Goal: Task Accomplishment & Management: Manage account settings

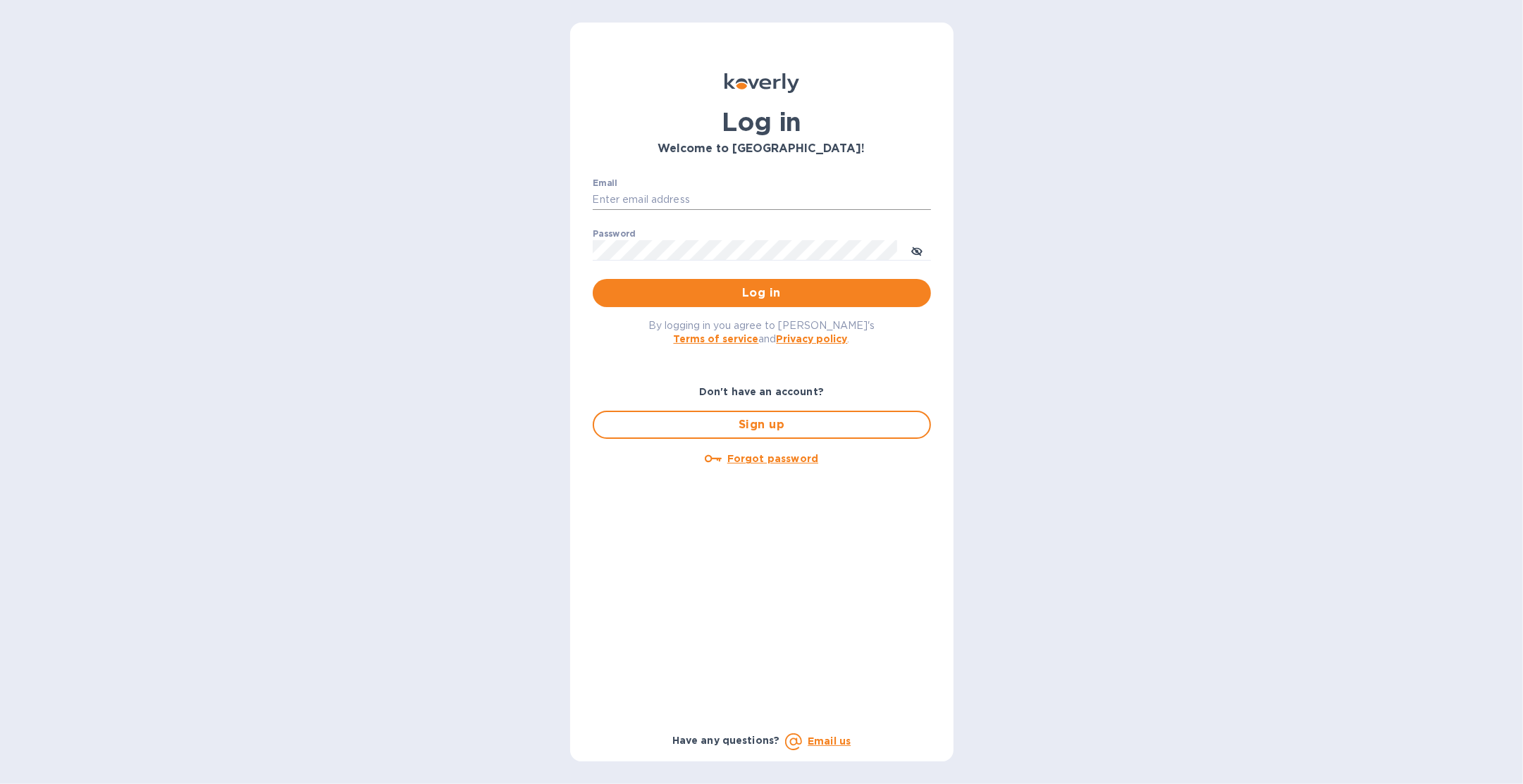
click at [716, 202] on input "Email" at bounding box center [761, 201] width 338 height 21
type input "sballen@koverly.com"
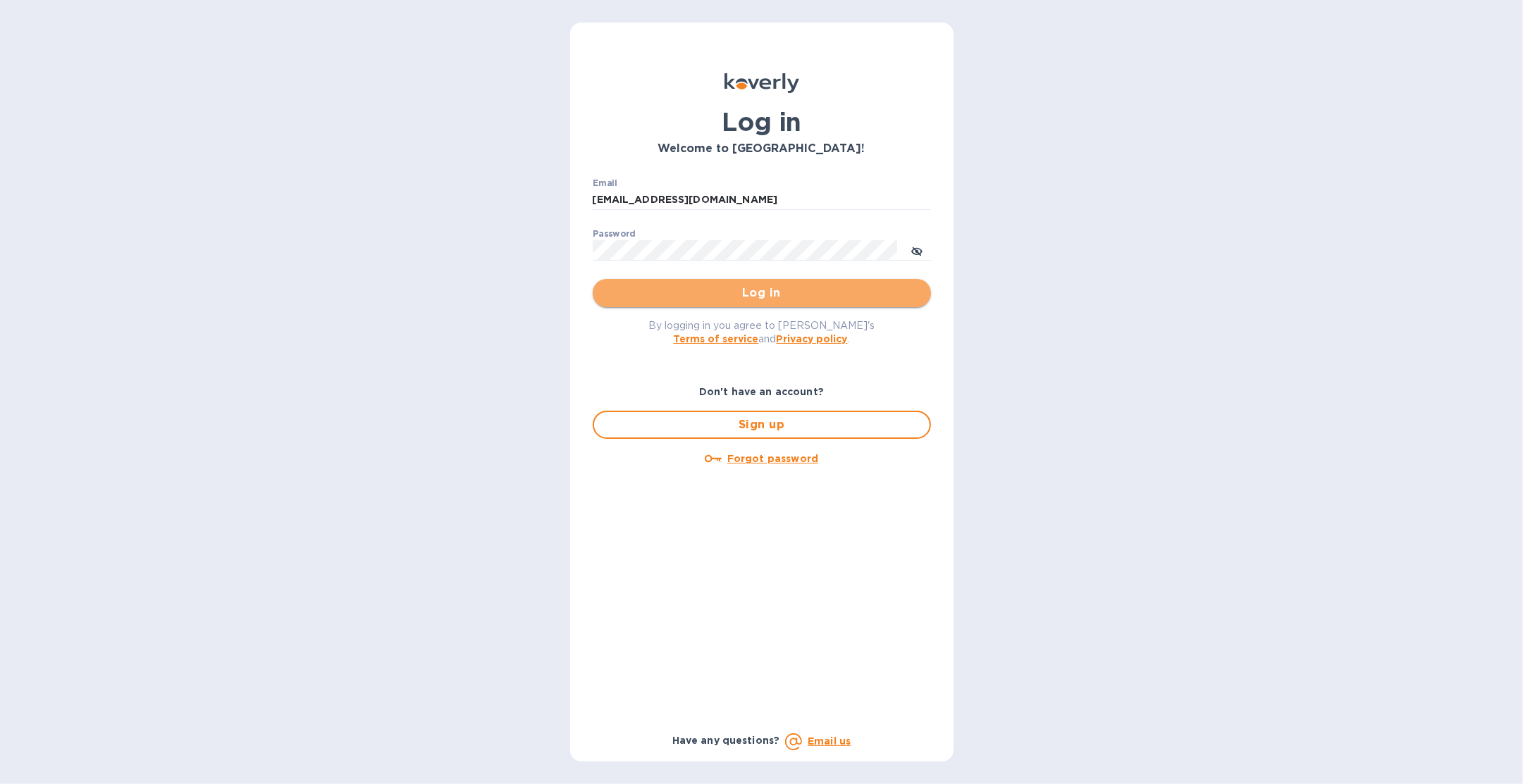
click at [730, 287] on span "Log in" at bounding box center [762, 292] width 316 height 17
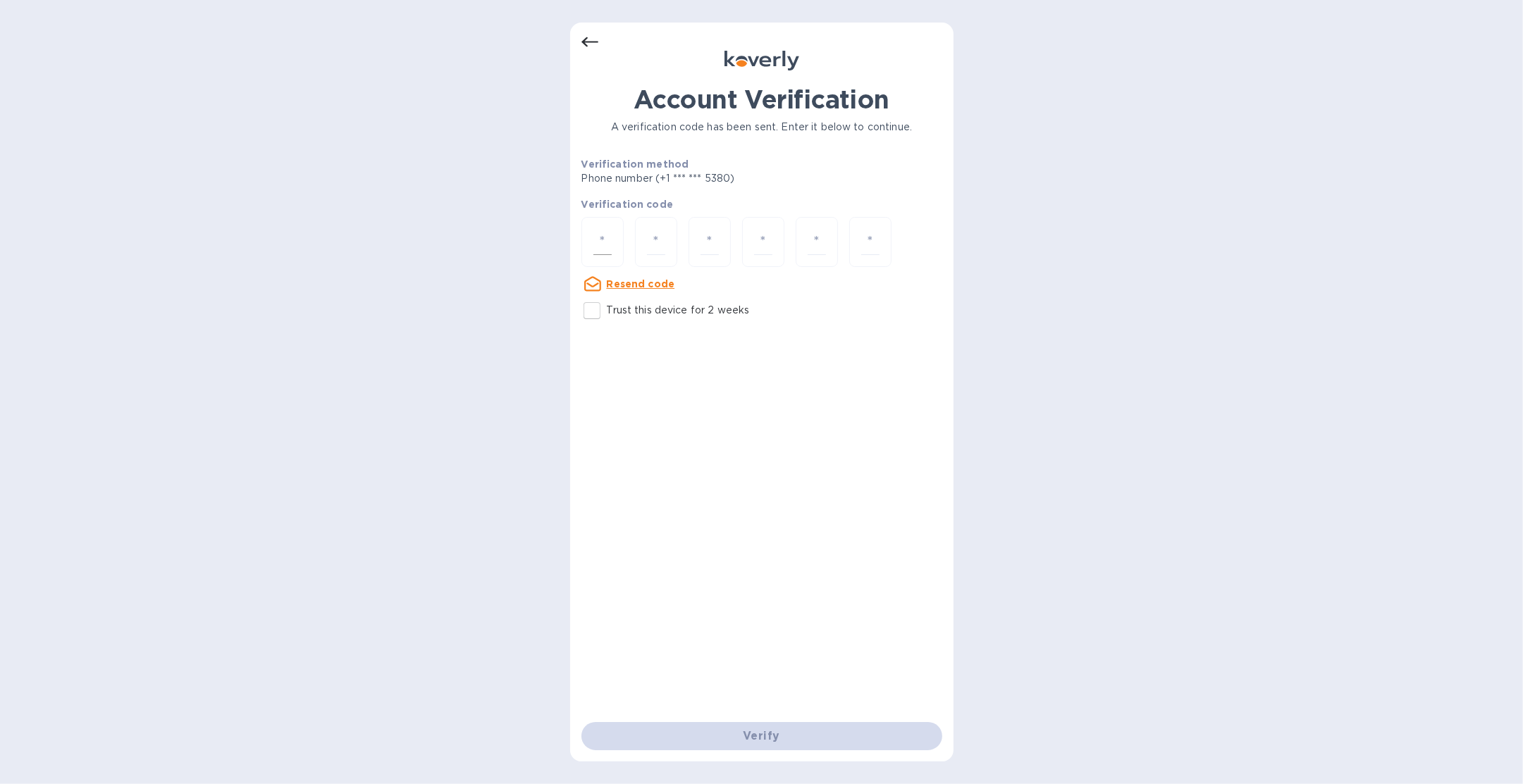
click at [594, 251] on input "number" at bounding box center [602, 242] width 19 height 26
type input "6"
type input "8"
type input "4"
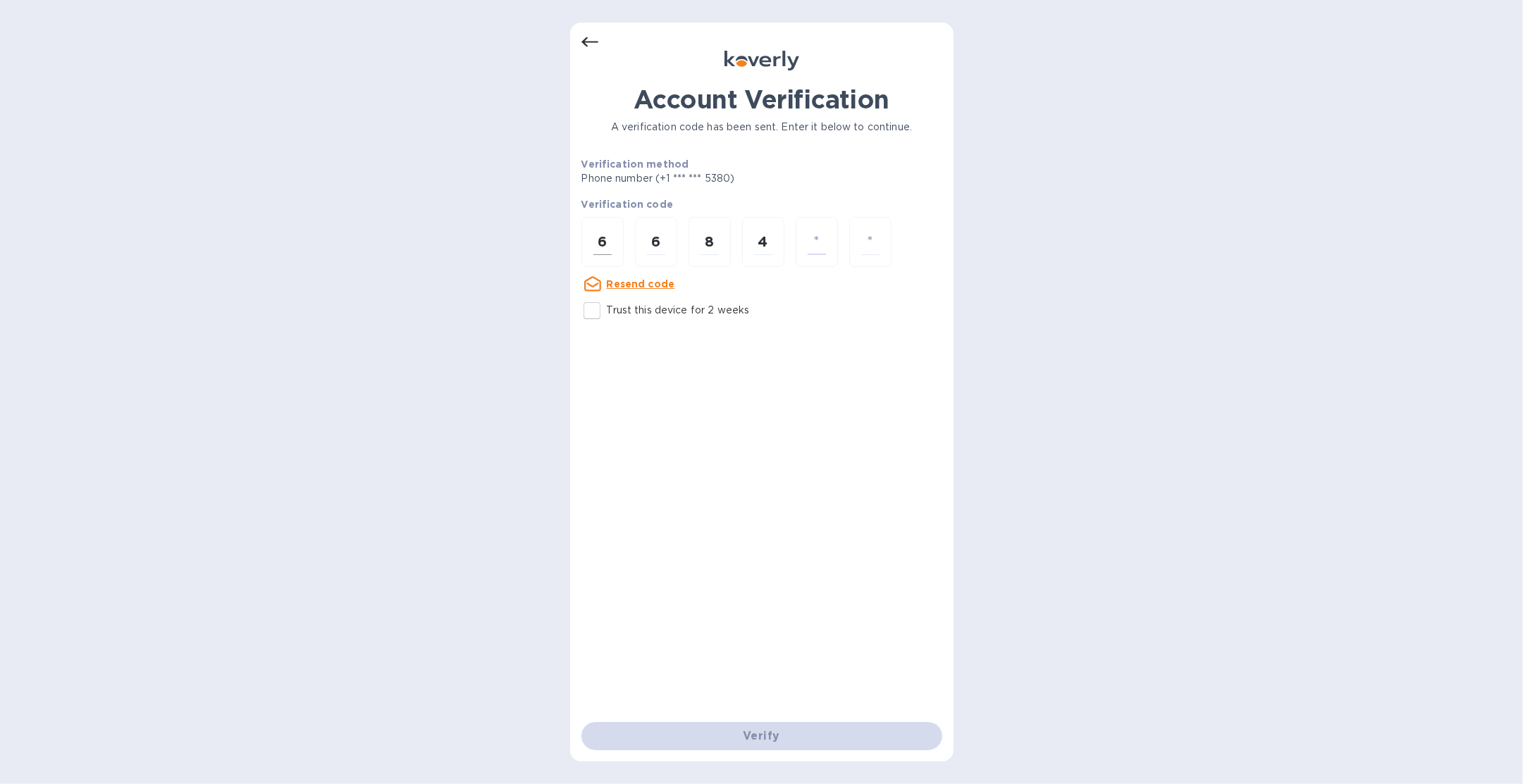
type input "4"
type input "9"
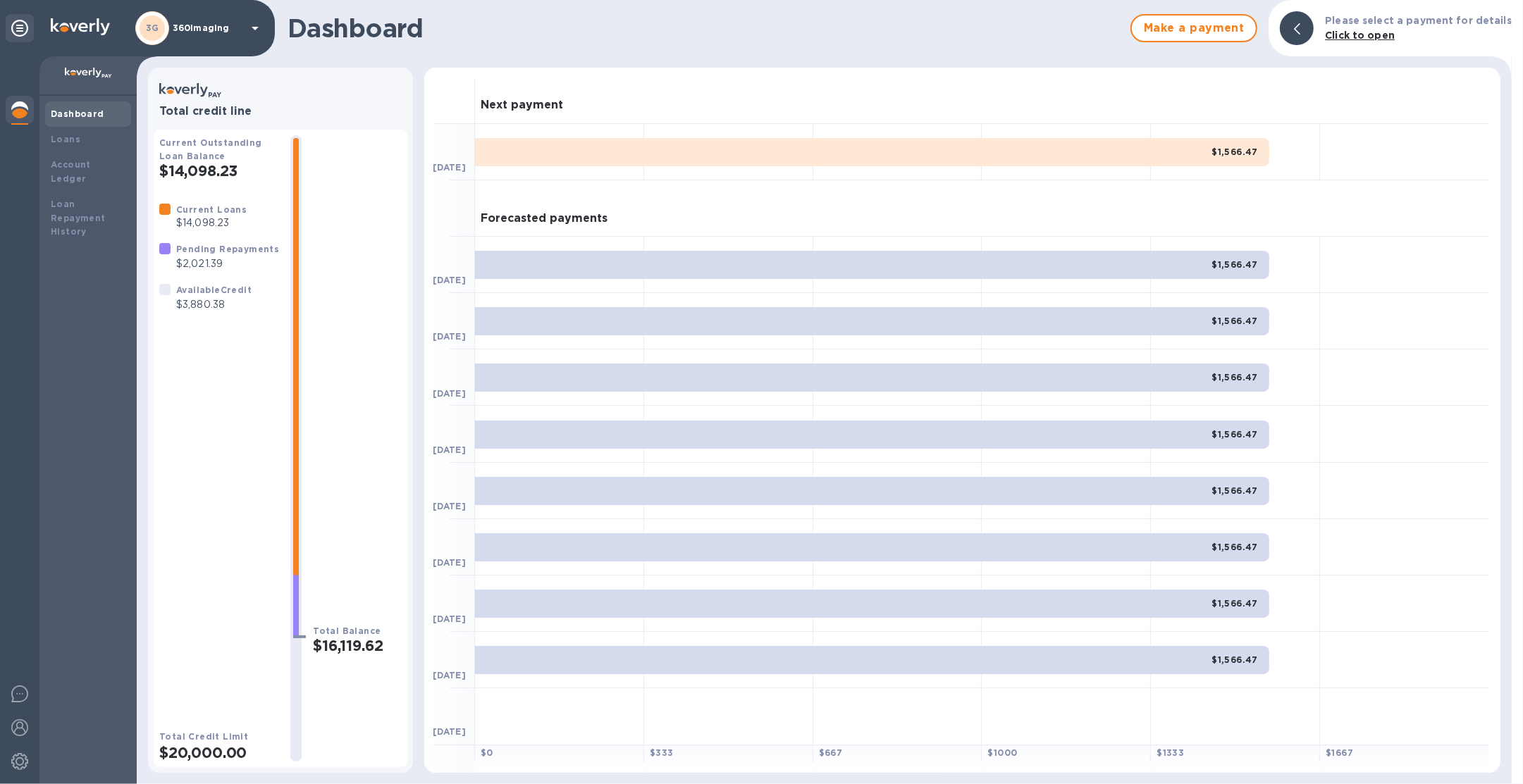
click at [210, 26] on p "360imaging" at bounding box center [208, 28] width 70 height 10
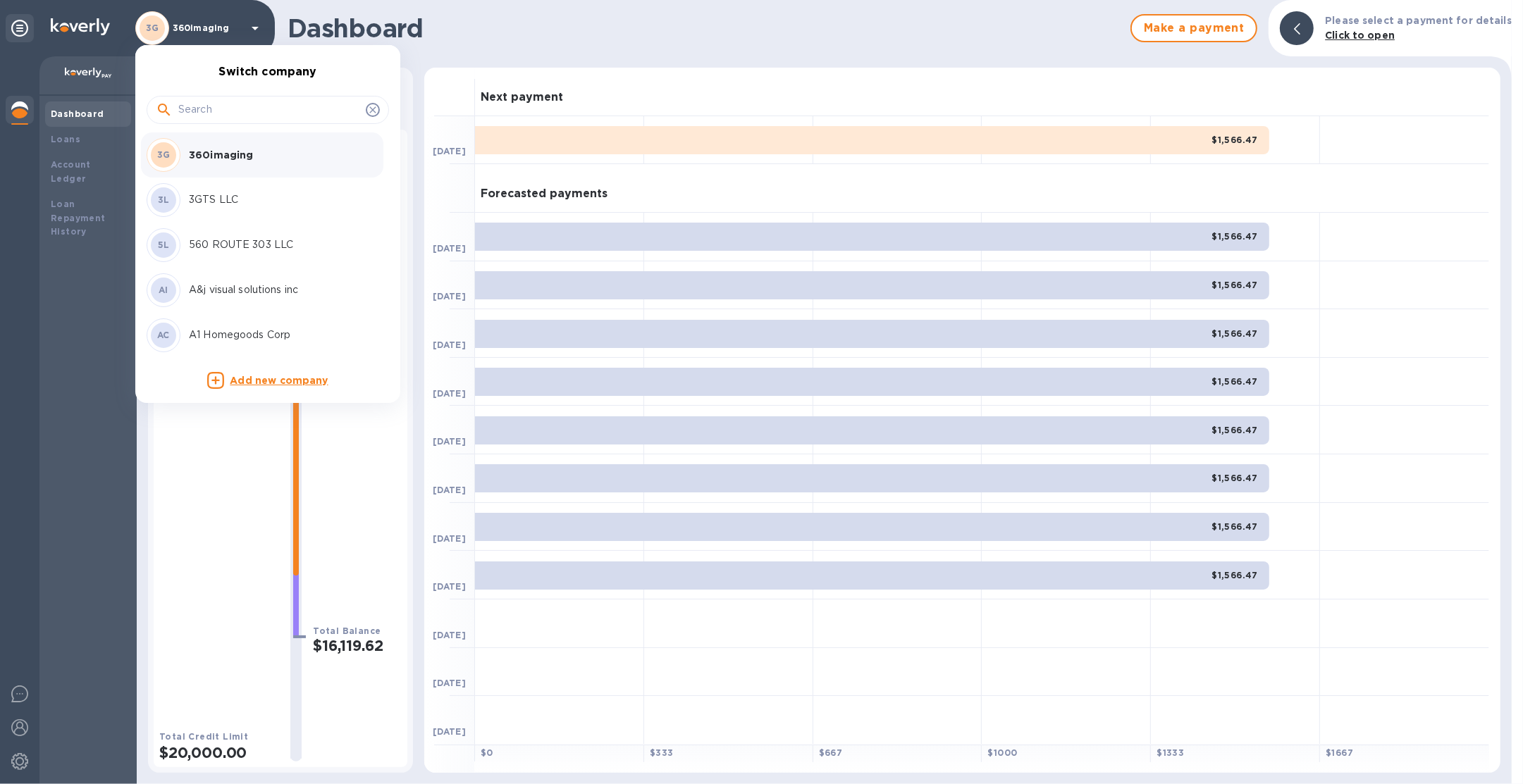
click at [228, 113] on input "text" at bounding box center [269, 110] width 182 height 21
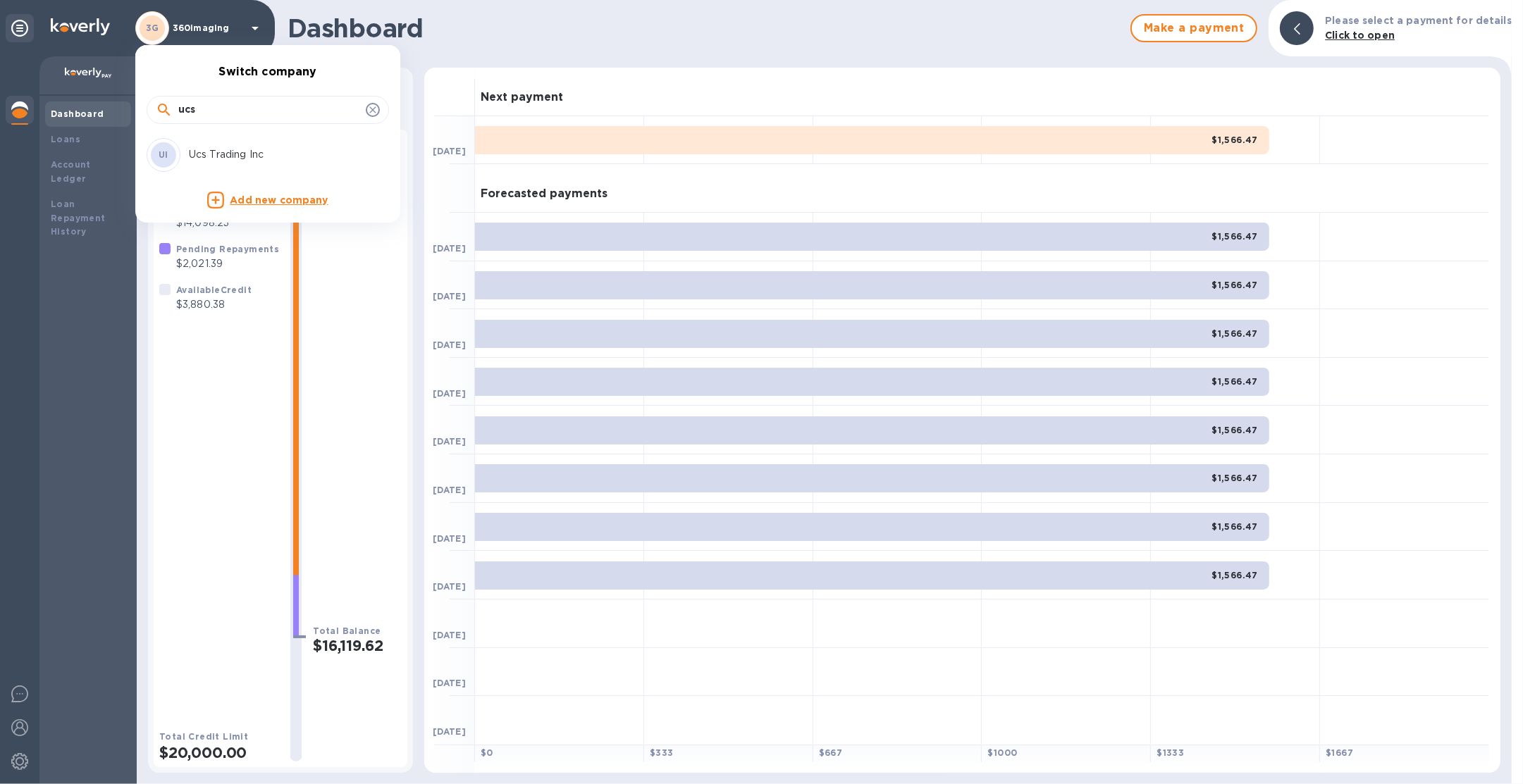
type input "ucs"
click at [231, 154] on p "Ucs Trading Inc" at bounding box center [278, 154] width 177 height 15
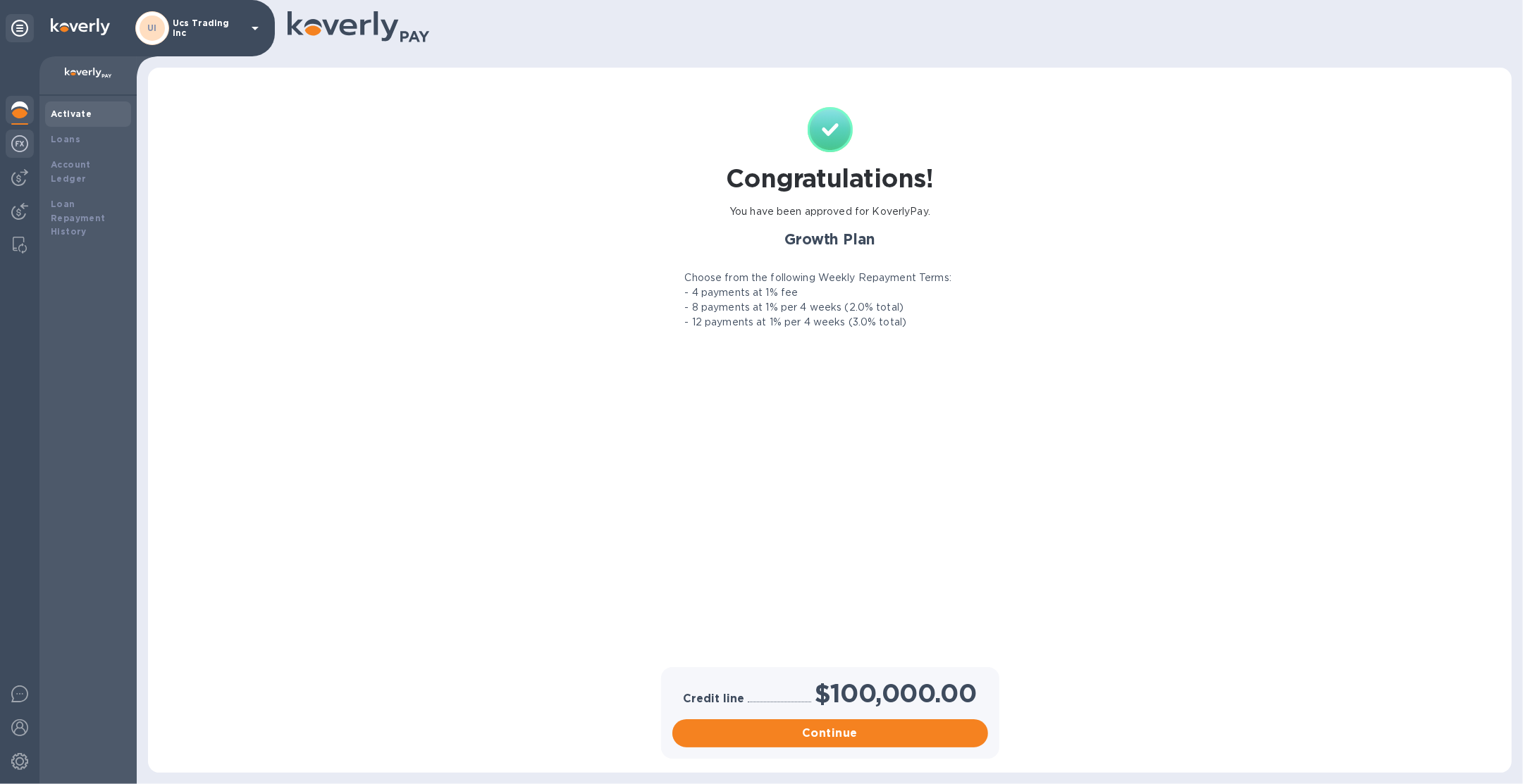
click at [23, 140] on img at bounding box center [19, 143] width 17 height 17
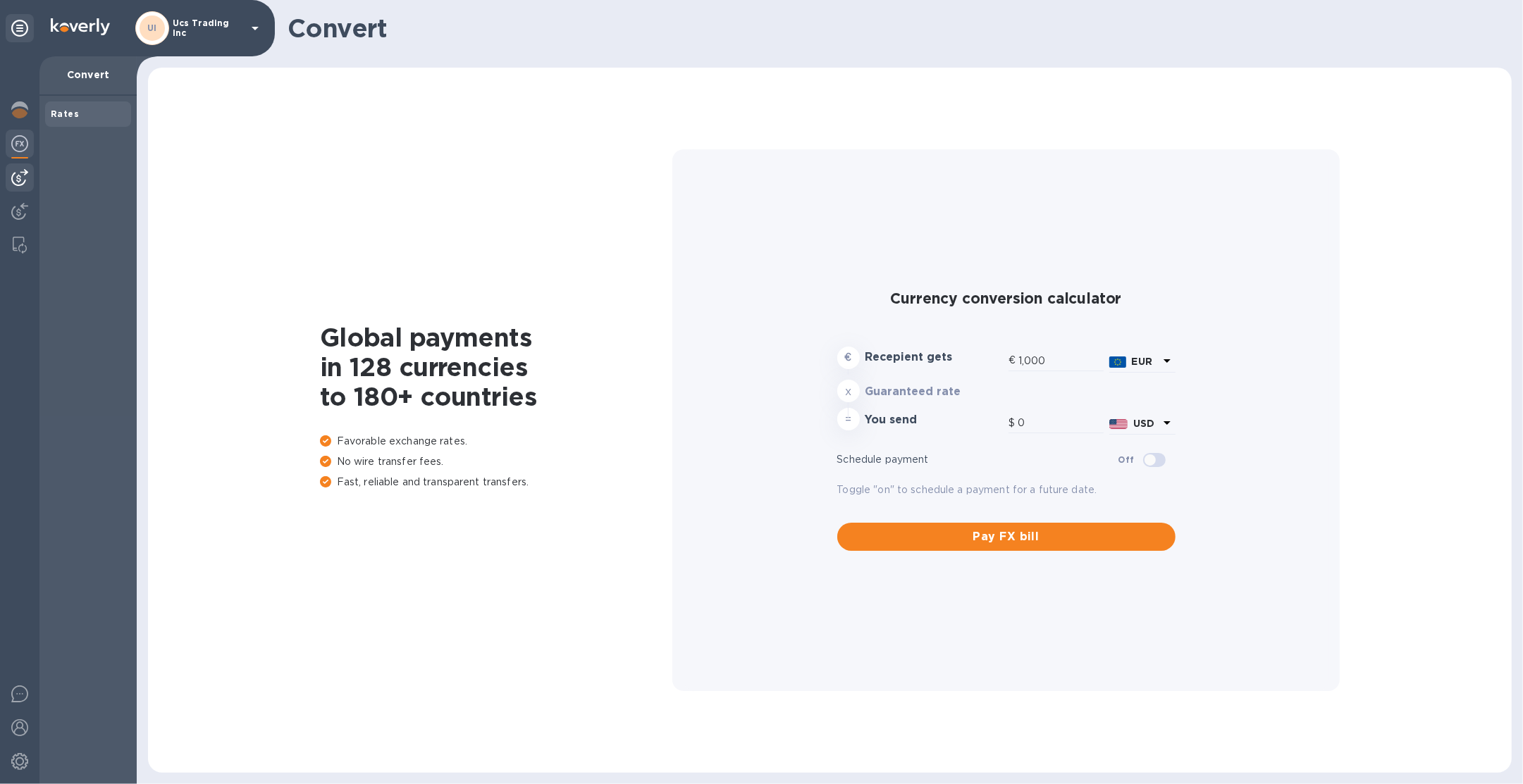
type input "1,174.15"
click at [24, 167] on div at bounding box center [19, 177] width 28 height 28
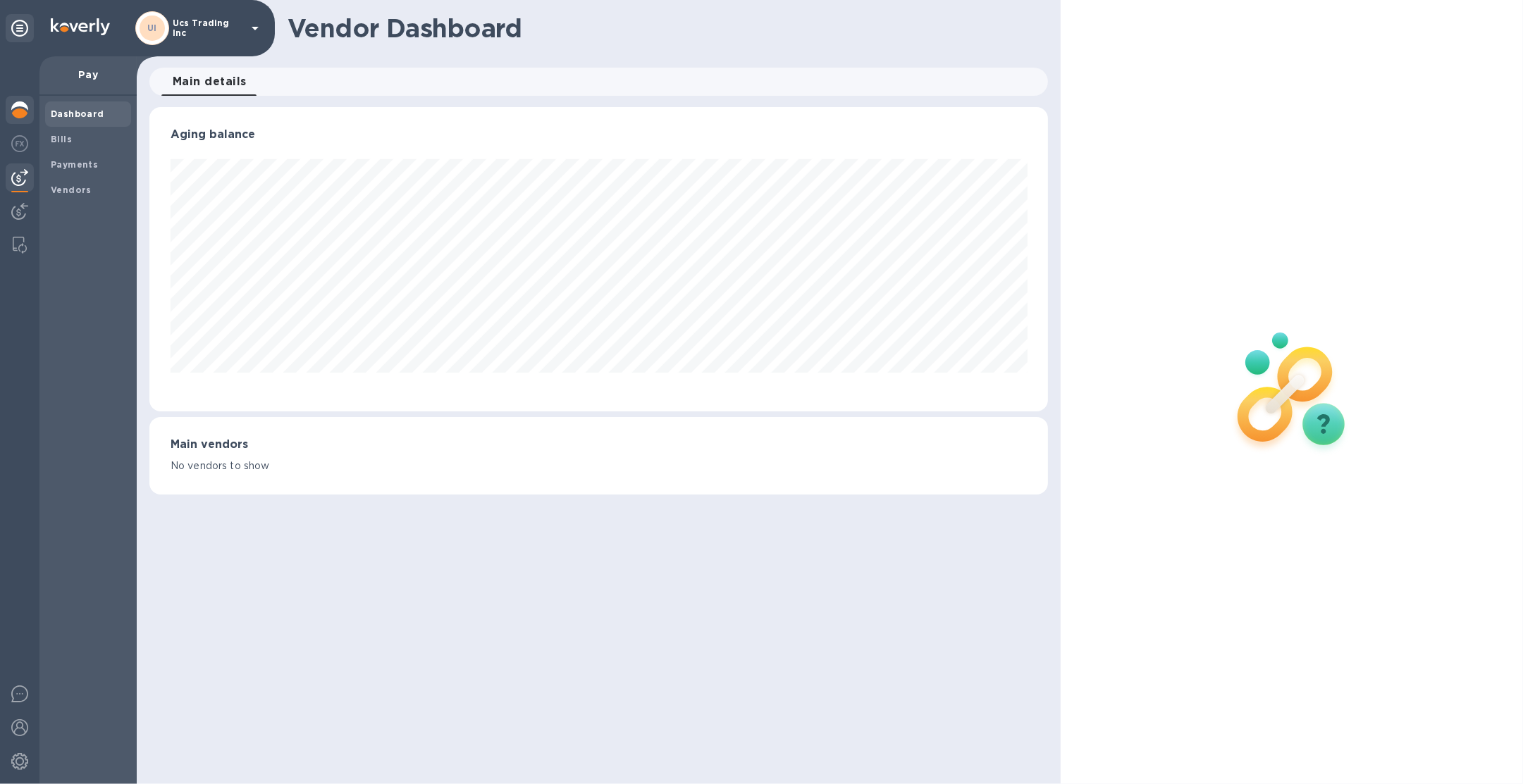
scroll to position [304, 899]
click at [27, 102] on img at bounding box center [19, 109] width 17 height 17
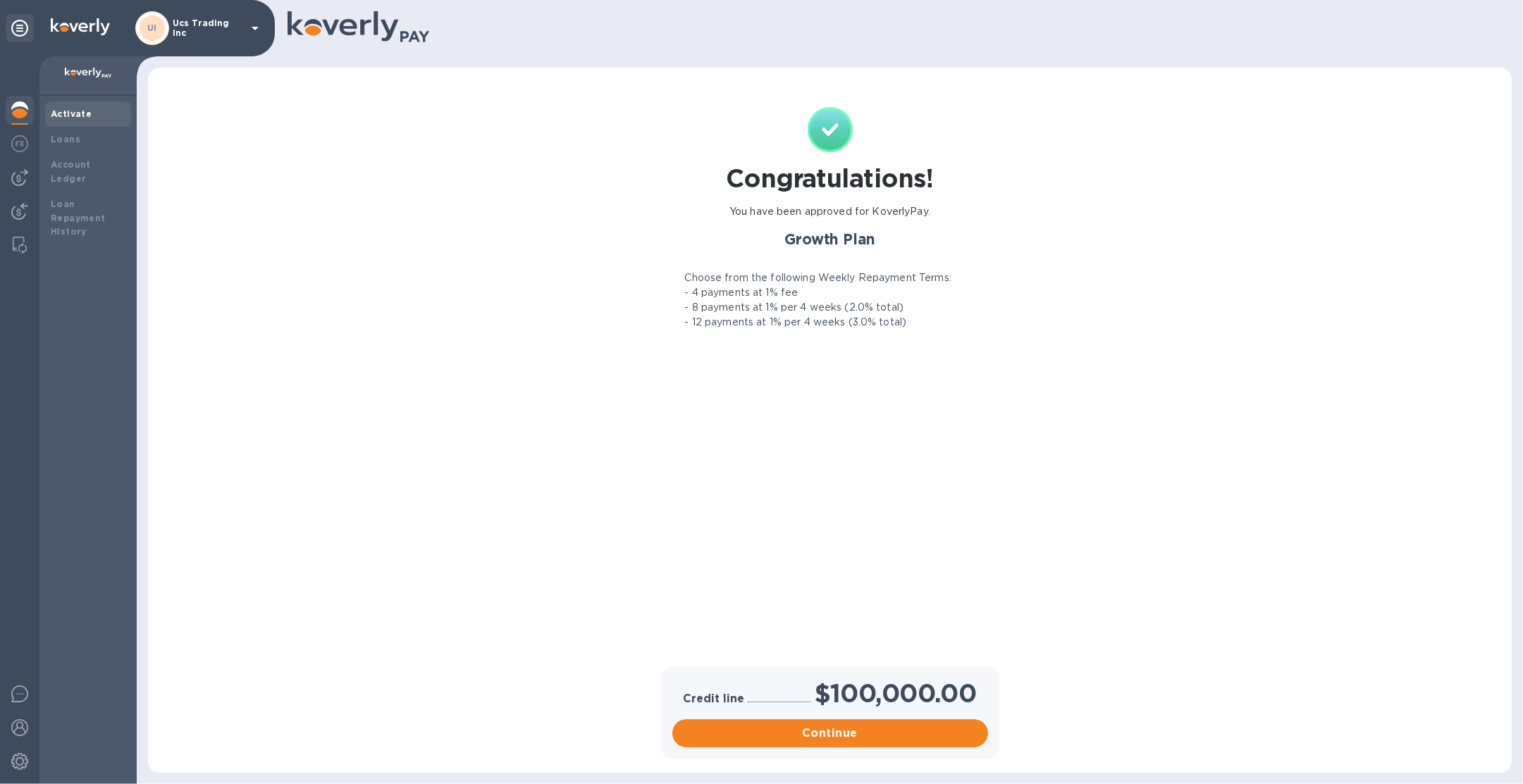
click at [223, 39] on div "UI Ucs Trading Inc" at bounding box center [200, 28] width 129 height 34
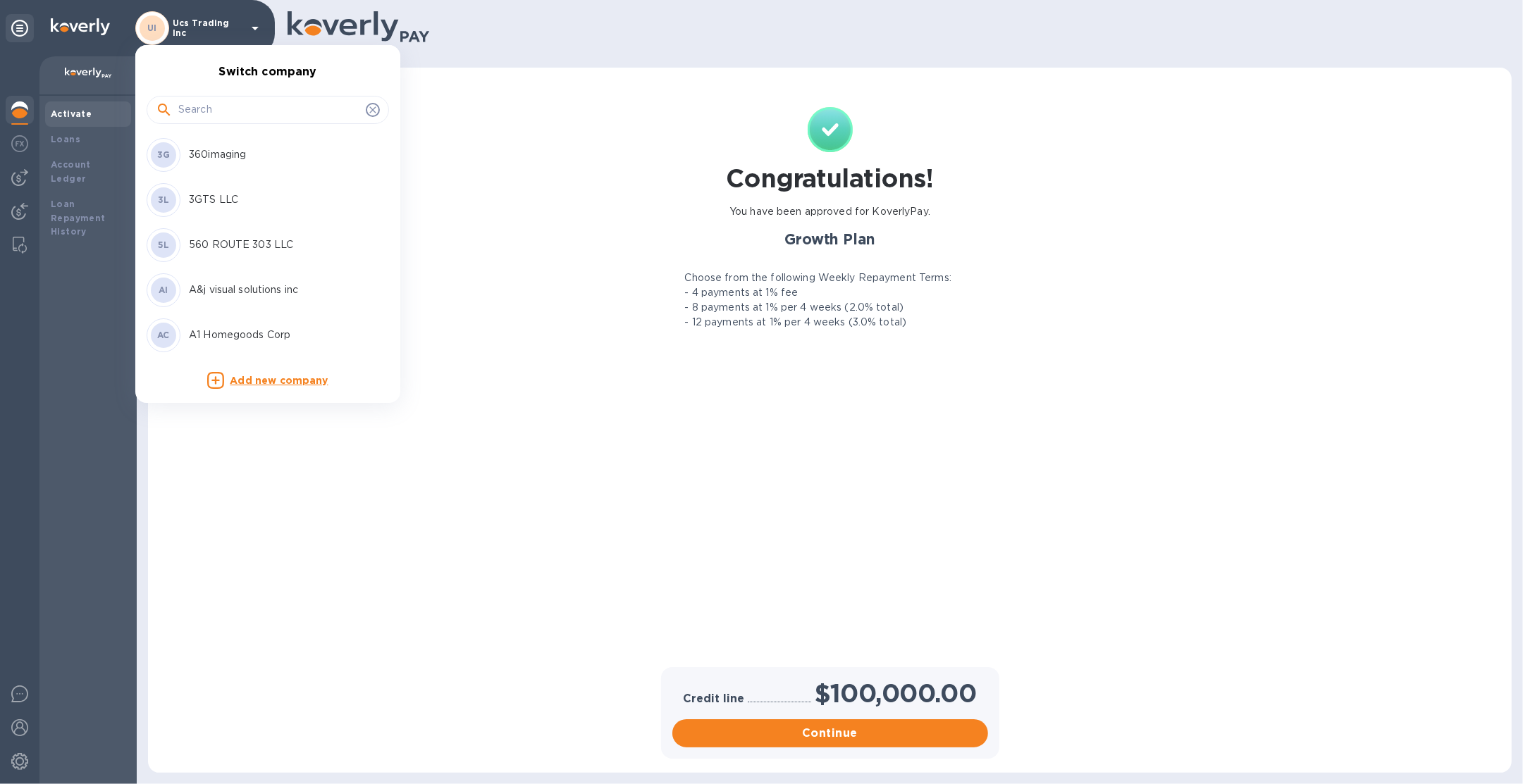
click at [240, 117] on input "text" at bounding box center [269, 110] width 182 height 21
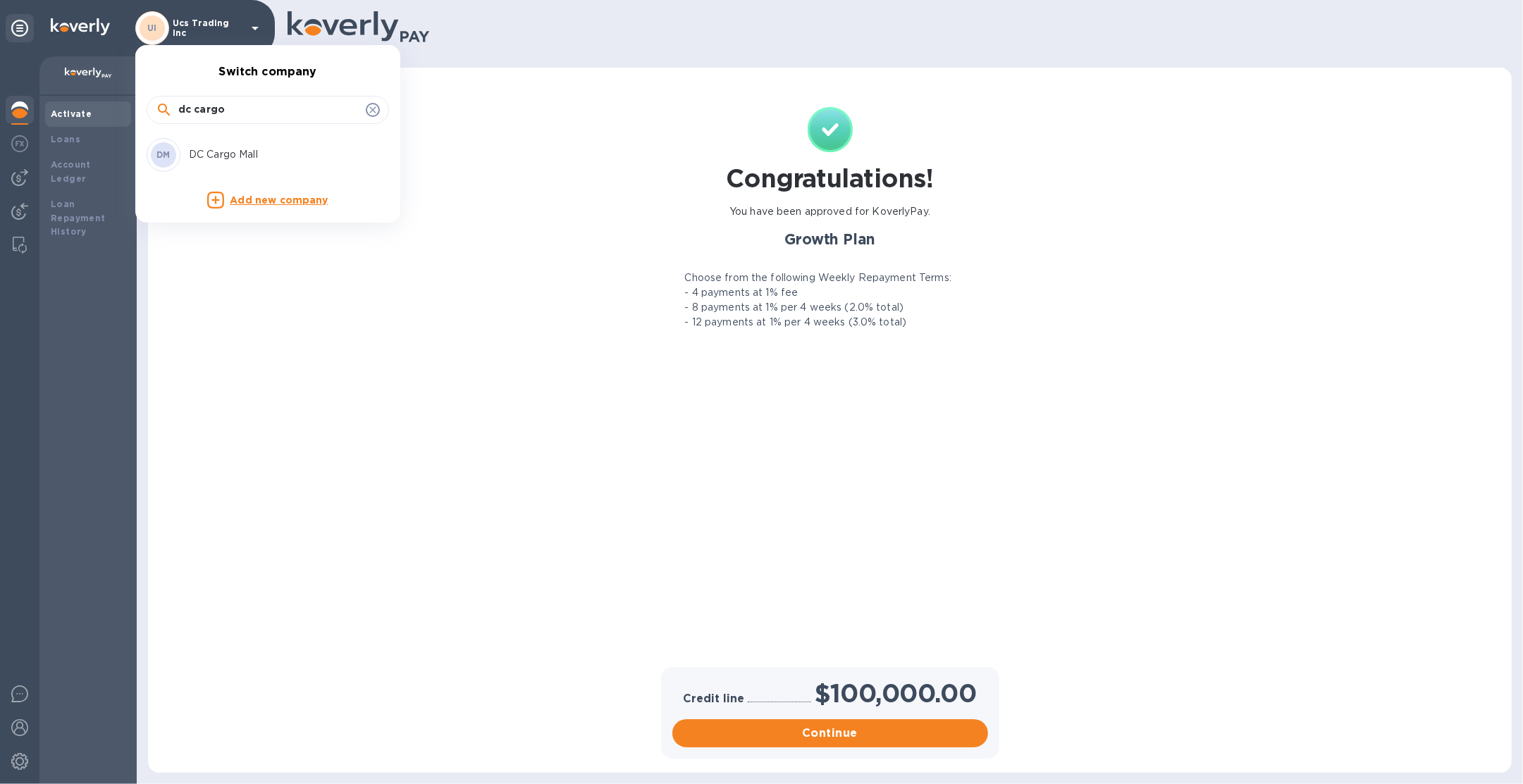
type input "dc cargo"
click at [245, 164] on div "DM DC Cargo Mall" at bounding box center [256, 155] width 220 height 34
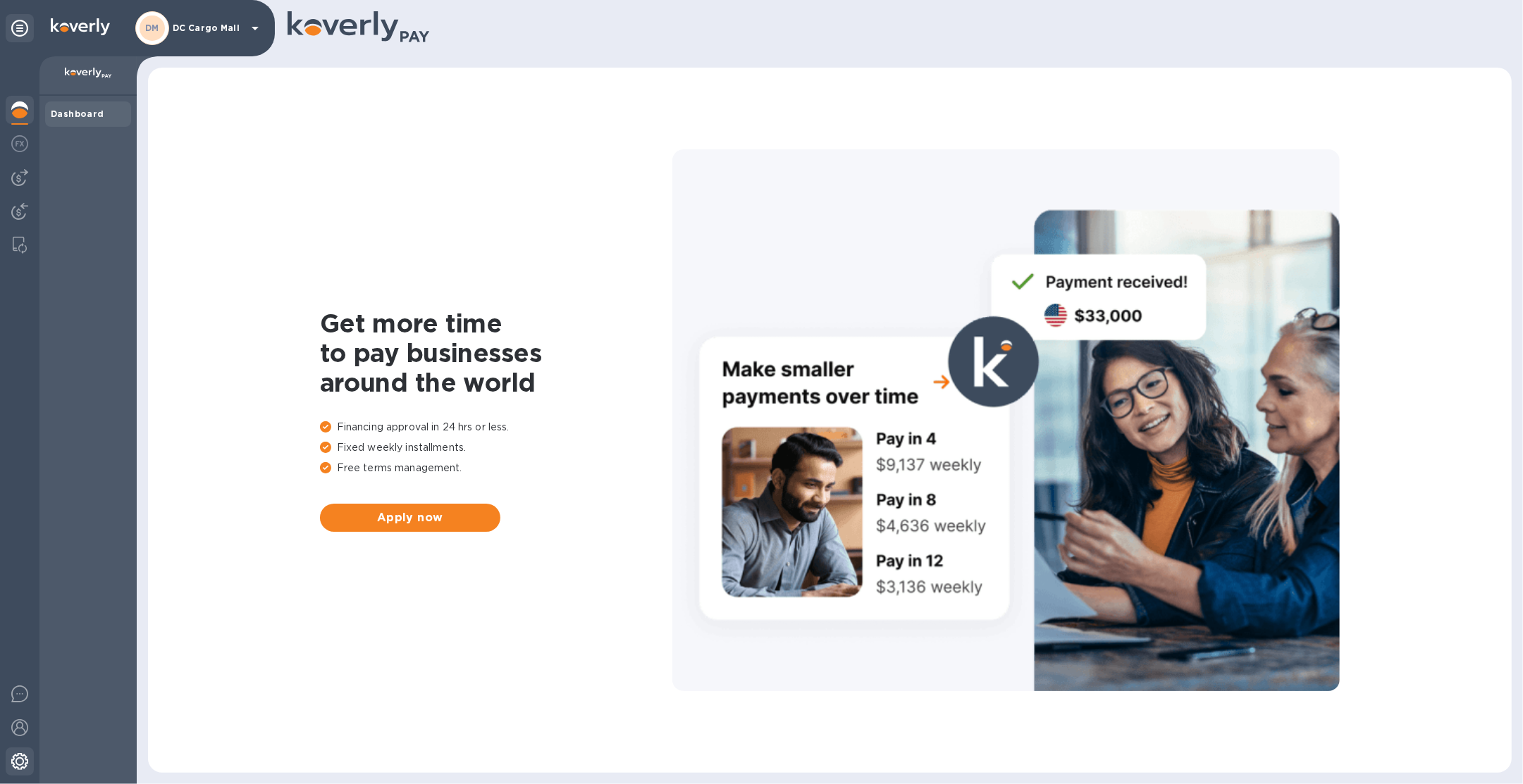
click at [14, 765] on img at bounding box center [19, 761] width 17 height 17
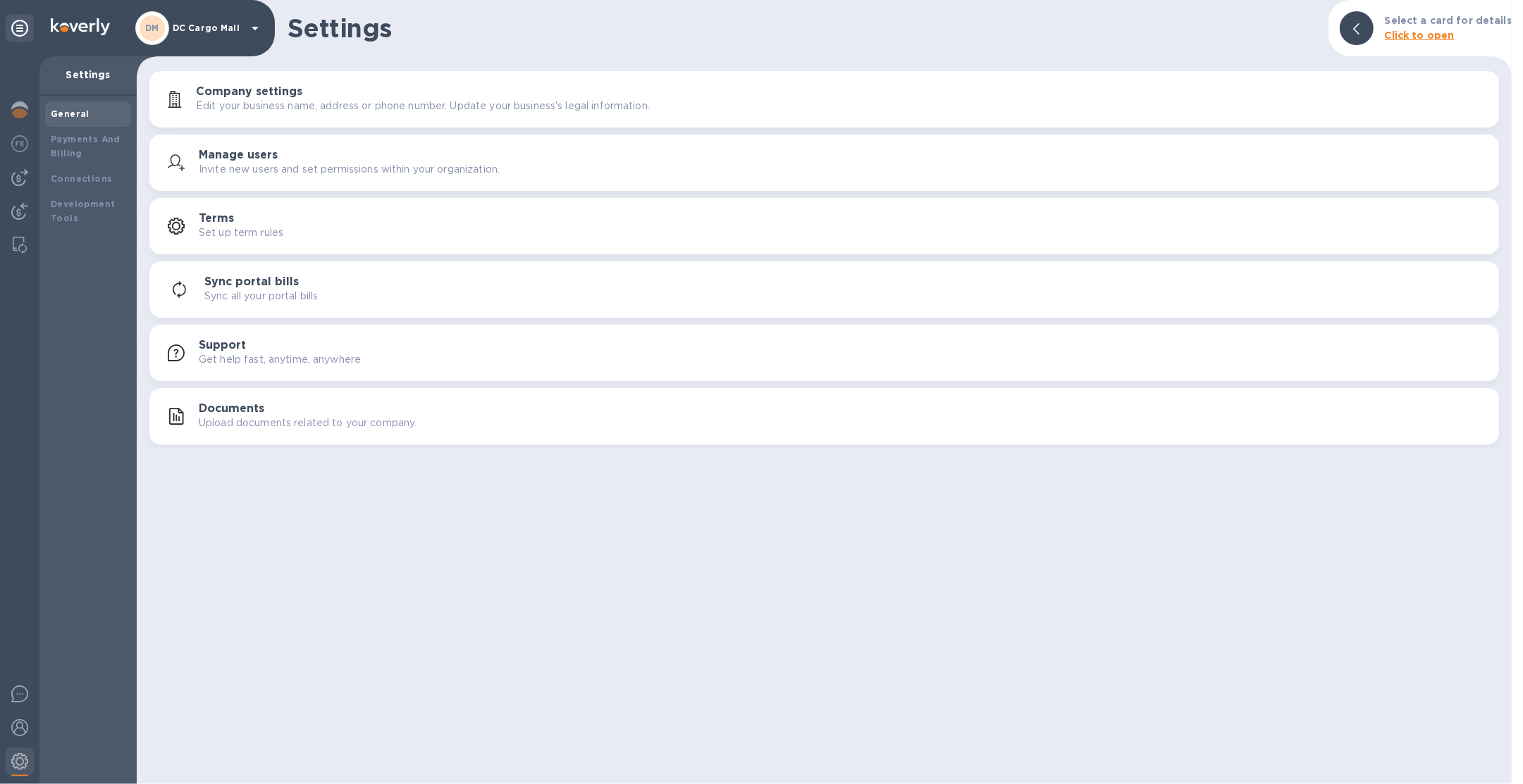
click at [307, 433] on button "Documents Upload documents related to your company." at bounding box center [823, 417] width 1350 height 56
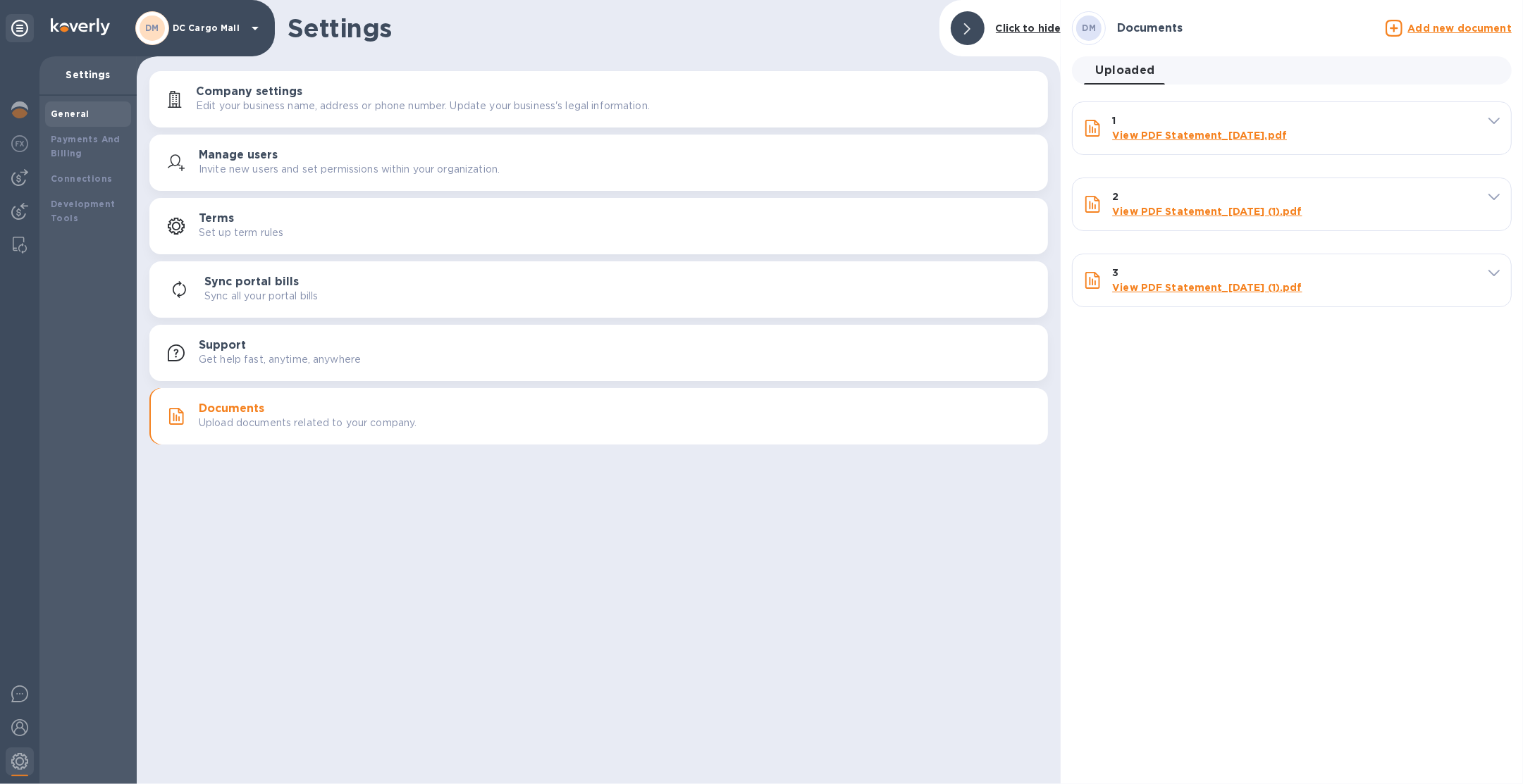
click at [1465, 23] on u "Add new document" at bounding box center [1460, 28] width 103 height 12
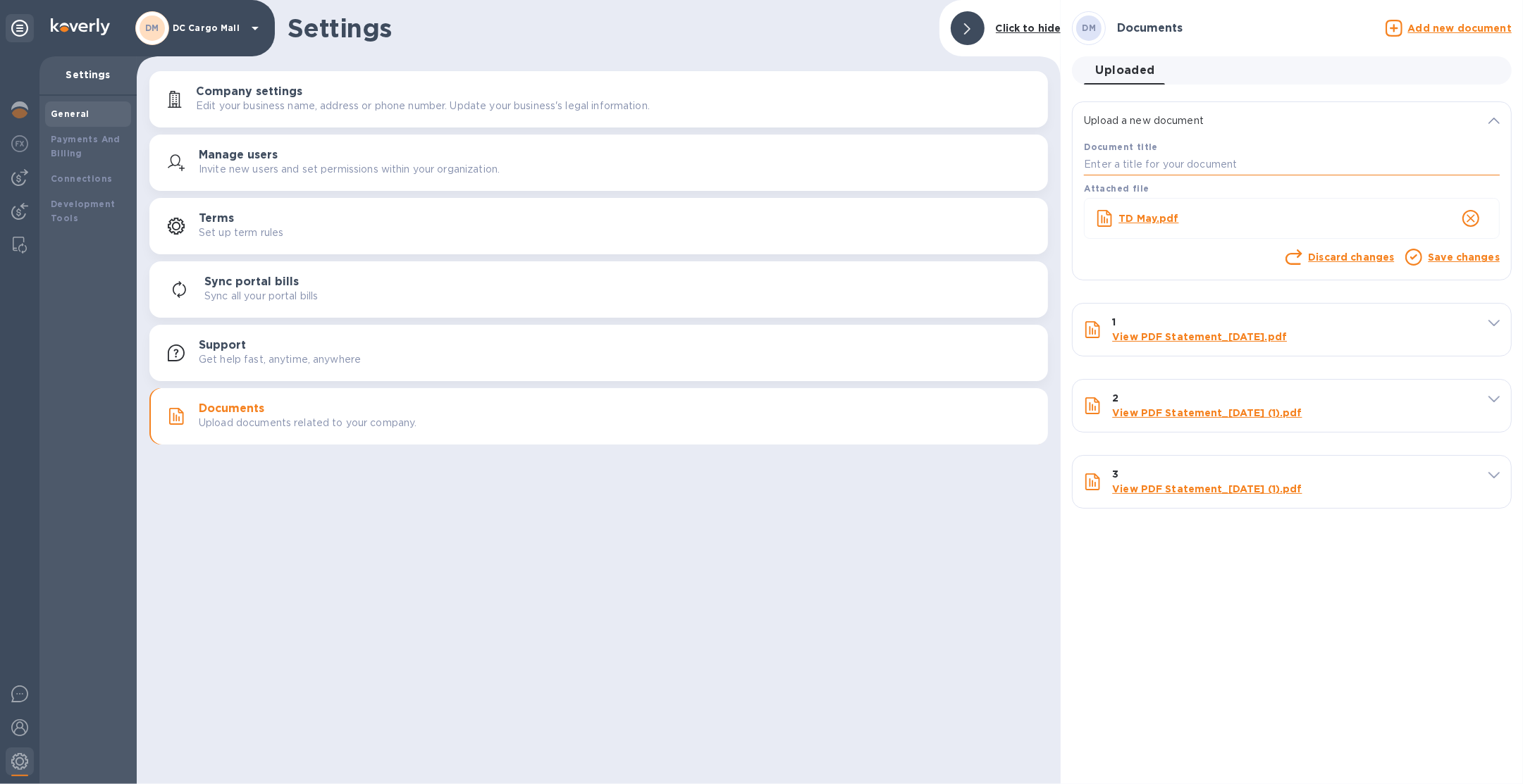
click at [1202, 159] on input "text" at bounding box center [1291, 165] width 416 height 21
type input "may"
click at [1437, 261] on link "Save changes" at bounding box center [1464, 257] width 72 height 12
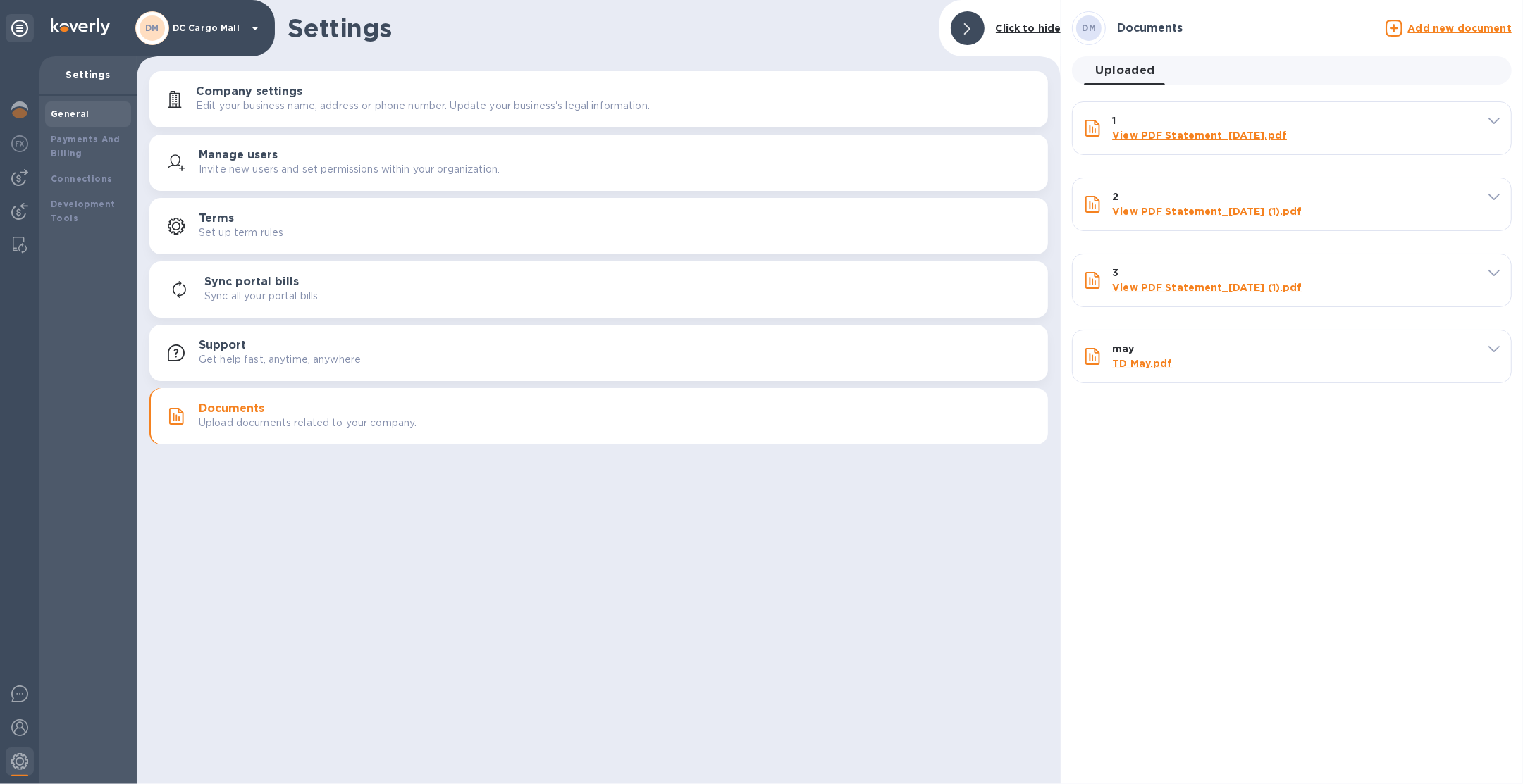
click at [1450, 19] on div "Add new document" at bounding box center [1448, 27] width 126 height 17
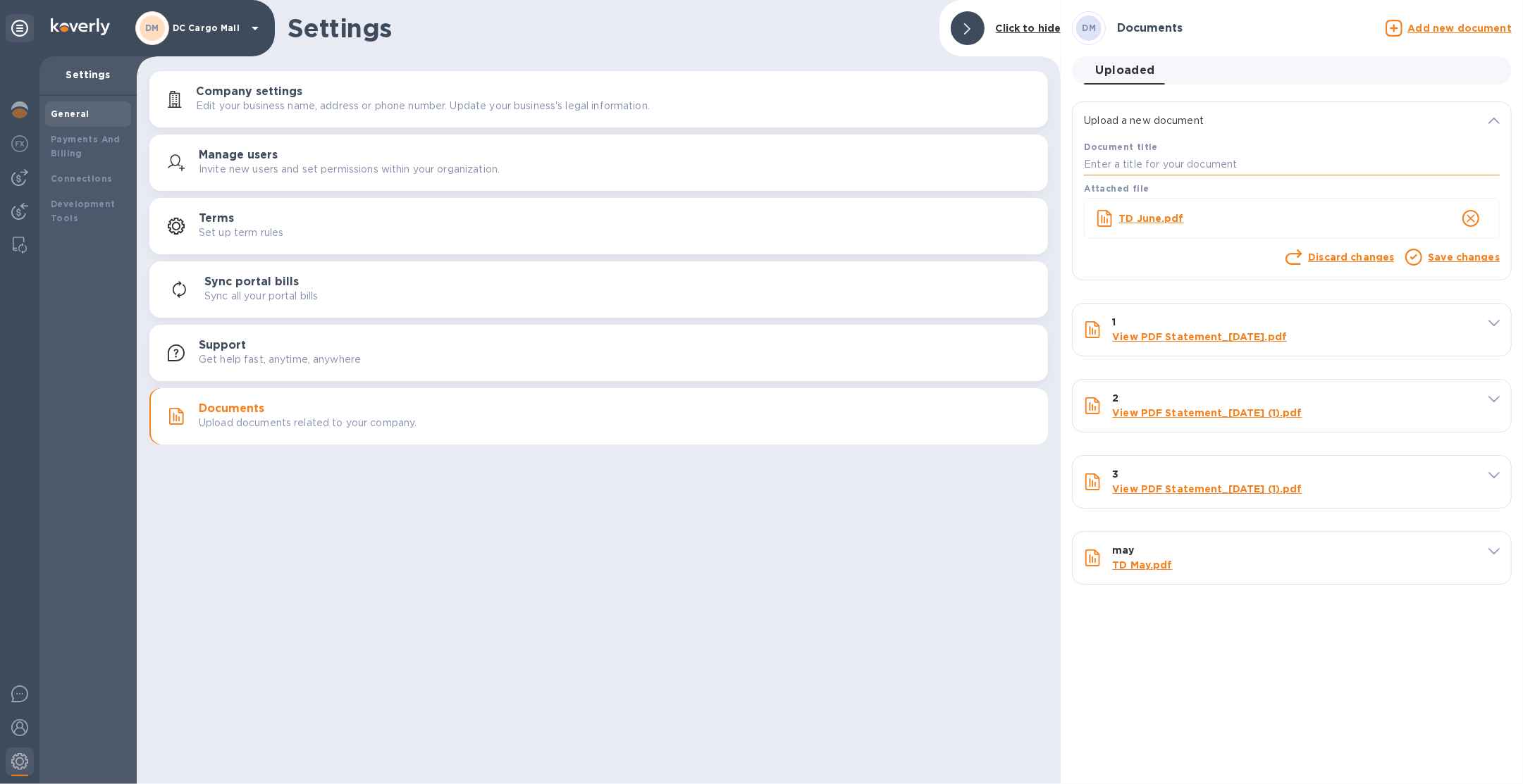
click at [1237, 174] on input "text" at bounding box center [1291, 165] width 416 height 21
type input "june"
click at [1445, 257] on link "Save changes" at bounding box center [1464, 257] width 72 height 12
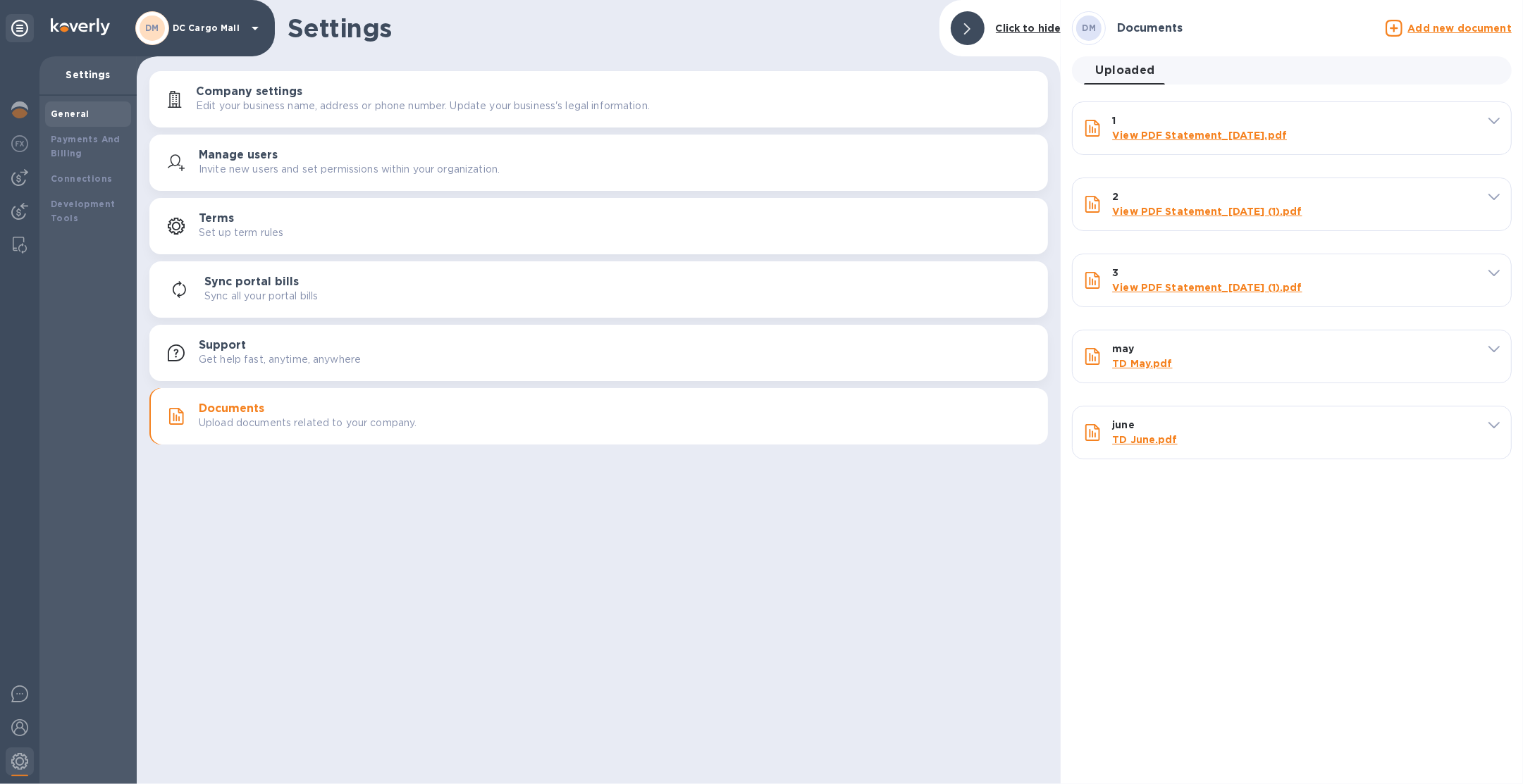
click at [1451, 31] on u "Add new document" at bounding box center [1460, 28] width 103 height 12
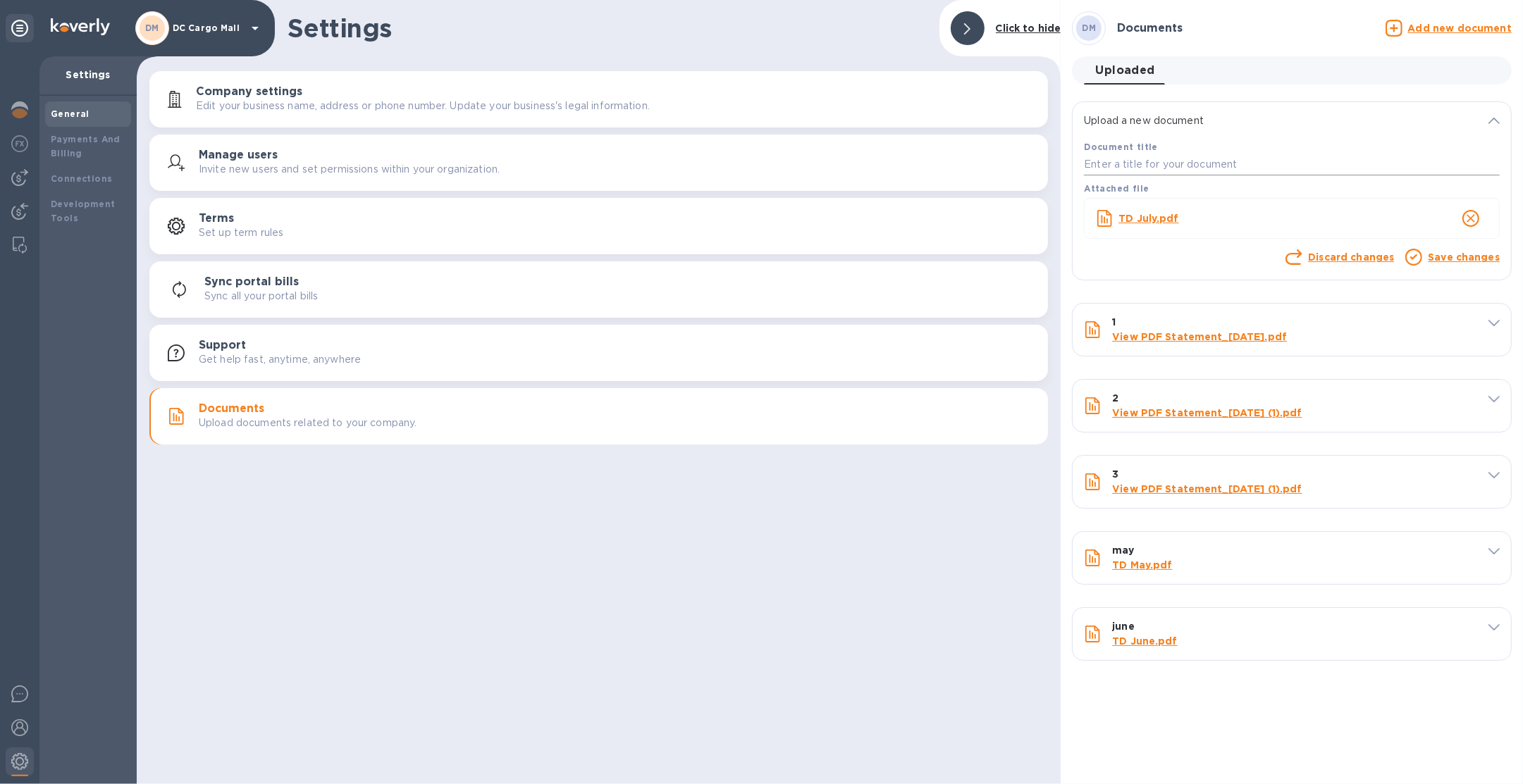
click at [1184, 171] on input "text" at bounding box center [1291, 165] width 416 height 21
type input "july"
click at [1466, 256] on link "Save changes" at bounding box center [1464, 257] width 72 height 12
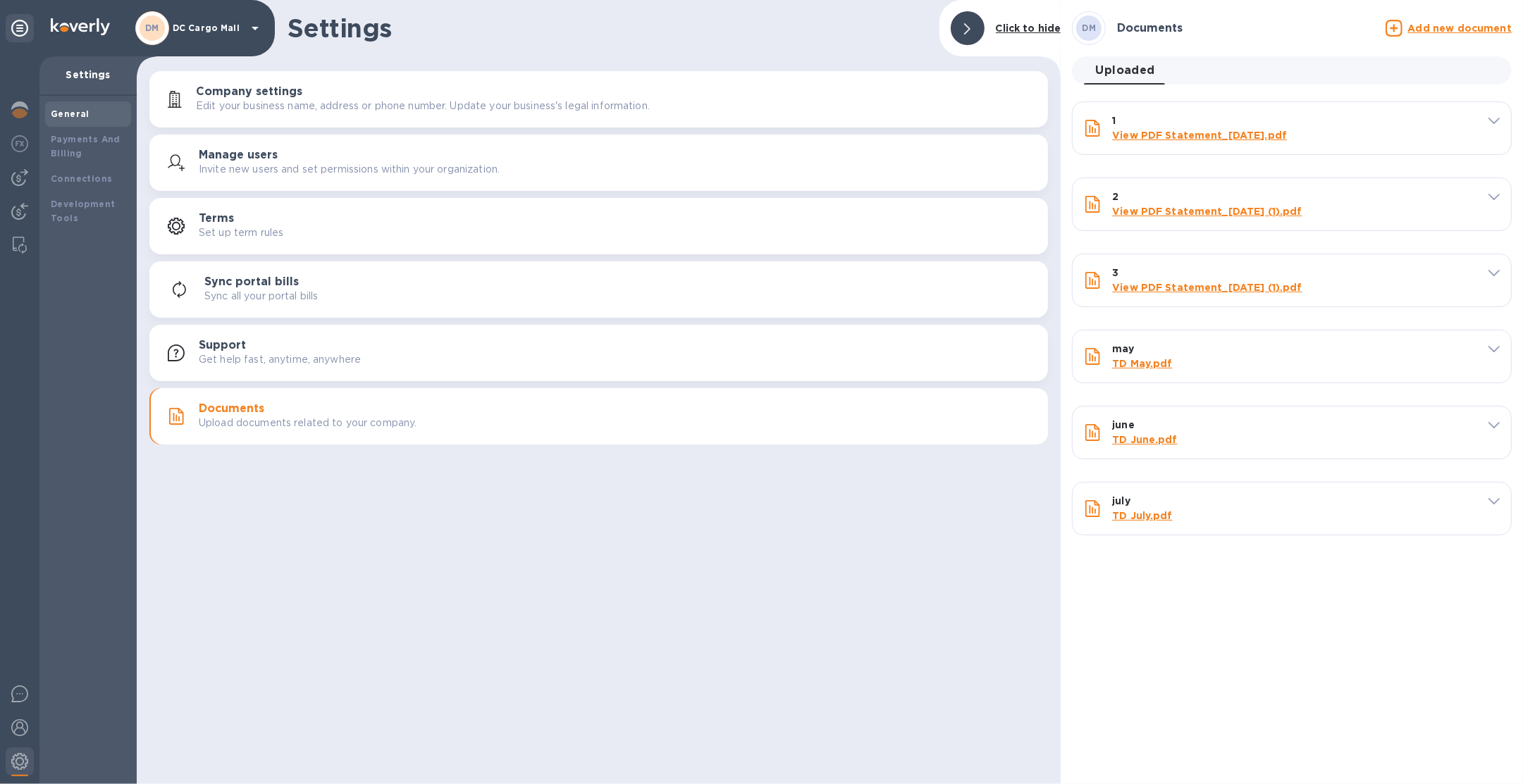
click at [190, 31] on p "DC Cargo Mall" at bounding box center [208, 28] width 70 height 10
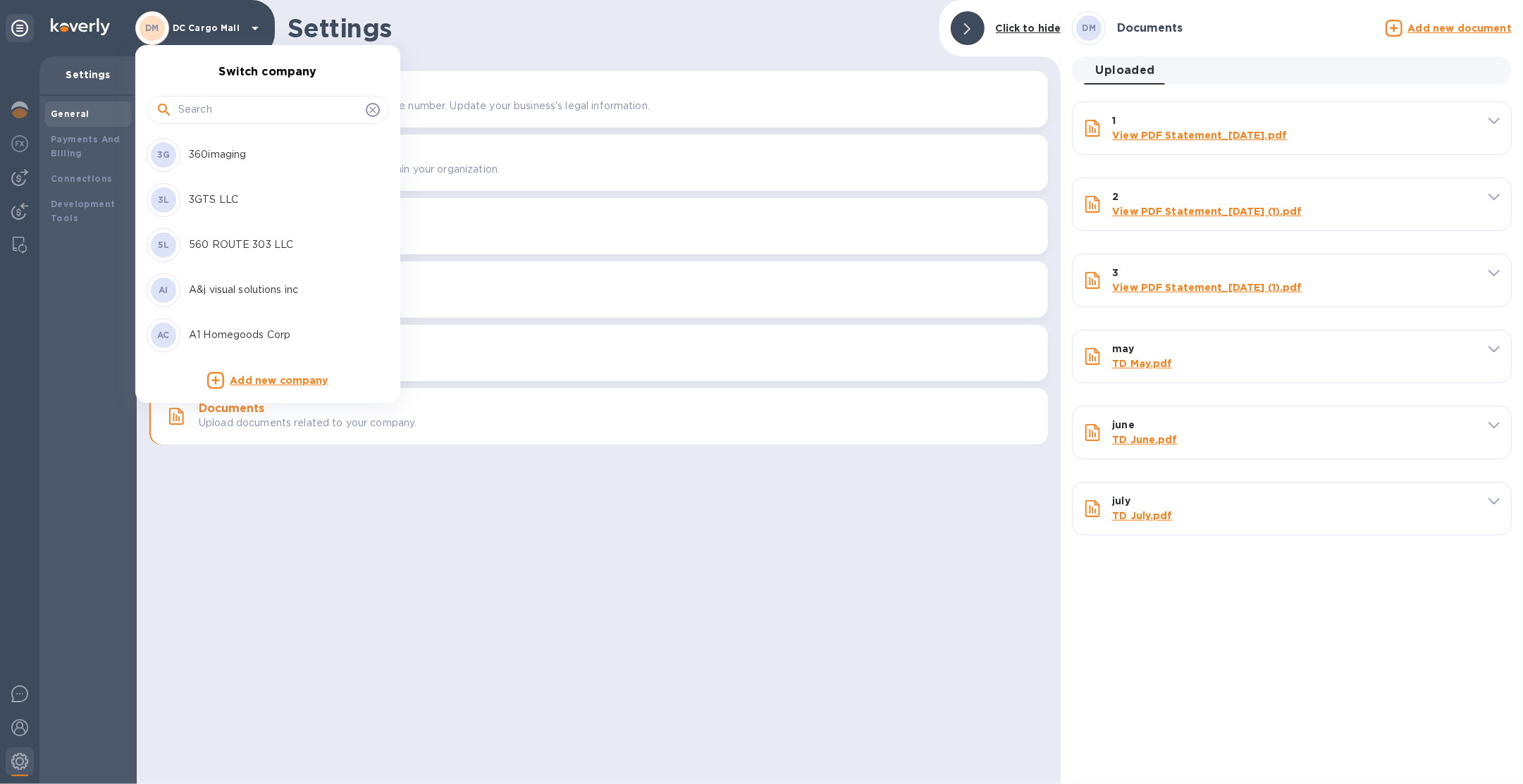
click at [231, 111] on input "text" at bounding box center [269, 110] width 182 height 21
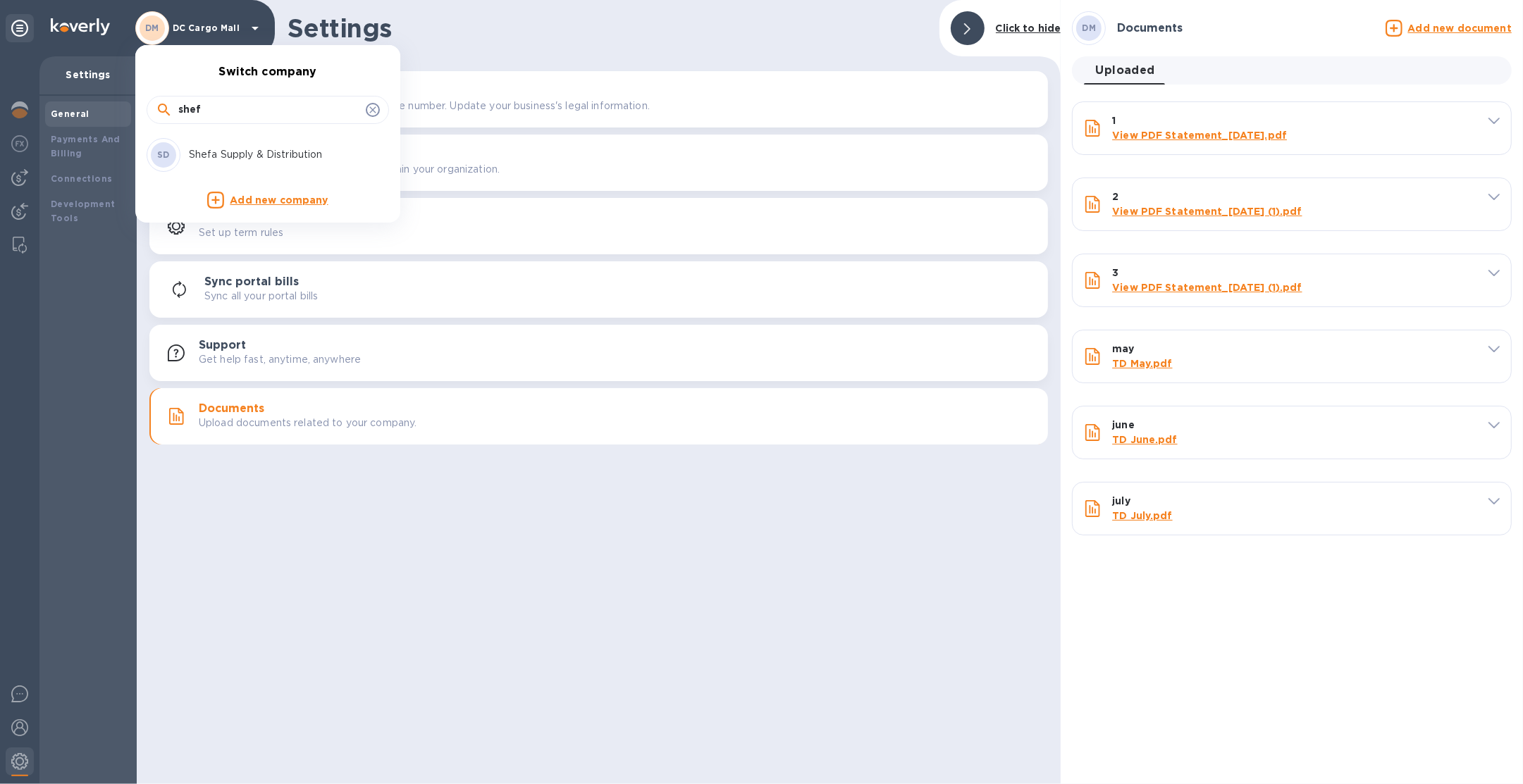
type input "shef"
click at [235, 152] on p "Shefa Supply & Distribution" at bounding box center [278, 154] width 177 height 15
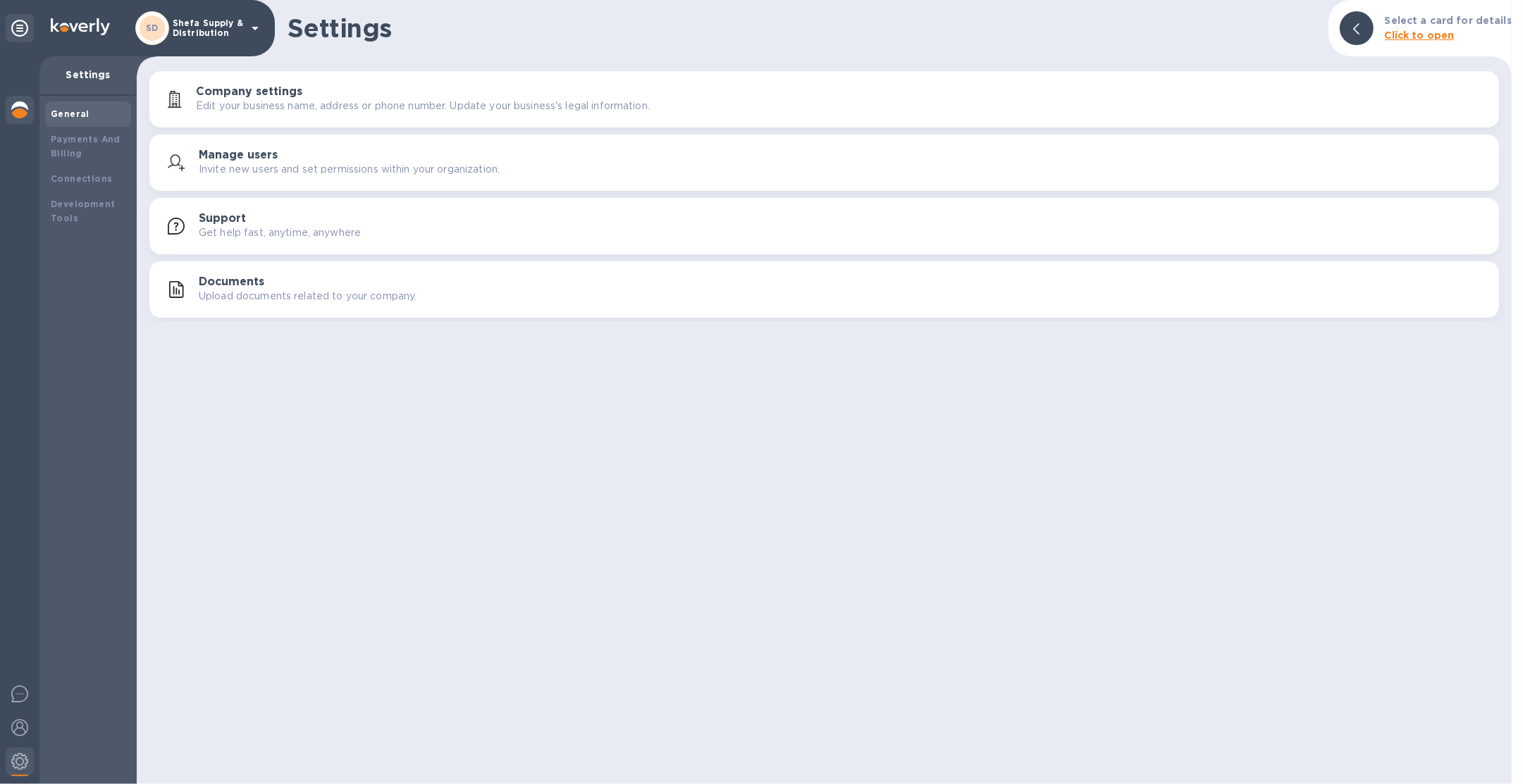
click at [7, 105] on div at bounding box center [19, 111] width 28 height 31
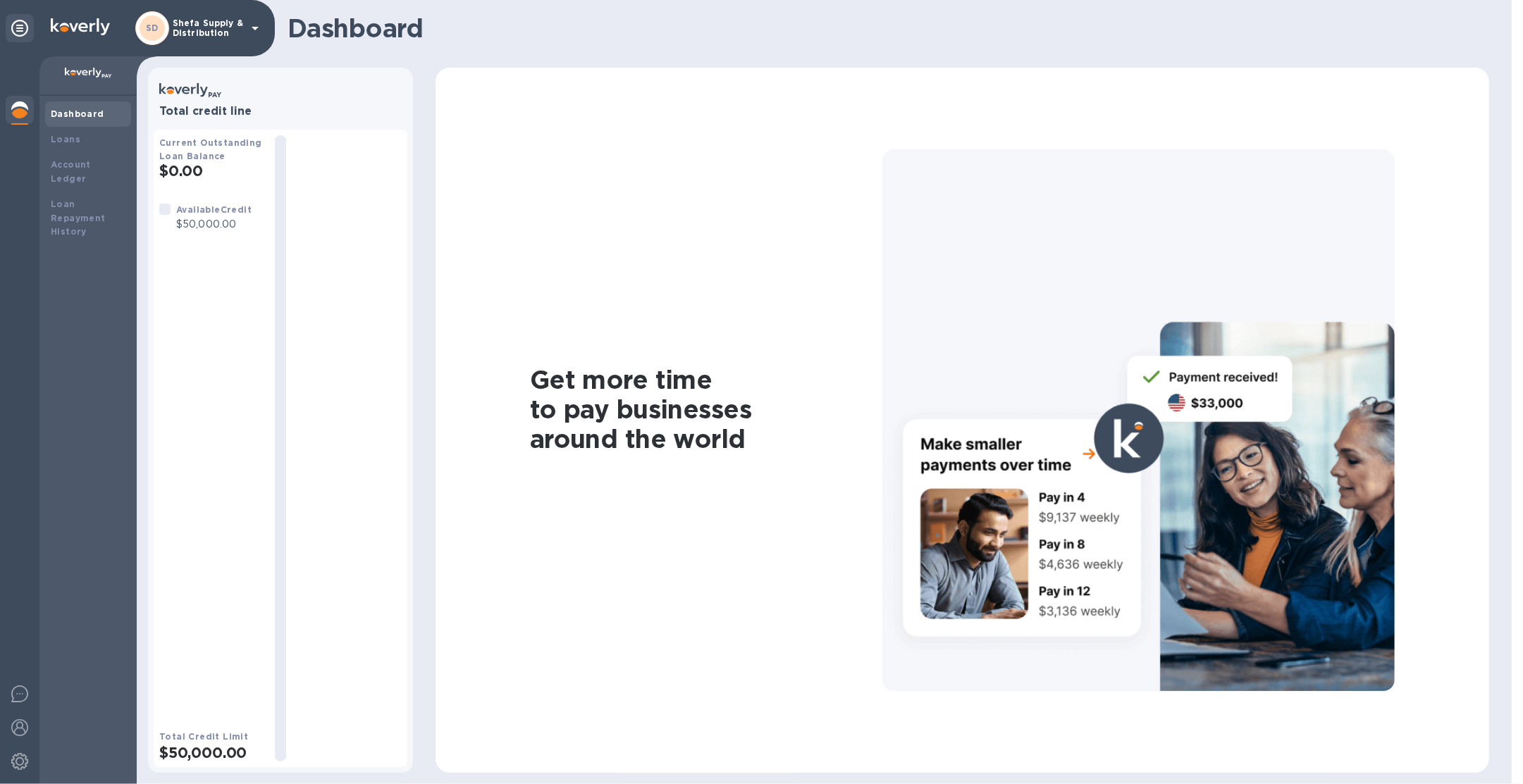
click at [203, 35] on p "Shefa Supply & Distribution" at bounding box center [208, 28] width 70 height 19
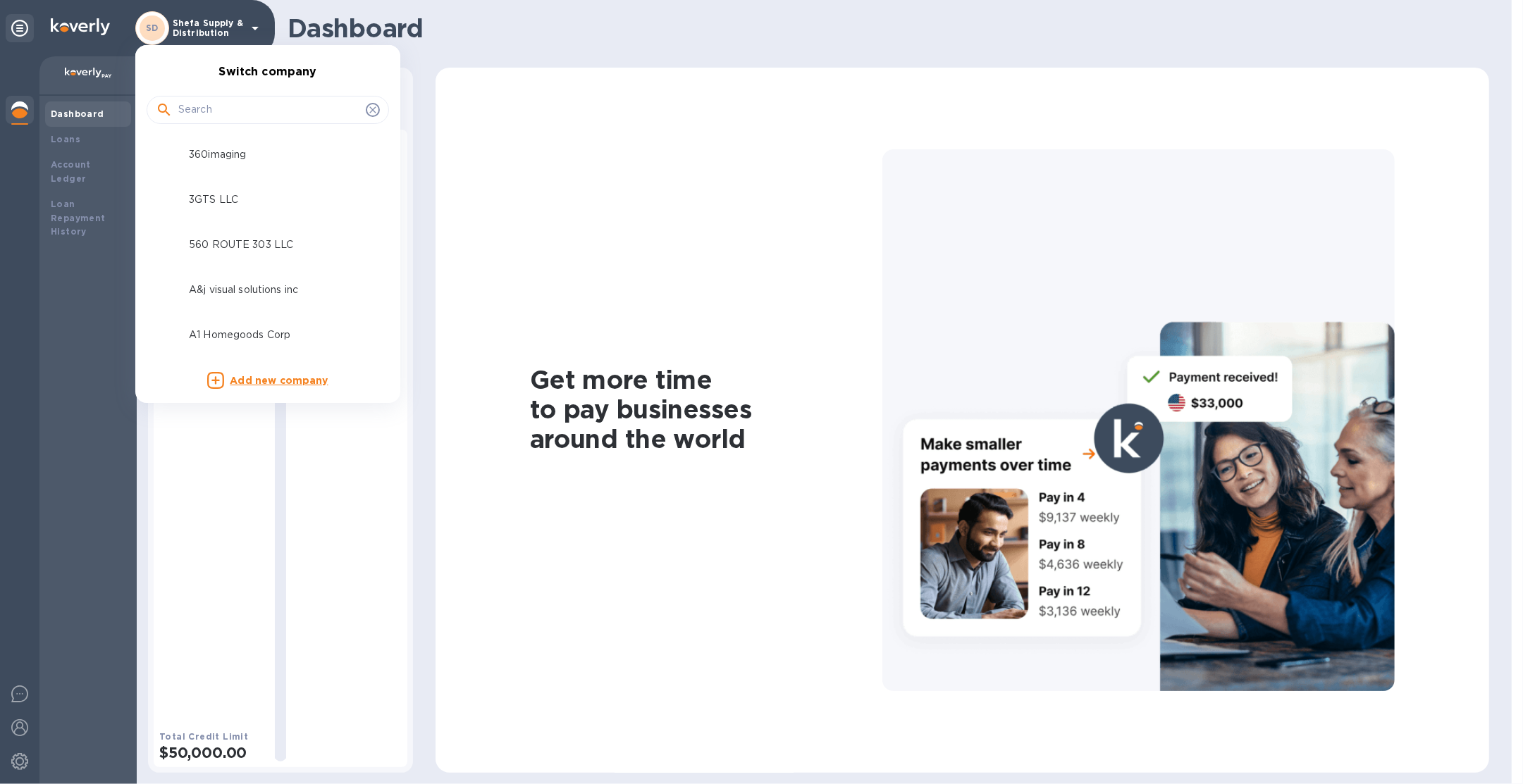
click at [215, 117] on input "text" at bounding box center [269, 110] width 182 height 21
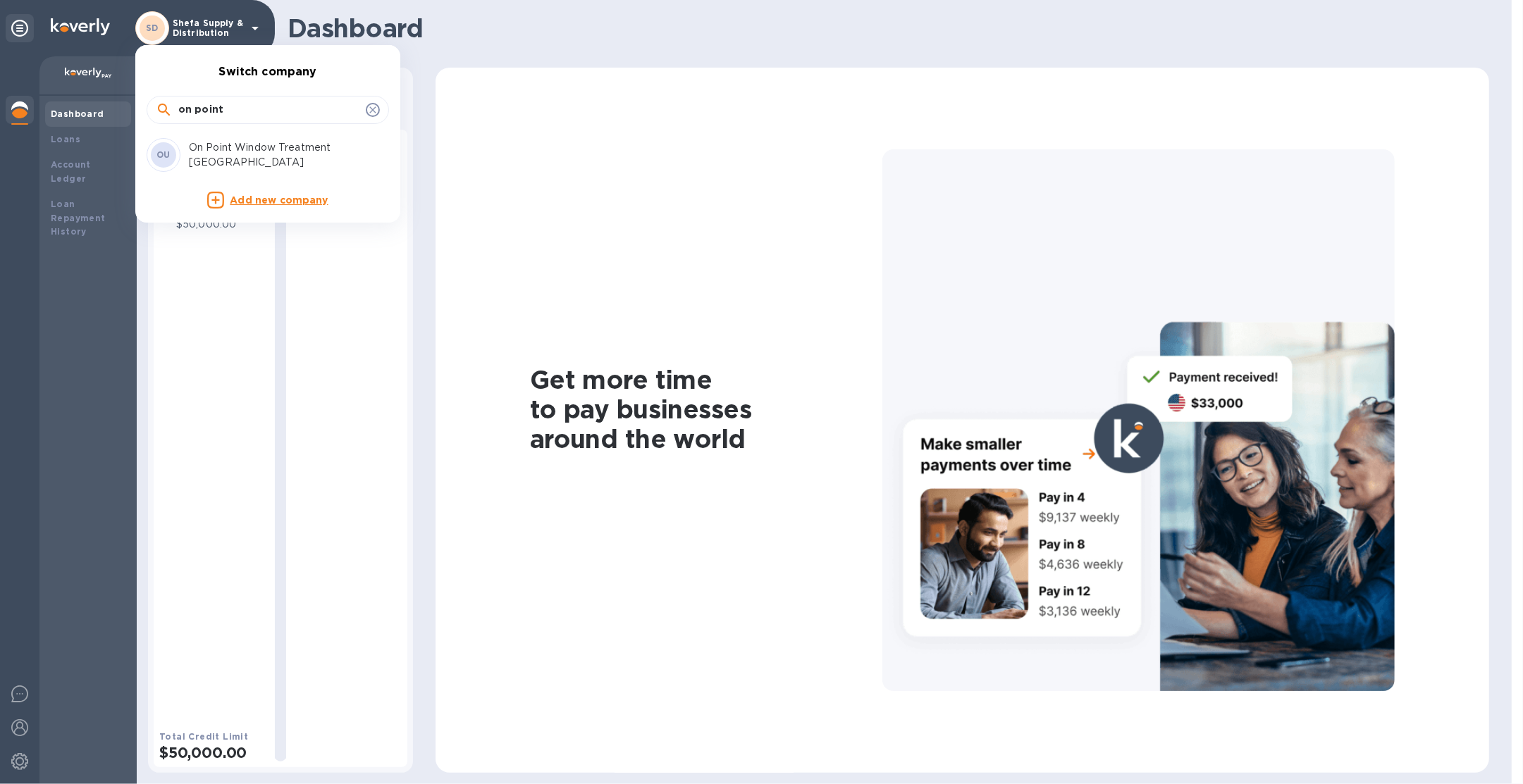
type input "on point"
click at [230, 158] on p "On Point Window Treatment [GEOGRAPHIC_DATA]" at bounding box center [278, 155] width 177 height 29
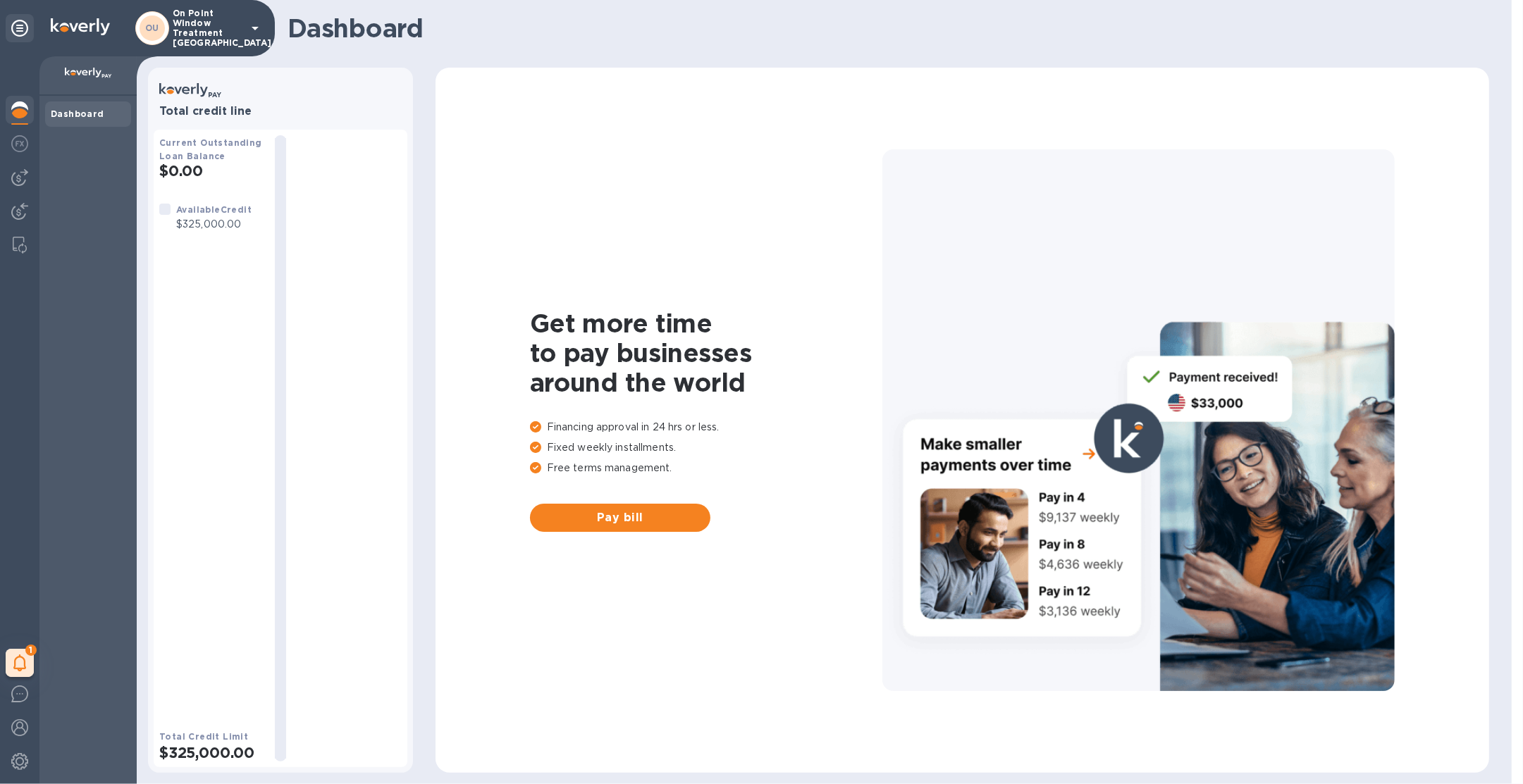
click at [225, 28] on p "On Point Window Treatment [GEOGRAPHIC_DATA]" at bounding box center [208, 28] width 70 height 40
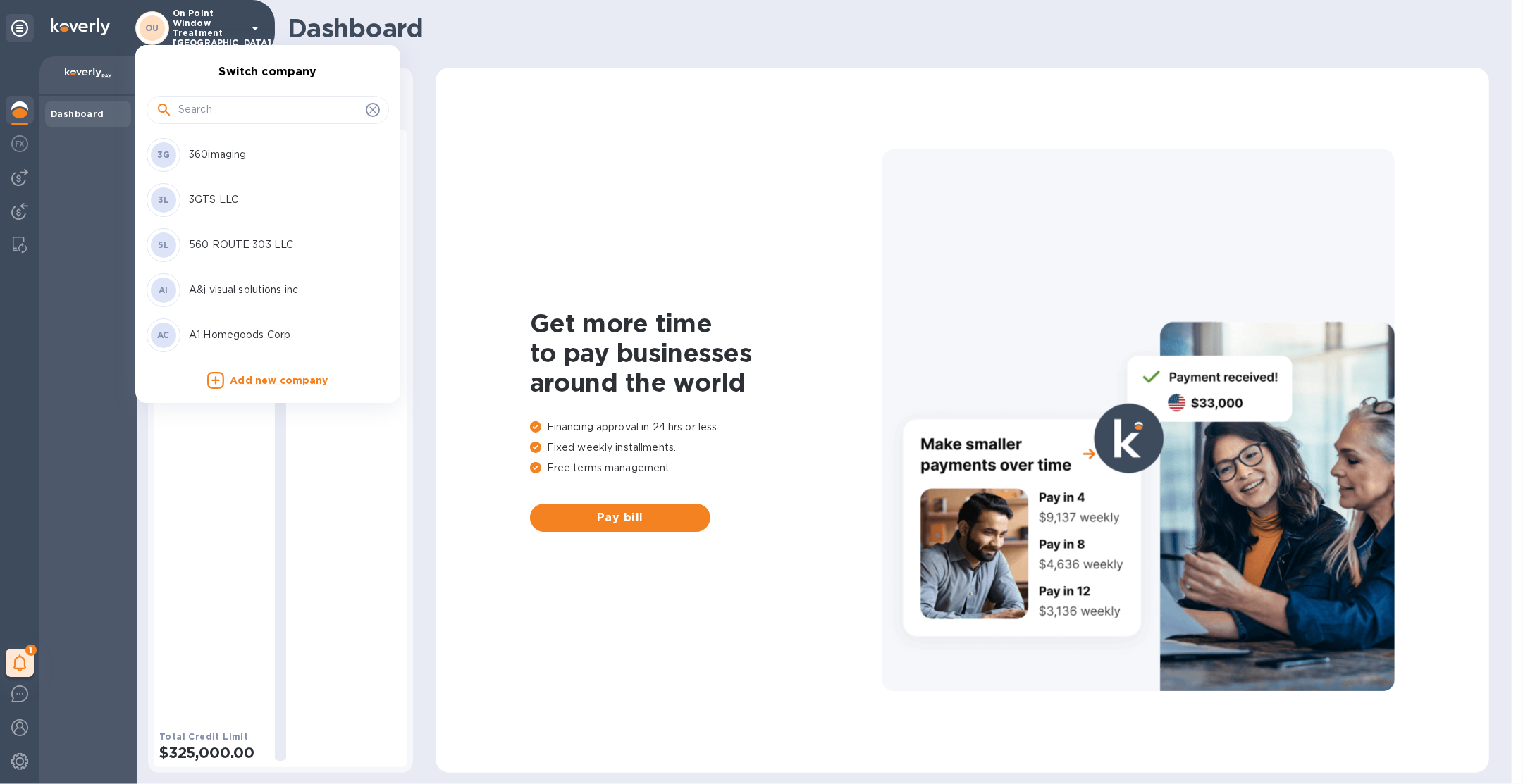
click at [228, 114] on input "text" at bounding box center [269, 110] width 182 height 21
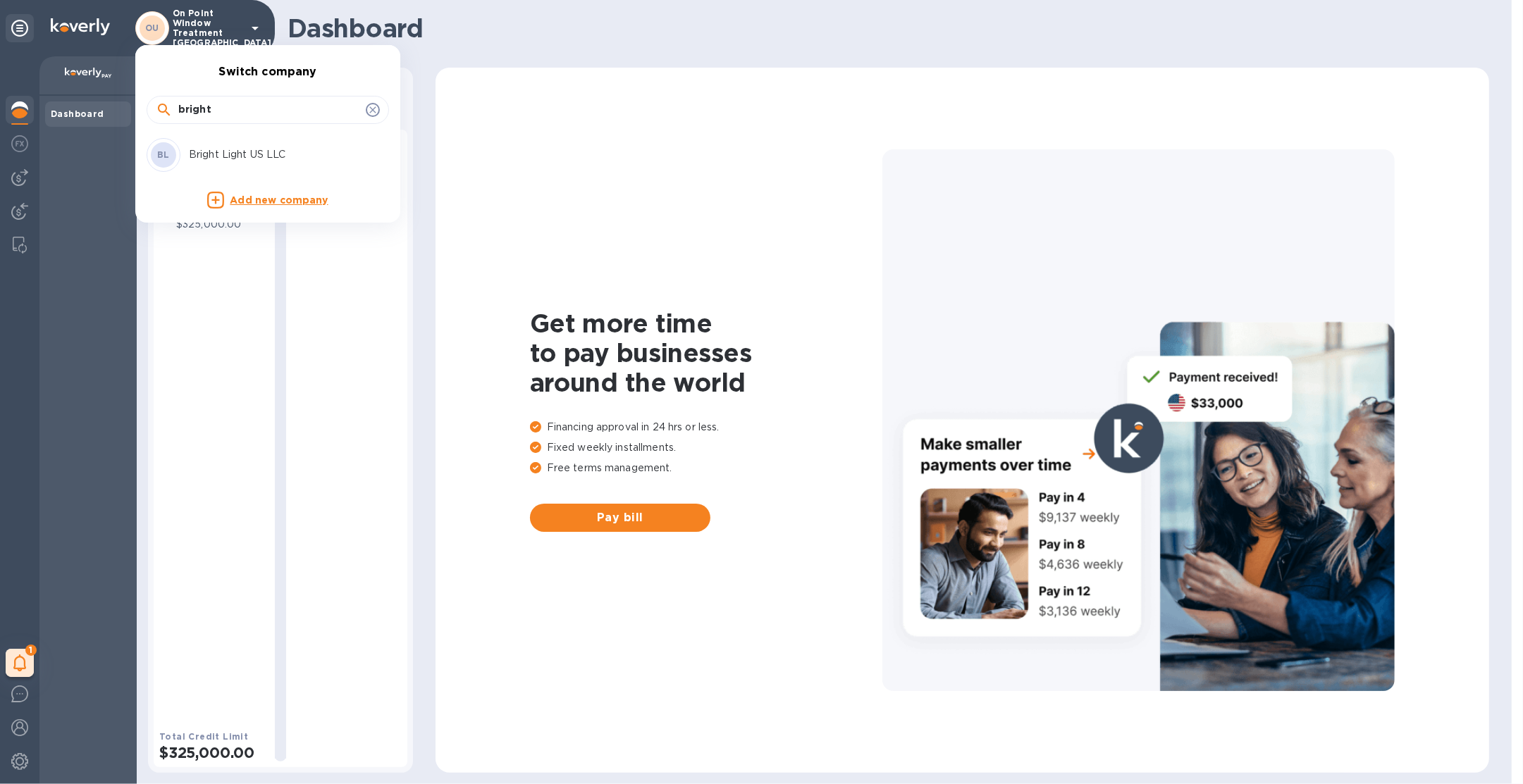
type input "bright"
click at [226, 148] on p "Bright Light US LLC" at bounding box center [278, 154] width 177 height 15
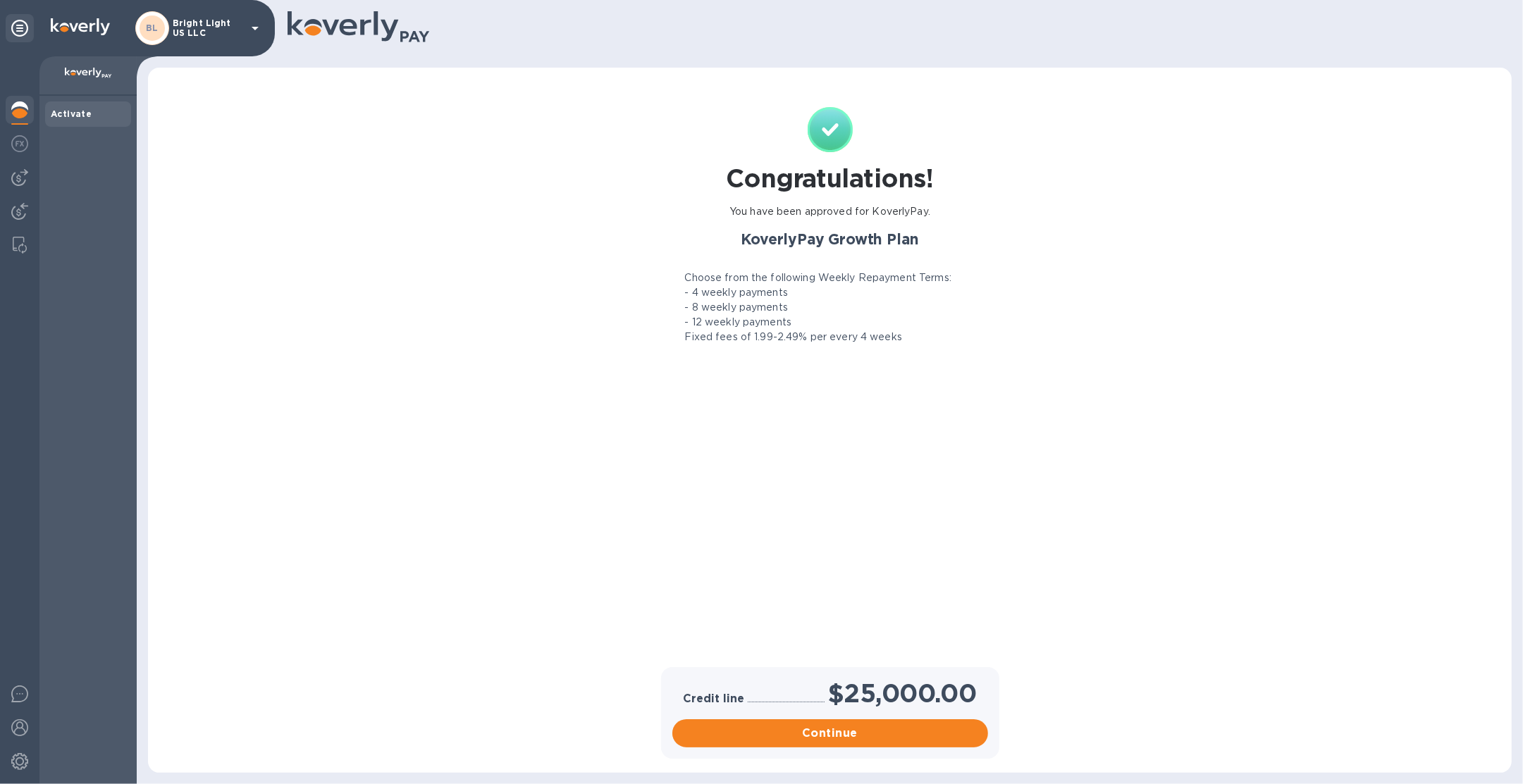
click at [207, 34] on p "Bright Light US LLC" at bounding box center [208, 28] width 70 height 19
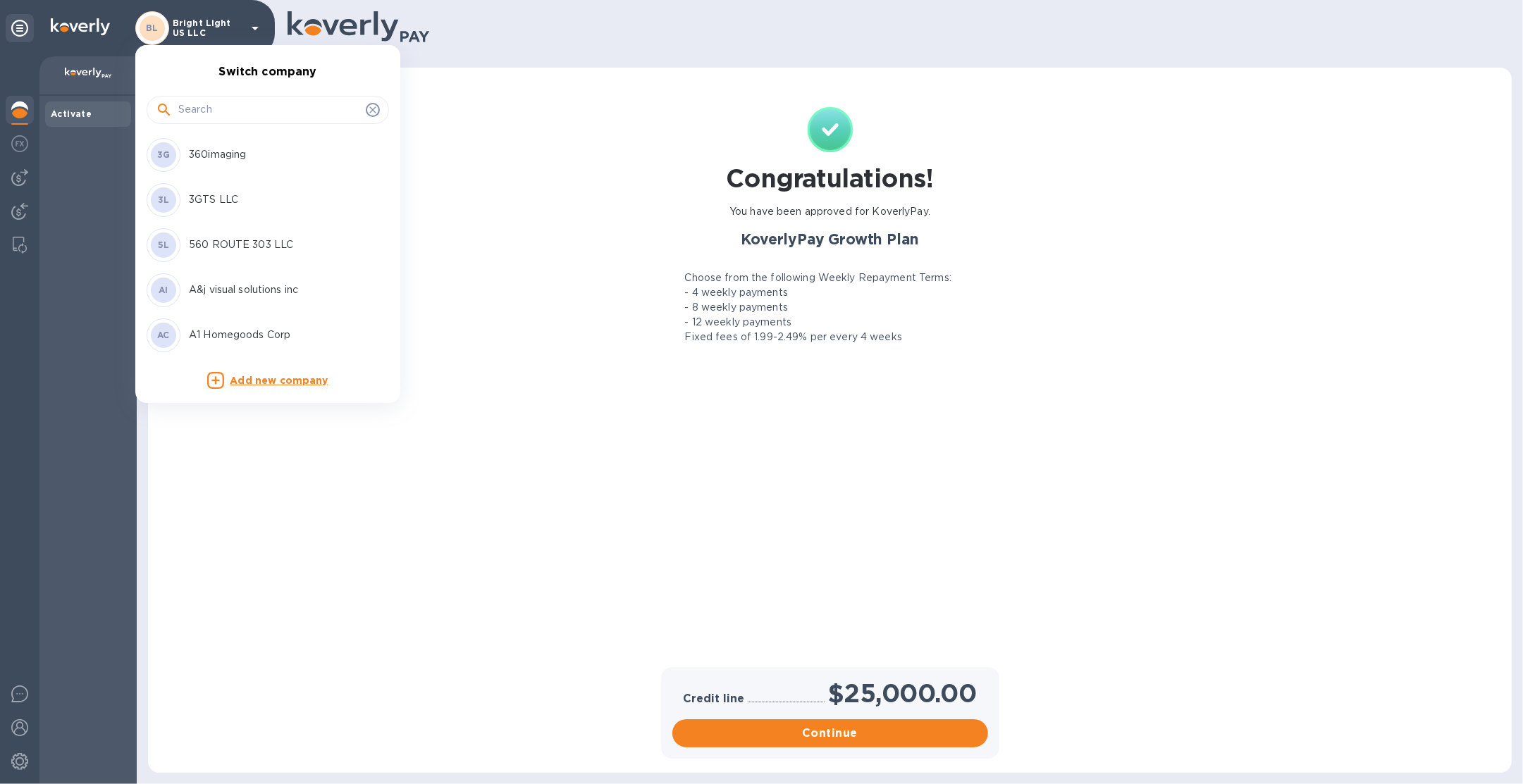
click at [216, 100] on input "text" at bounding box center [269, 110] width 182 height 21
type input "ap"
click at [268, 159] on p "Apex Ventures Group LLC" at bounding box center [278, 154] width 177 height 15
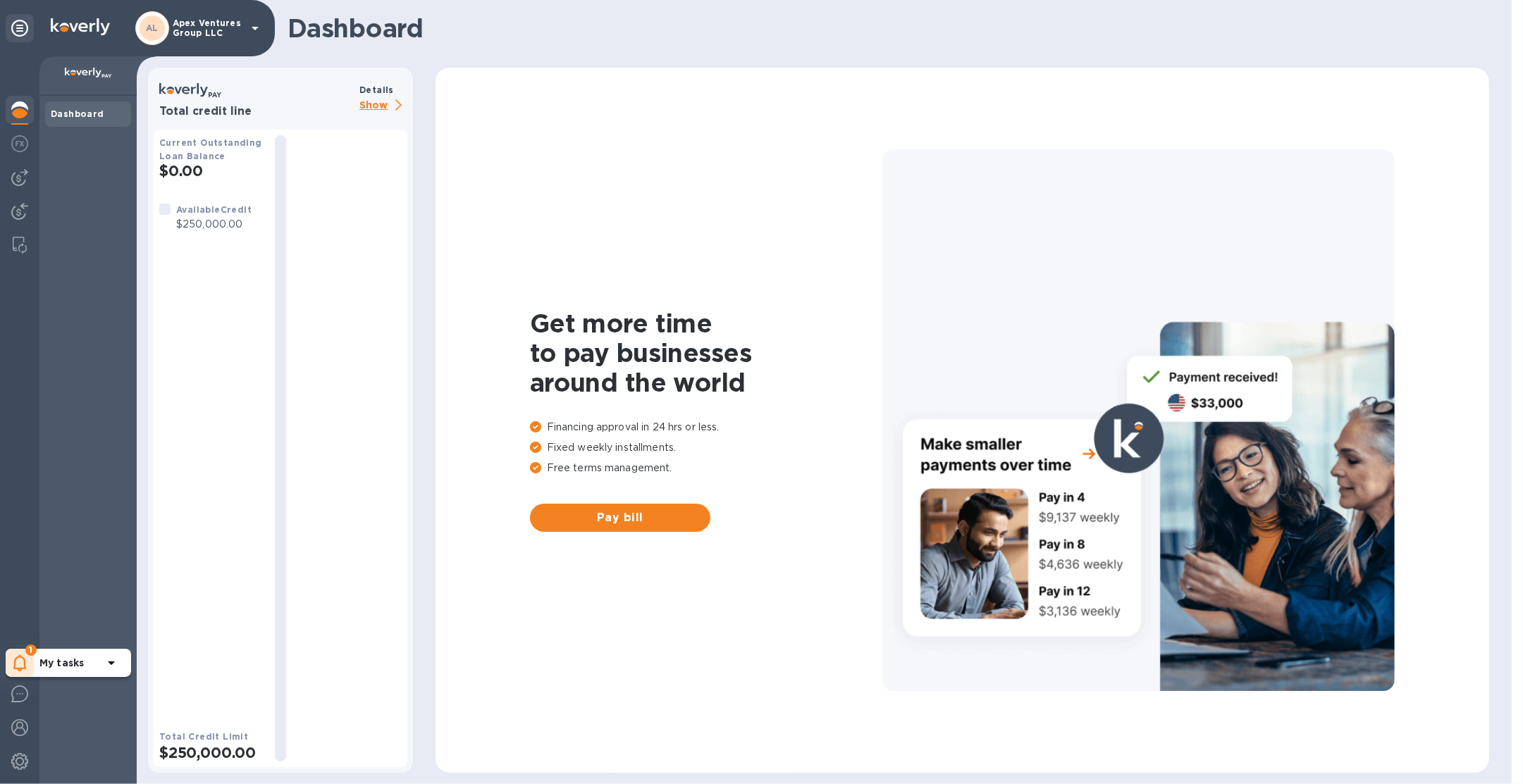
click at [25, 665] on icon at bounding box center [20, 662] width 14 height 17
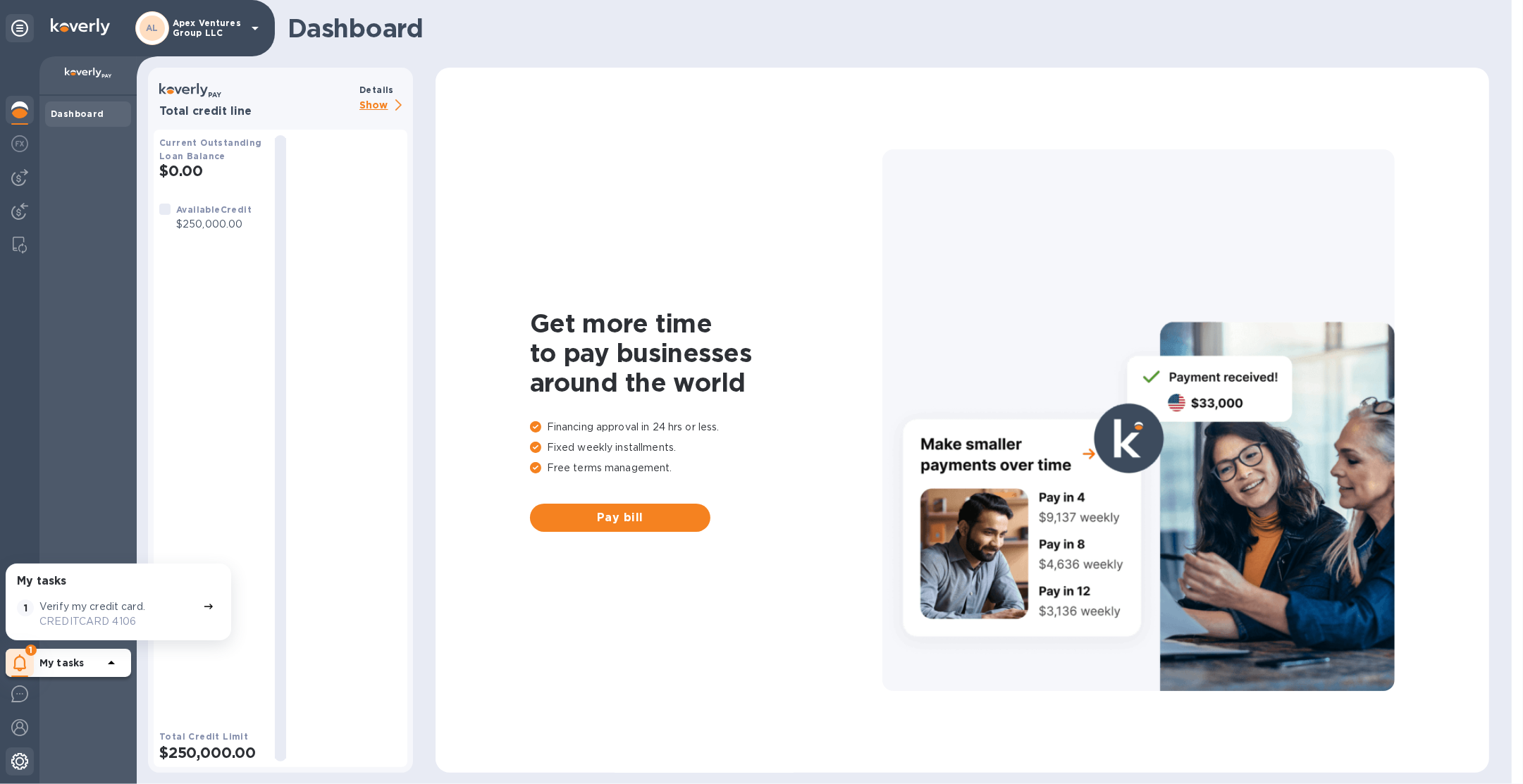
click at [10, 763] on div at bounding box center [19, 763] width 28 height 31
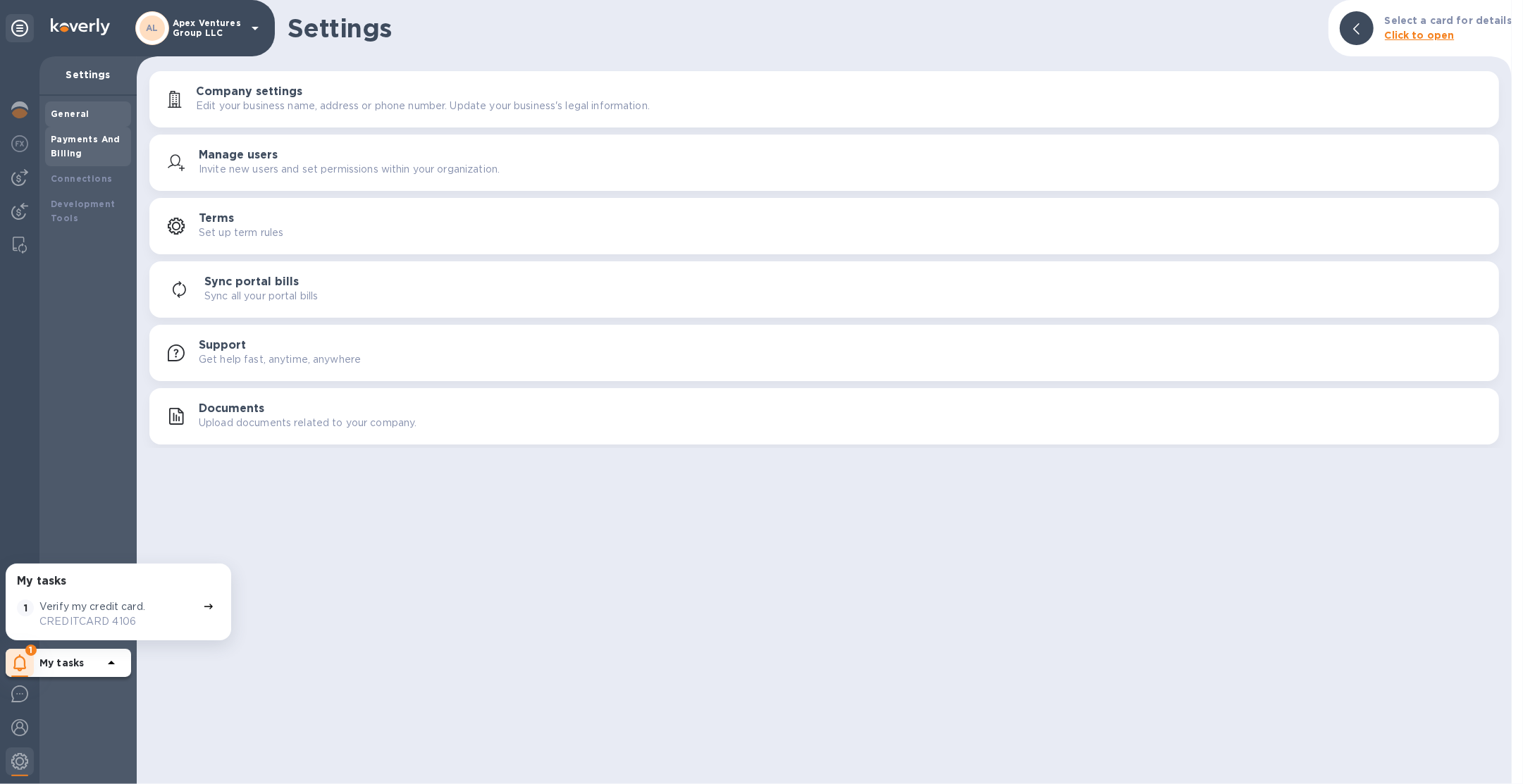
click at [70, 148] on b "Payments And Billing" at bounding box center [86, 145] width 70 height 24
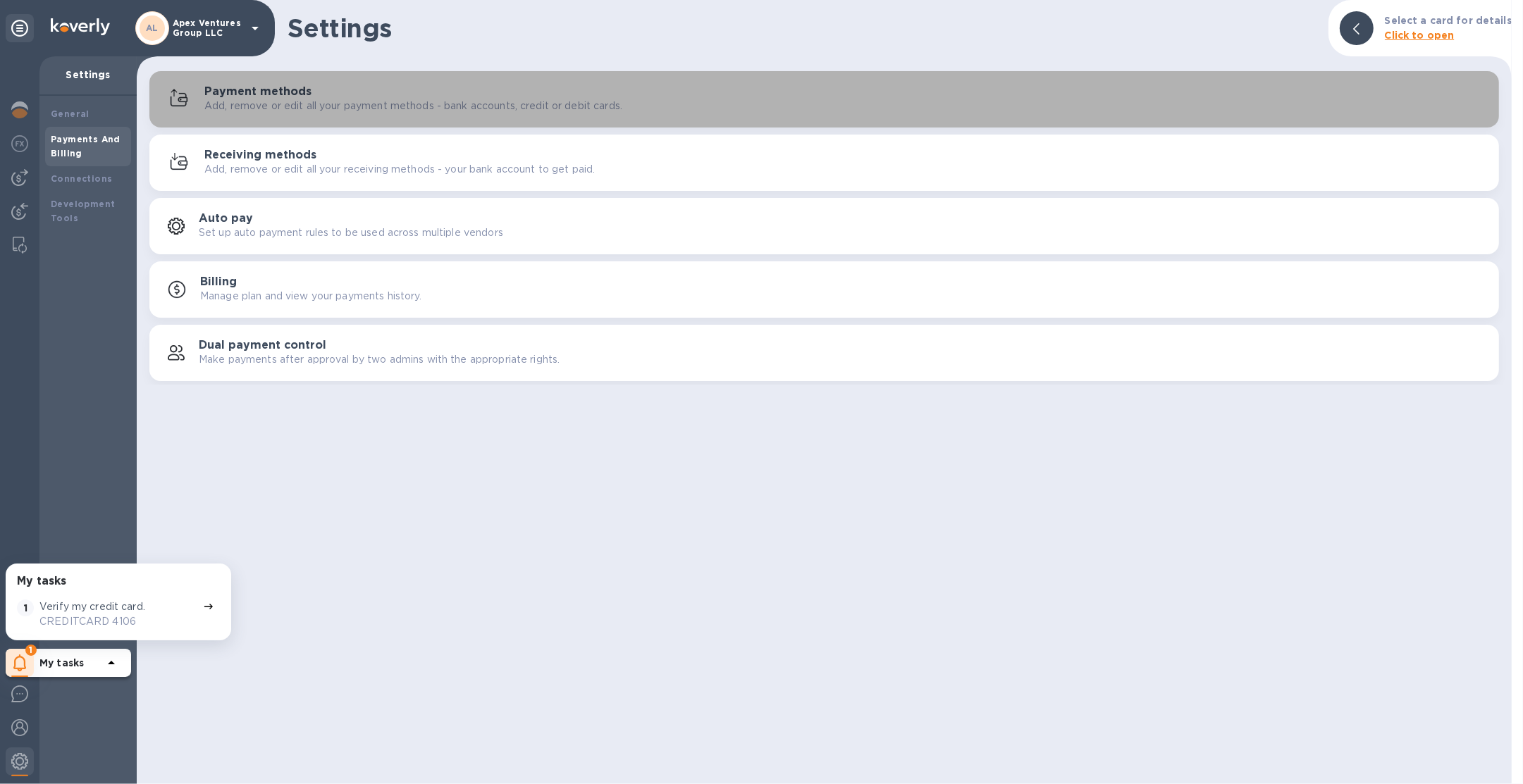
click at [410, 119] on button "Payment methods Add, remove or edit all your payment methods - bank accounts, c…" at bounding box center [823, 99] width 1350 height 56
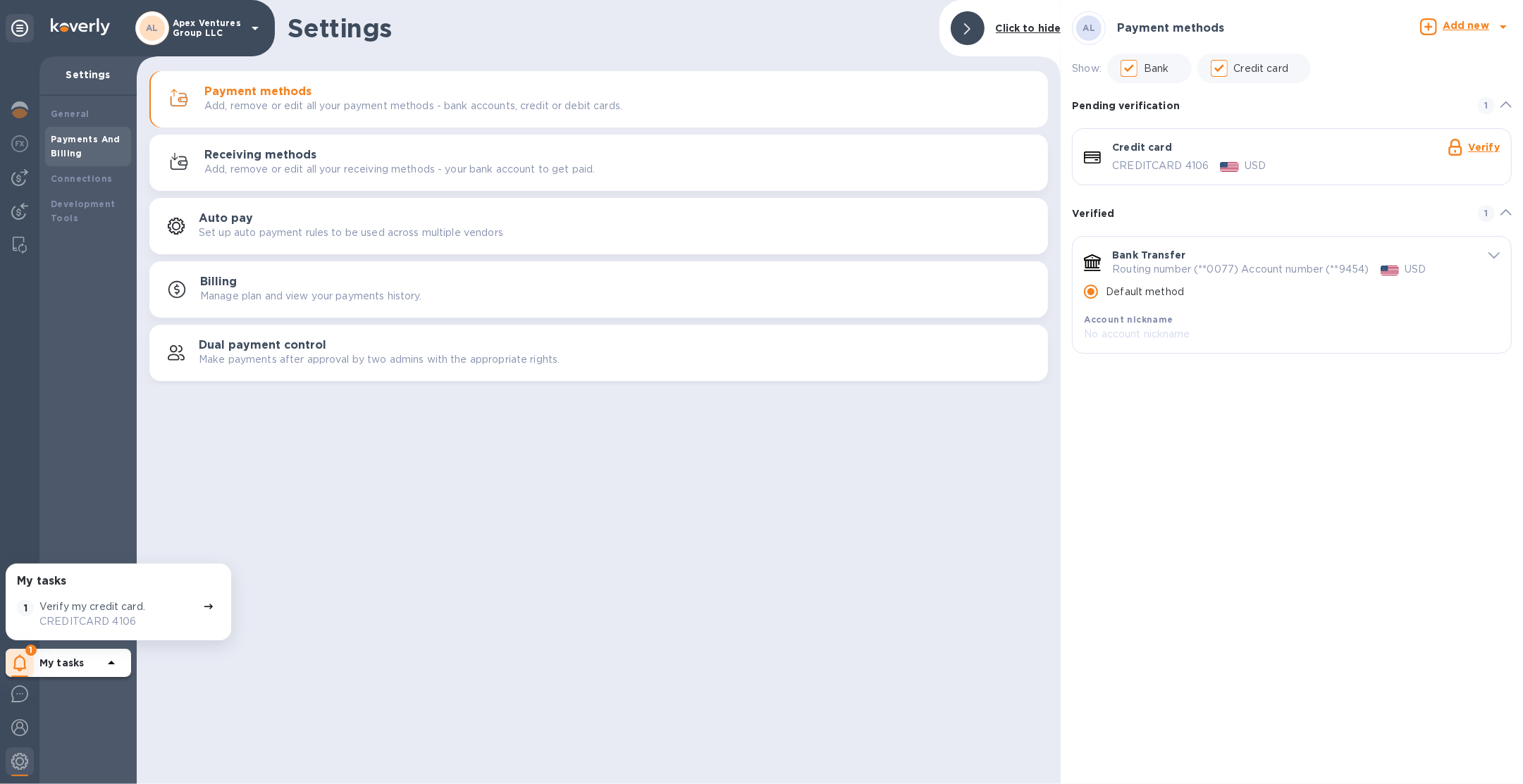
click at [238, 24] on p "Apex Ventures Group LLC" at bounding box center [208, 28] width 70 height 19
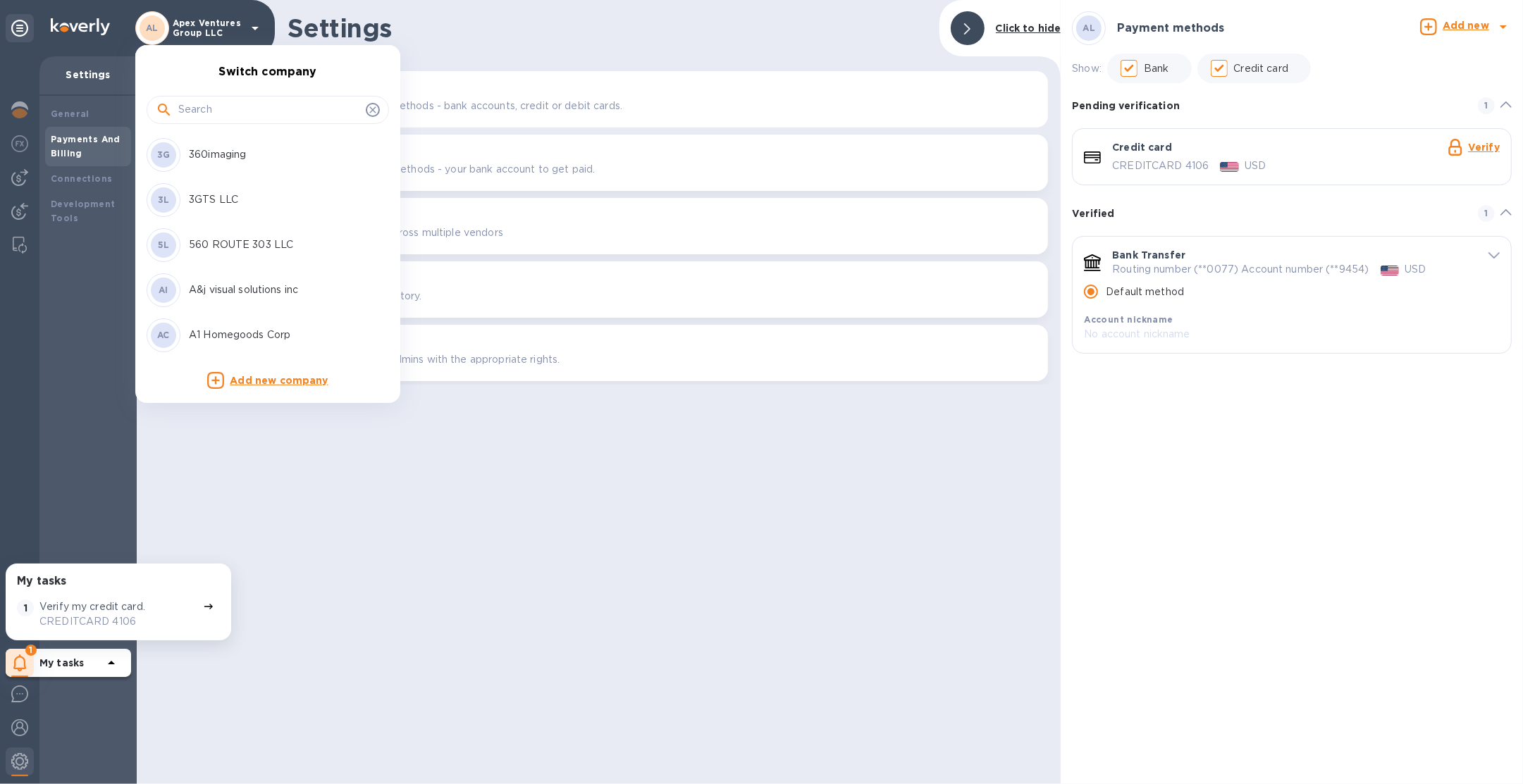
click at [225, 86] on div at bounding box center [267, 108] width 243 height 48
click at [224, 104] on input "text" at bounding box center [269, 110] width 182 height 21
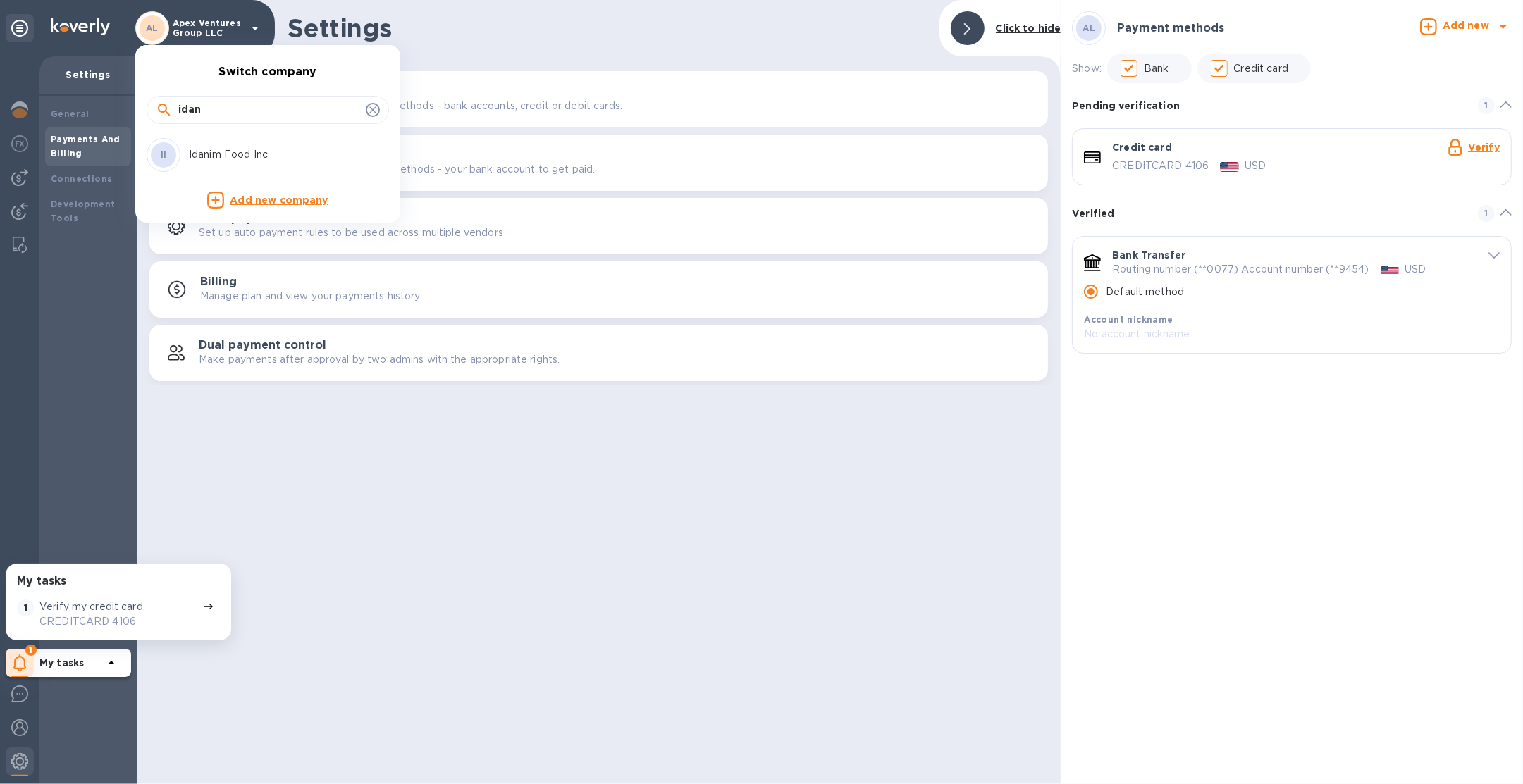
type input "idan"
click at [202, 142] on div "II Idanim Food Inc" at bounding box center [256, 155] width 220 height 34
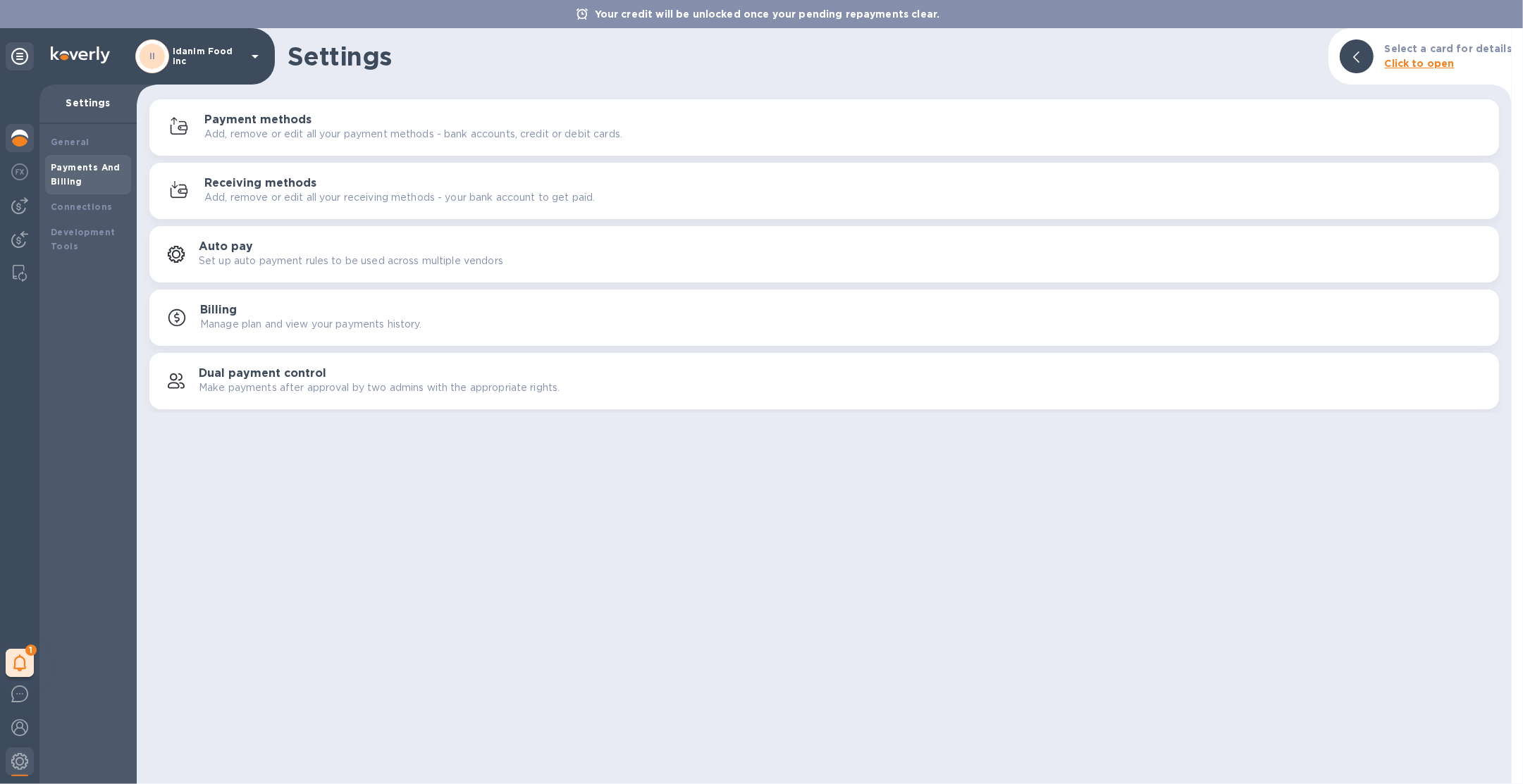
click at [25, 111] on div "1 My tasks" at bounding box center [19, 434] width 40 height 699
click at [22, 118] on div "1 My tasks" at bounding box center [19, 434] width 40 height 699
click at [19, 142] on img at bounding box center [19, 137] width 17 height 17
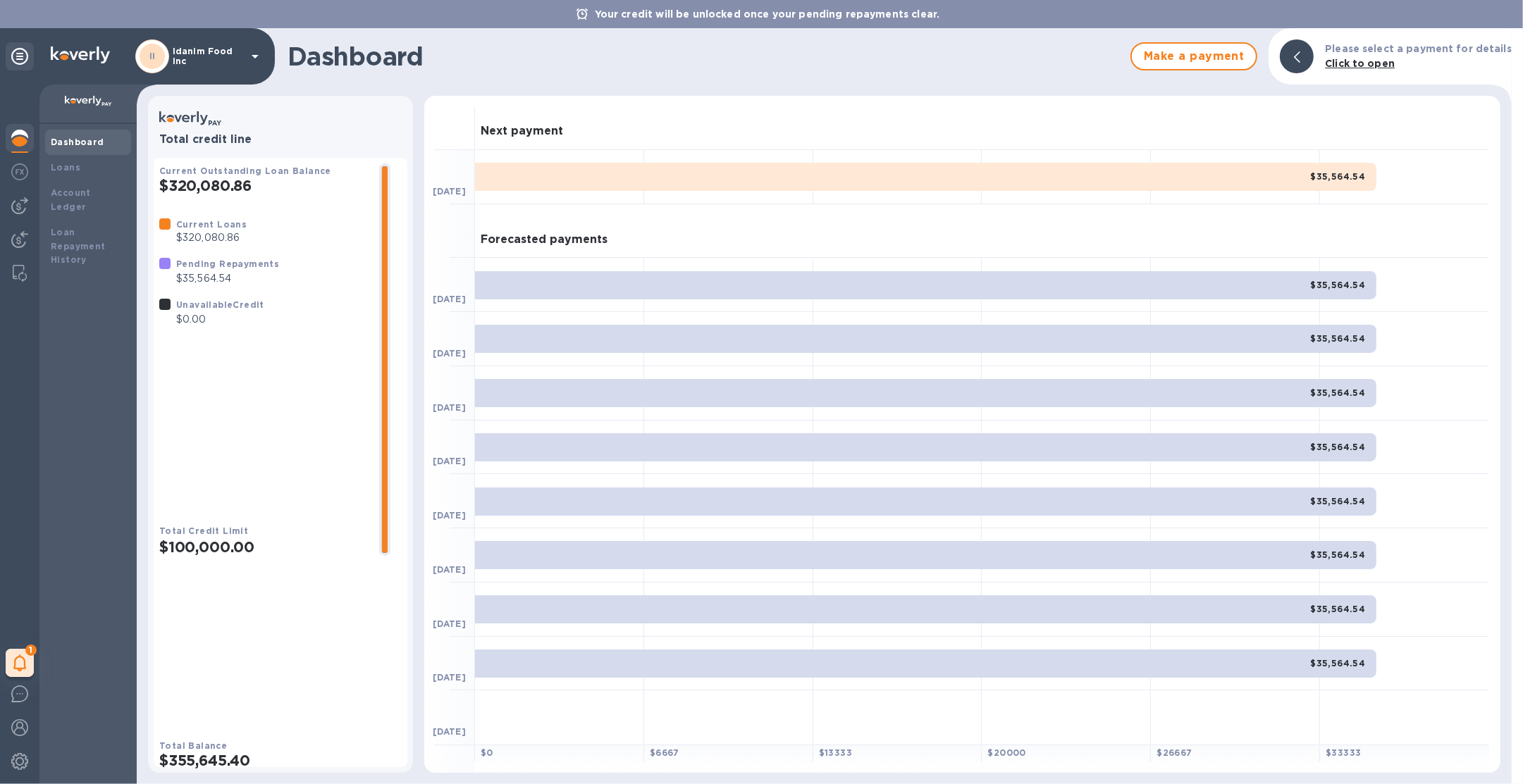
click at [857, 20] on p "Your credit will be unlocked once your pending repayments clear." at bounding box center [767, 14] width 360 height 14
click at [34, 212] on div "1 My tasks" at bounding box center [19, 434] width 40 height 699
click at [19, 210] on img at bounding box center [19, 205] width 17 height 17
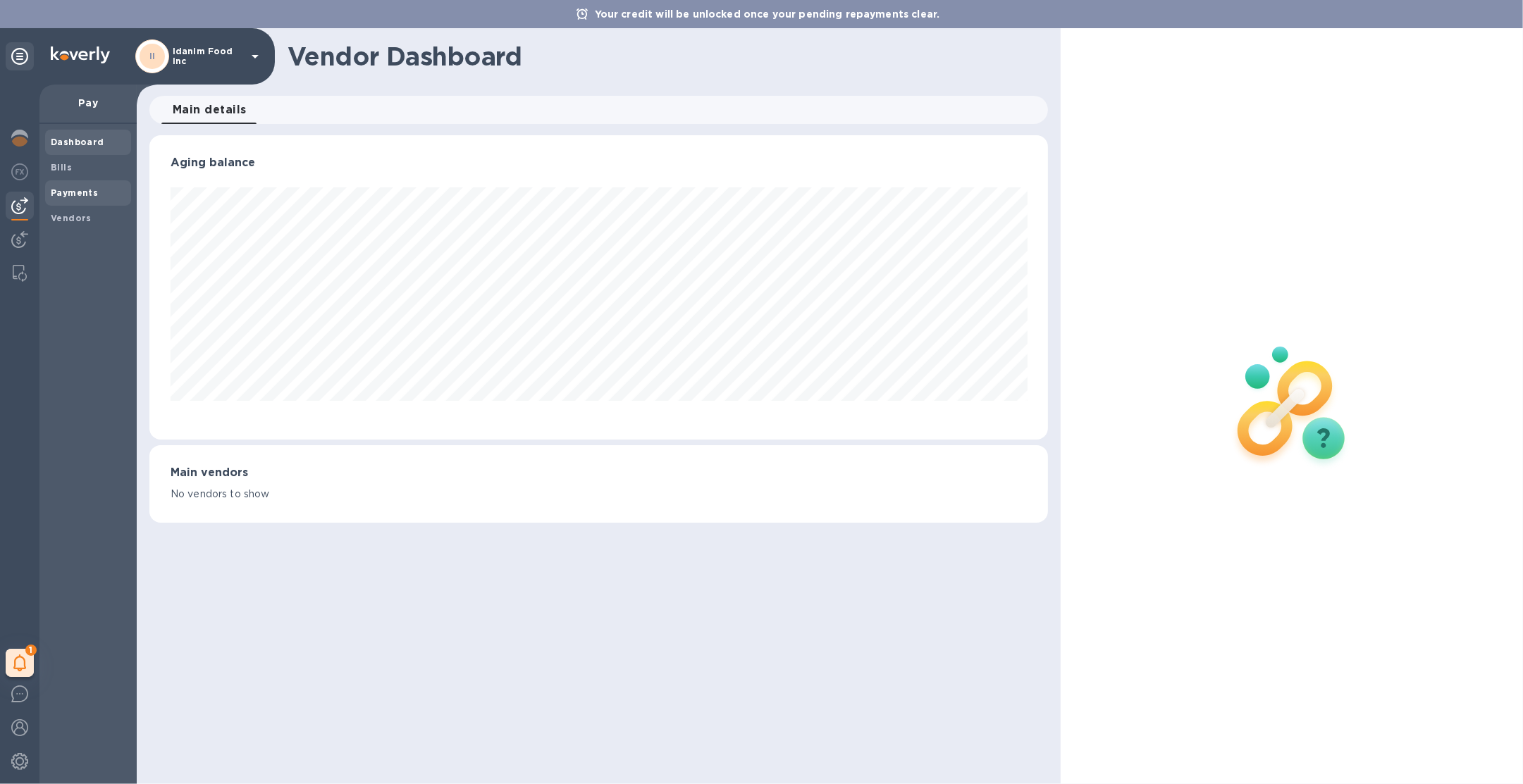
scroll to position [304, 899]
click at [70, 186] on span "Payments" at bounding box center [74, 193] width 47 height 14
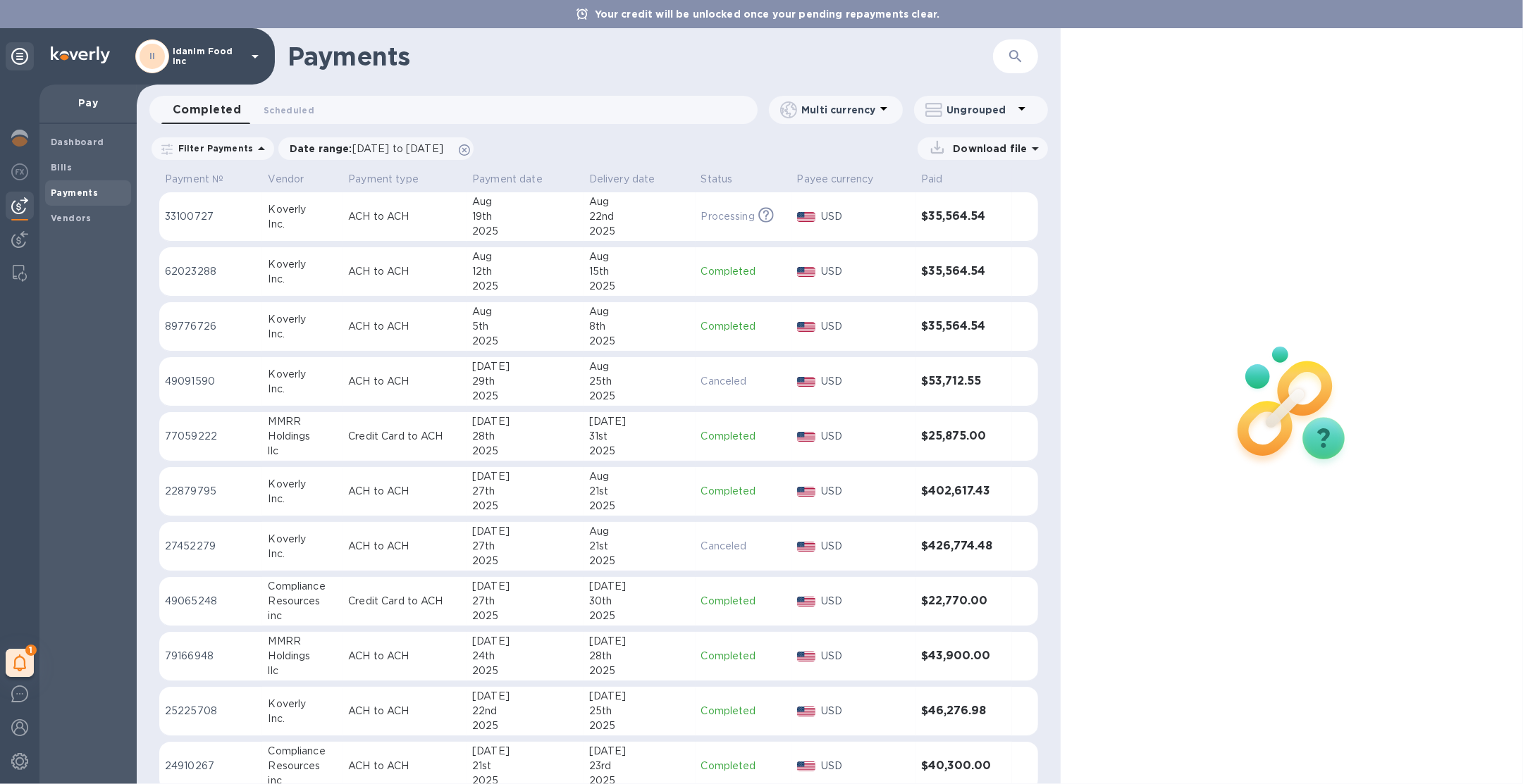
click at [717, 19] on b "Your credit will be unlocked once your pending repayments clear." at bounding box center [767, 15] width 345 height 12
click at [7, 132] on div at bounding box center [19, 139] width 28 height 31
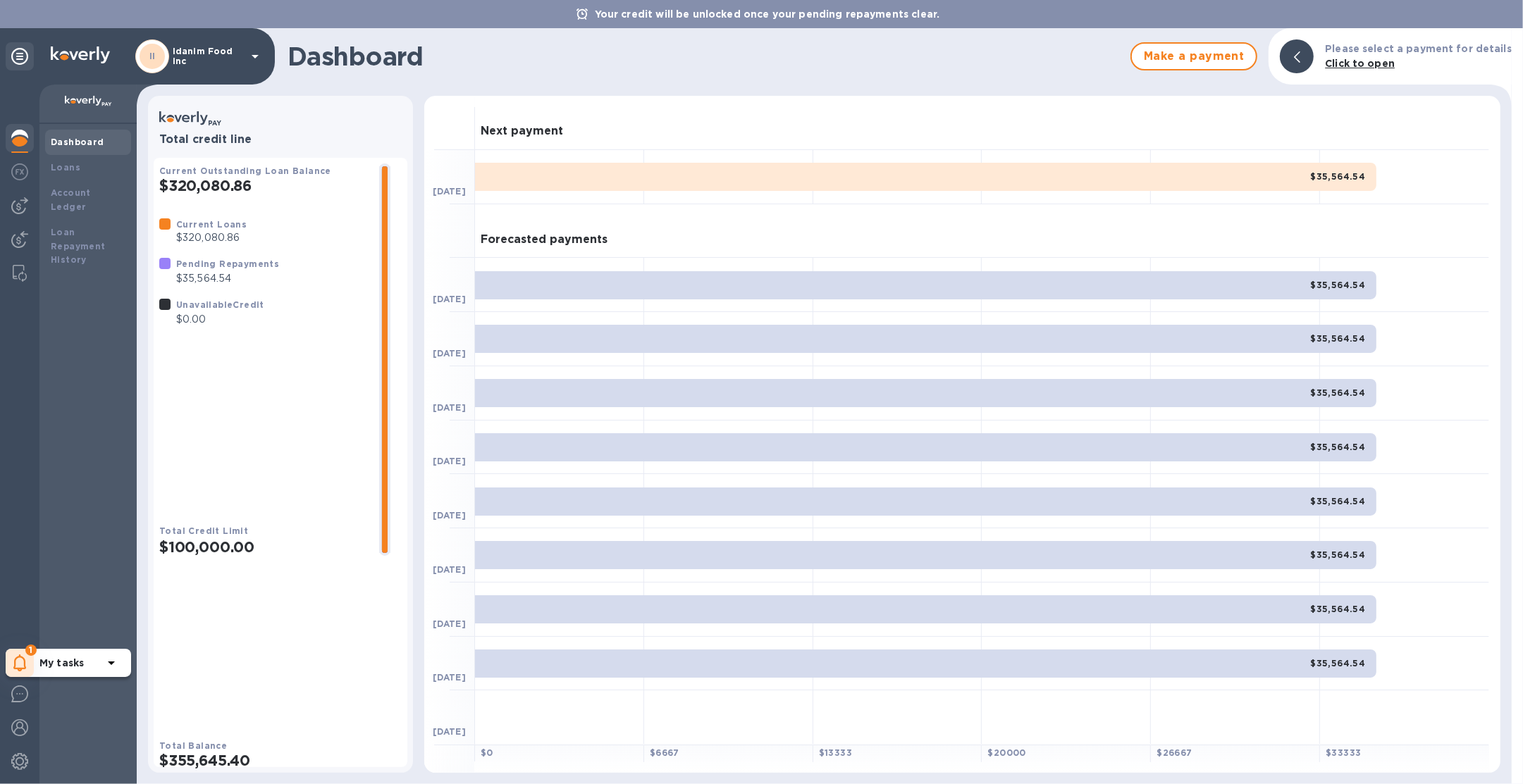
click at [19, 670] on icon at bounding box center [19, 662] width 13 height 17
click at [753, 14] on b "Your credit will be unlocked once your pending repayments clear." at bounding box center [767, 15] width 345 height 12
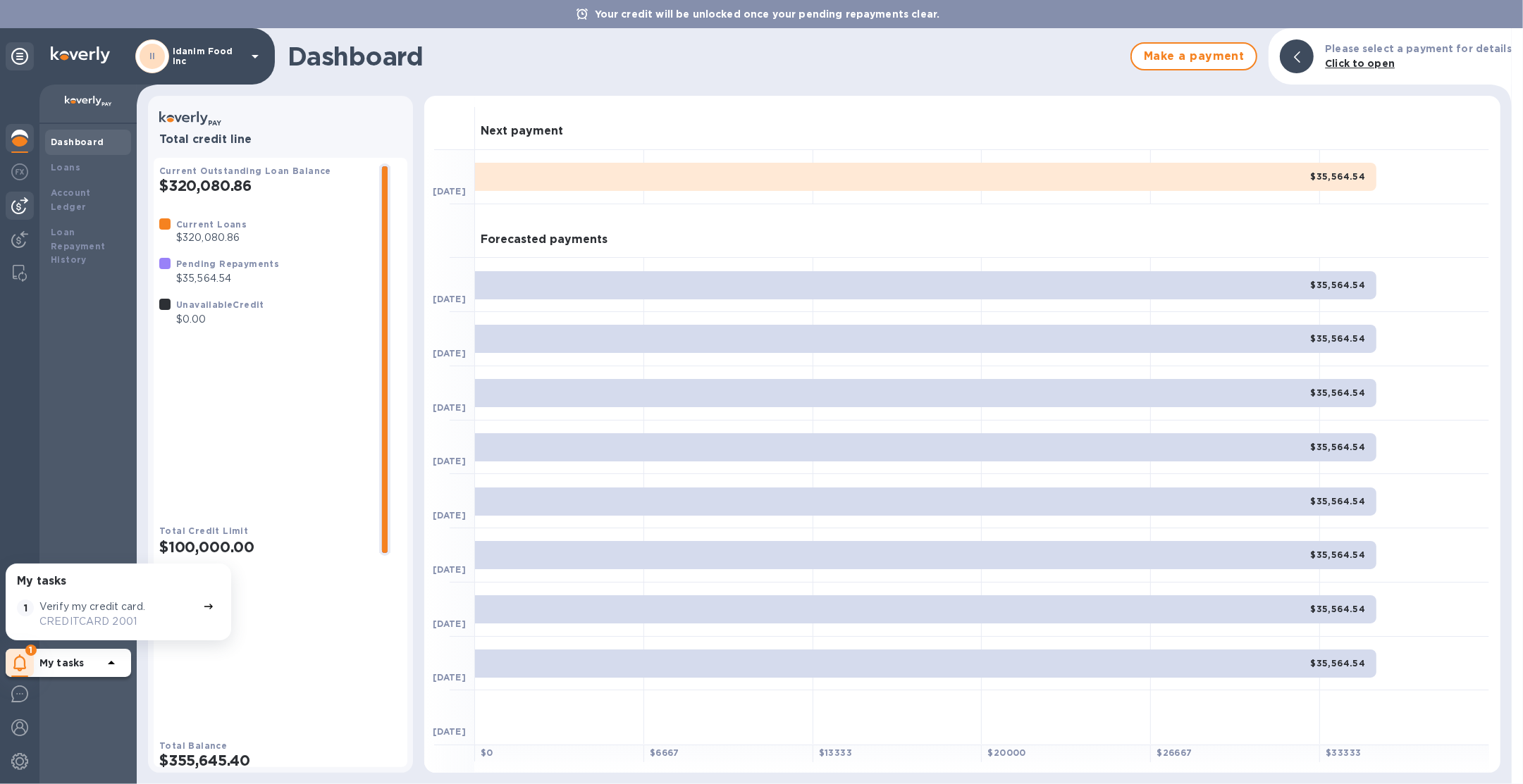
click at [26, 203] on img at bounding box center [19, 205] width 17 height 17
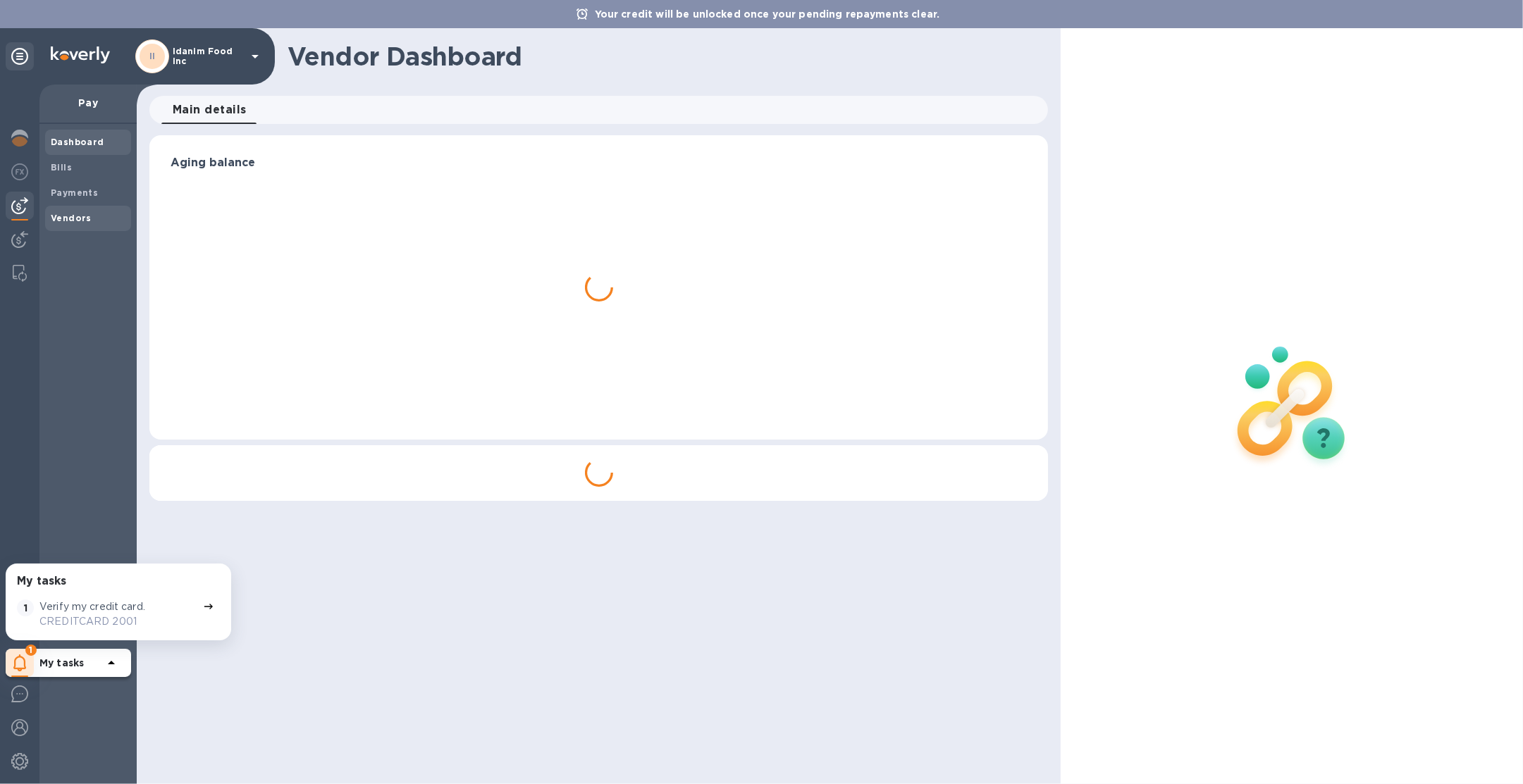
click at [84, 208] on div "Vendors" at bounding box center [88, 218] width 86 height 25
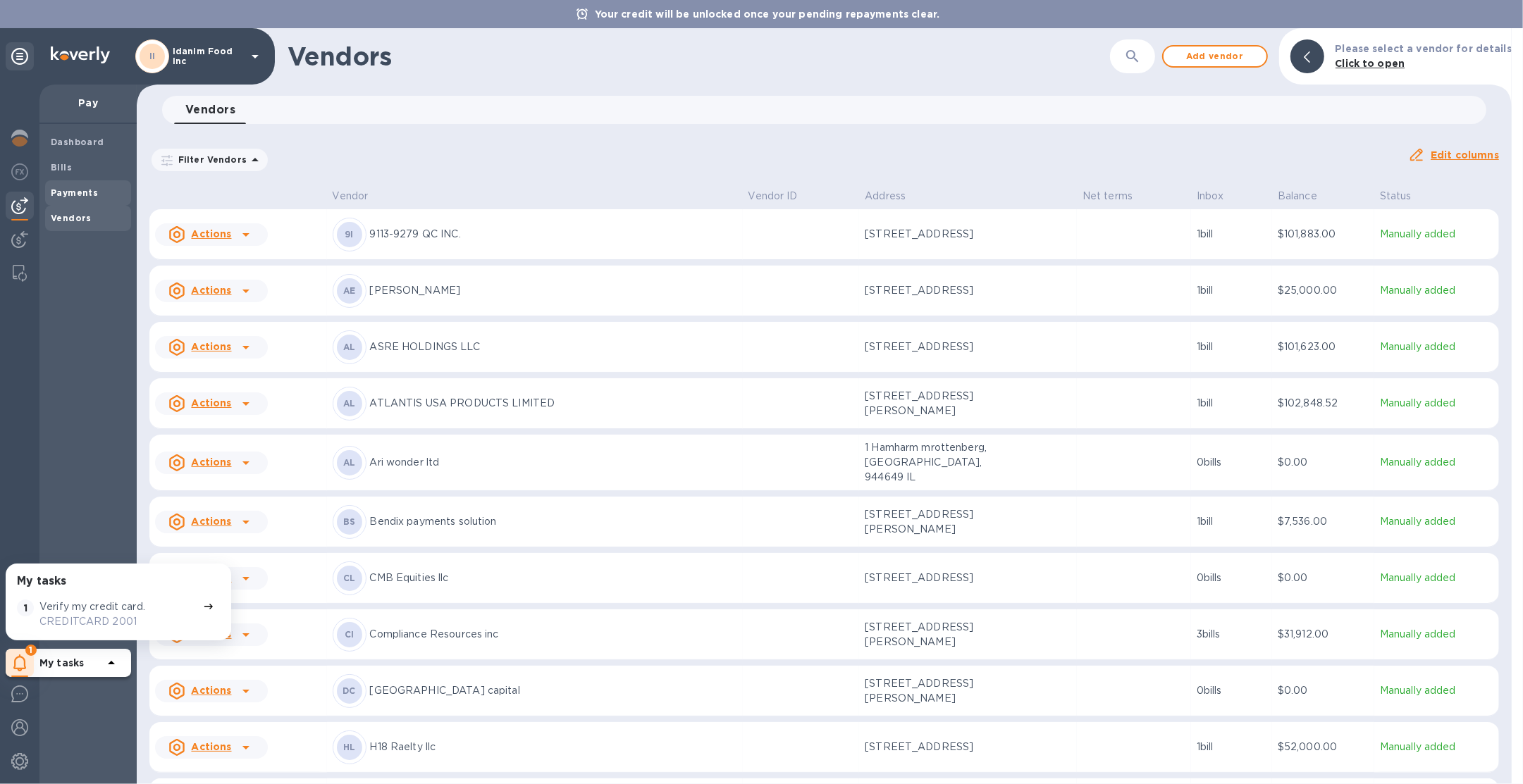
click at [95, 194] on span "Payments" at bounding box center [88, 193] width 75 height 14
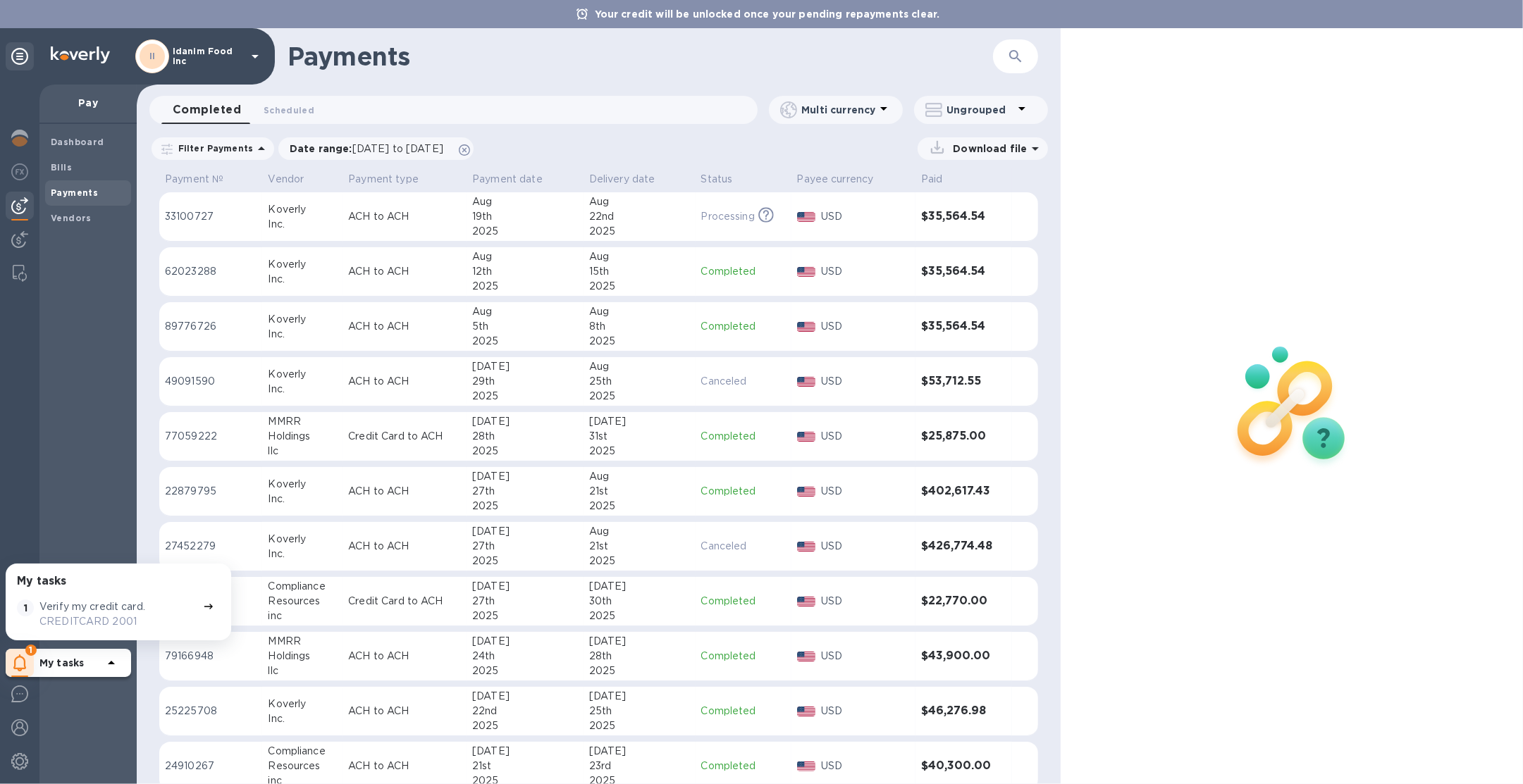
click at [606, 200] on div "Aug" at bounding box center [639, 202] width 100 height 15
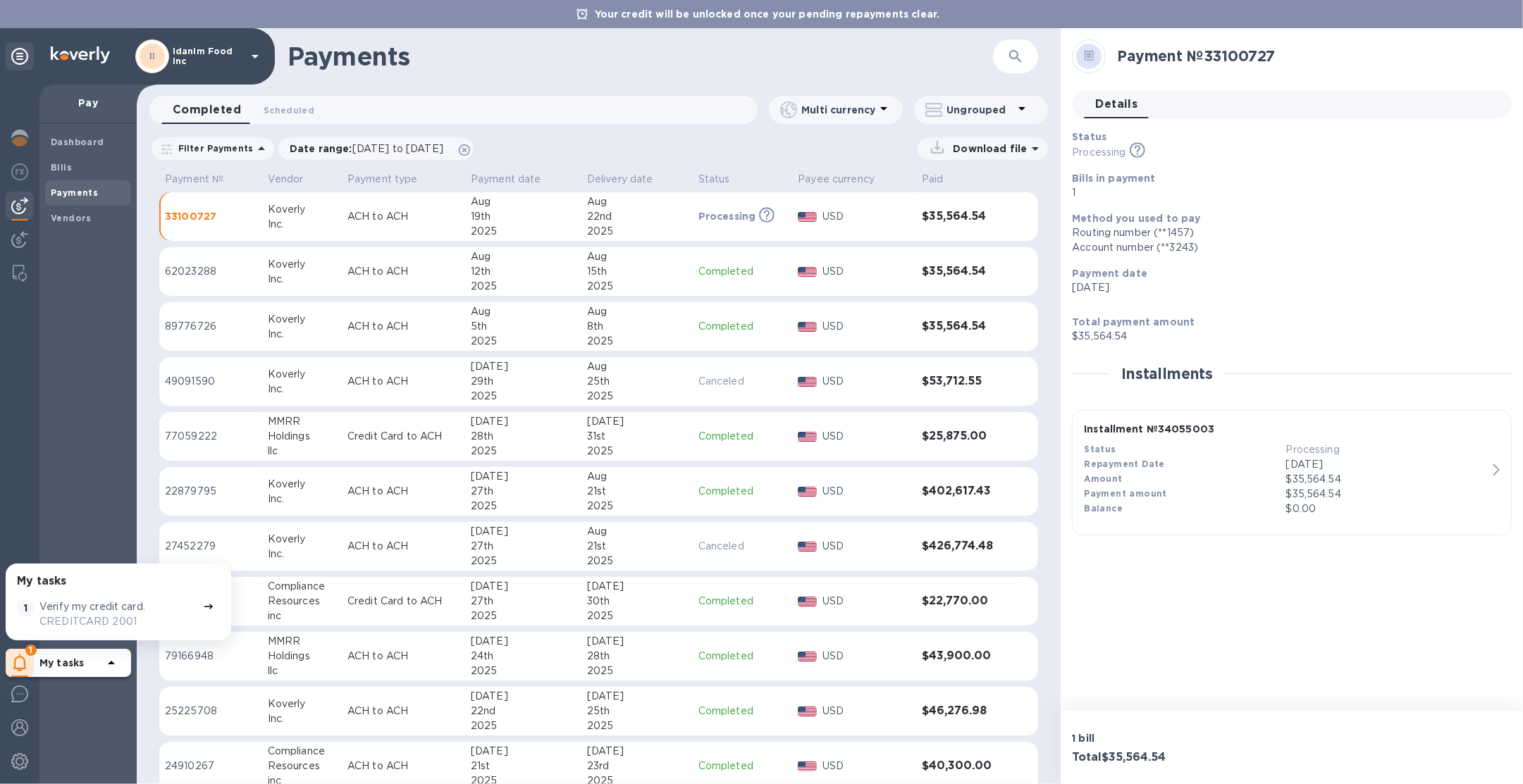
click at [164, 61] on div "II" at bounding box center [152, 56] width 34 height 34
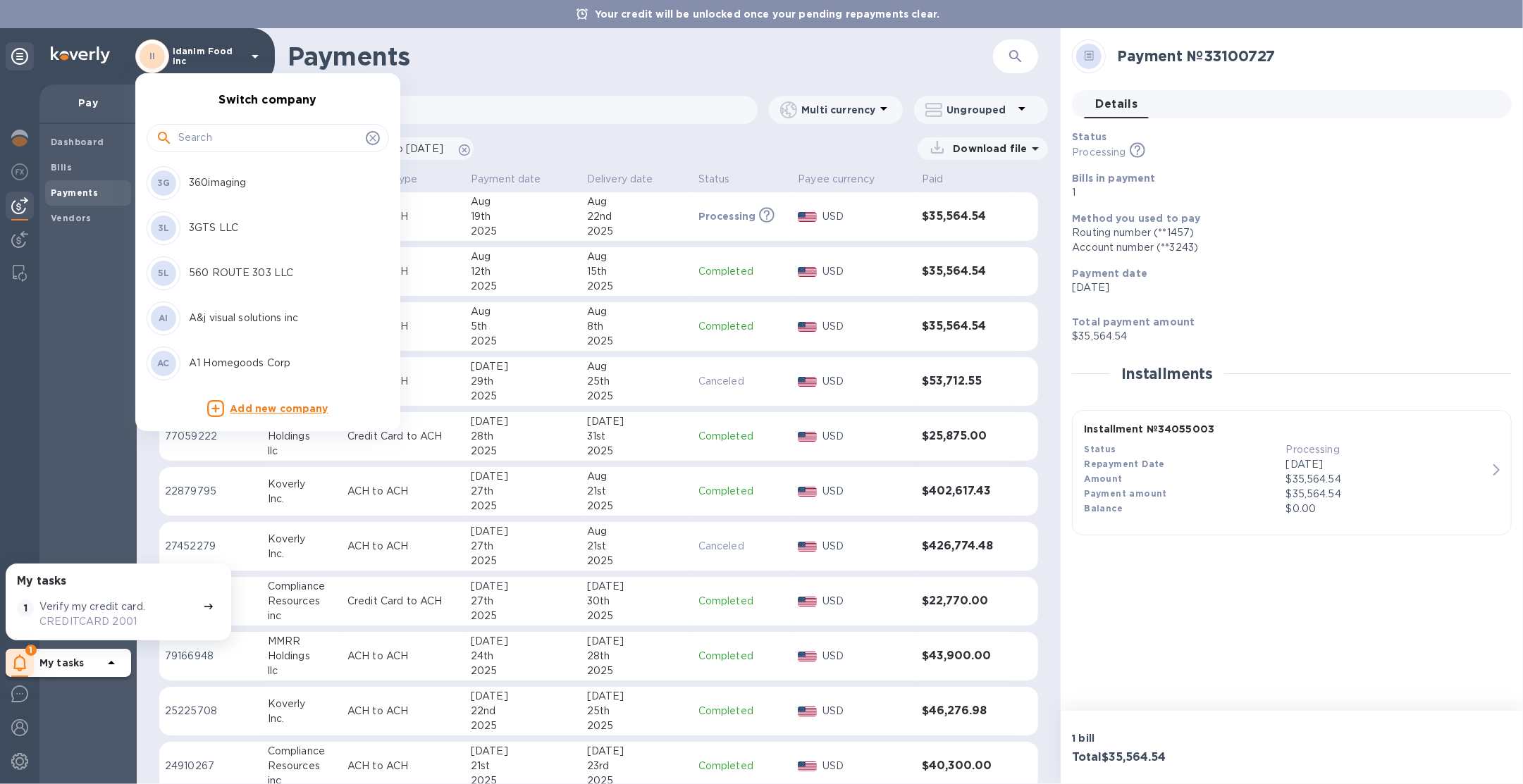
click at [195, 136] on input "text" at bounding box center [269, 138] width 182 height 21
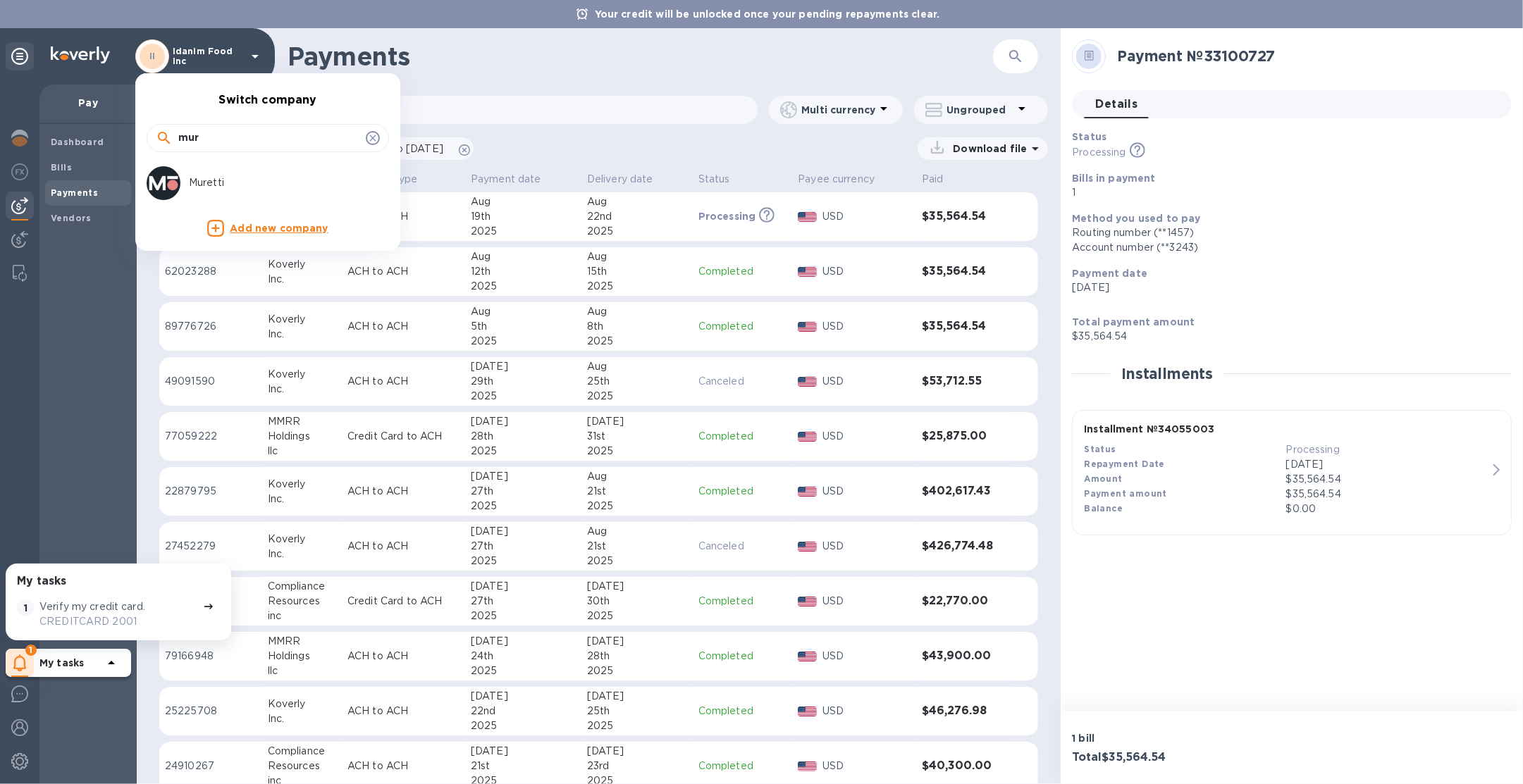
type input "mur"
click at [232, 169] on div "Muretti" at bounding box center [256, 183] width 220 height 34
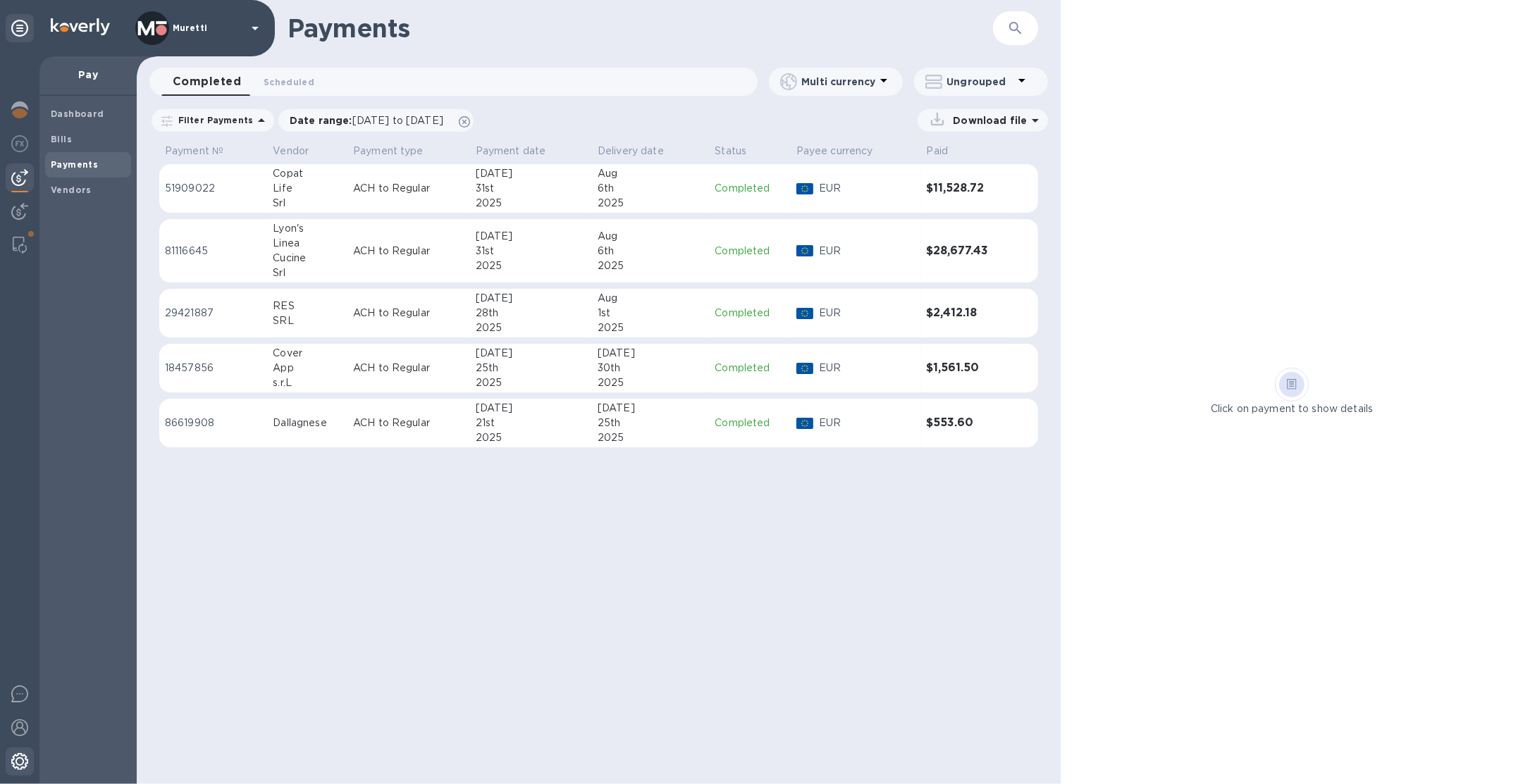
click at [26, 752] on div at bounding box center [19, 763] width 28 height 31
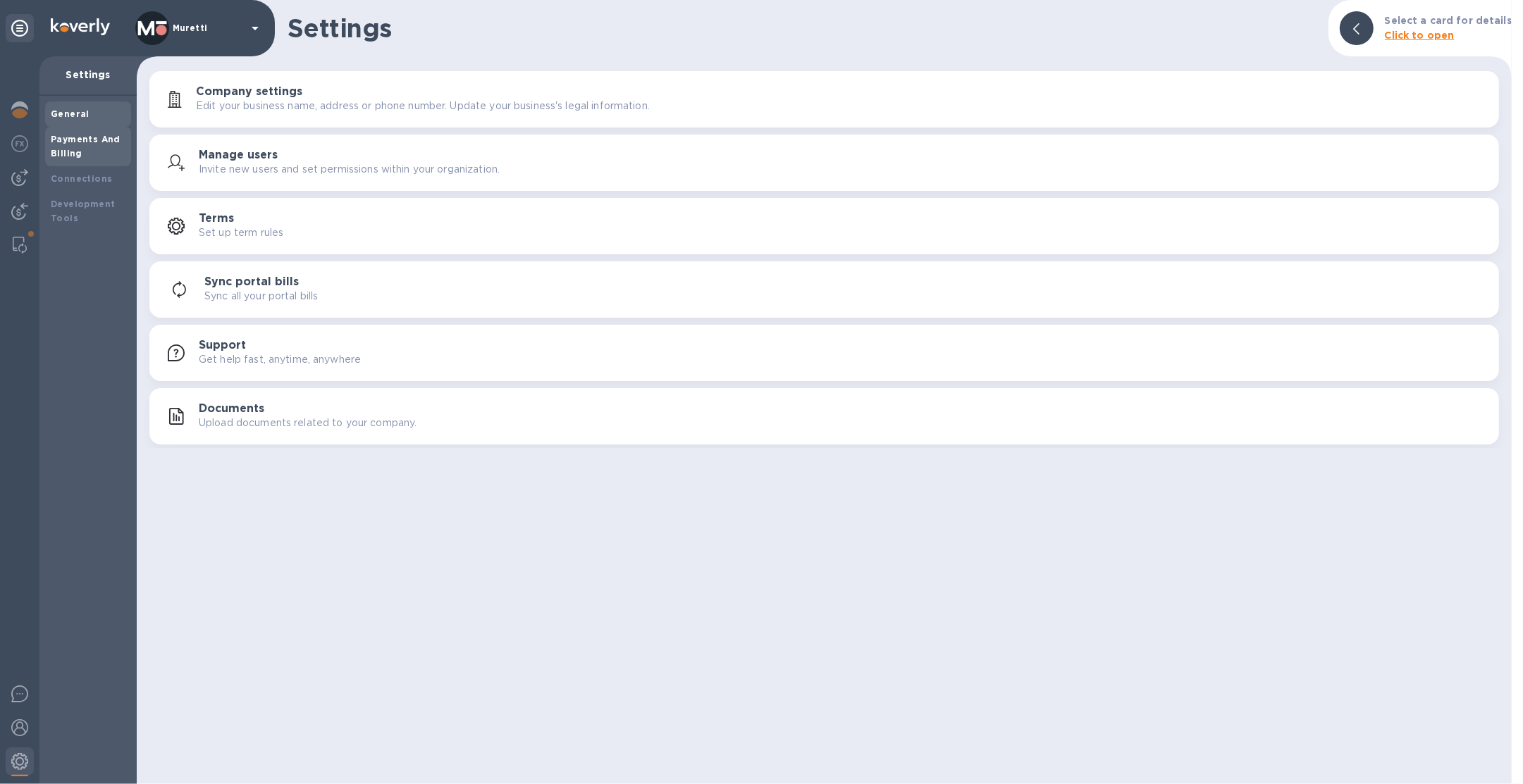
click at [89, 158] on div "Payments And Billing" at bounding box center [88, 146] width 75 height 28
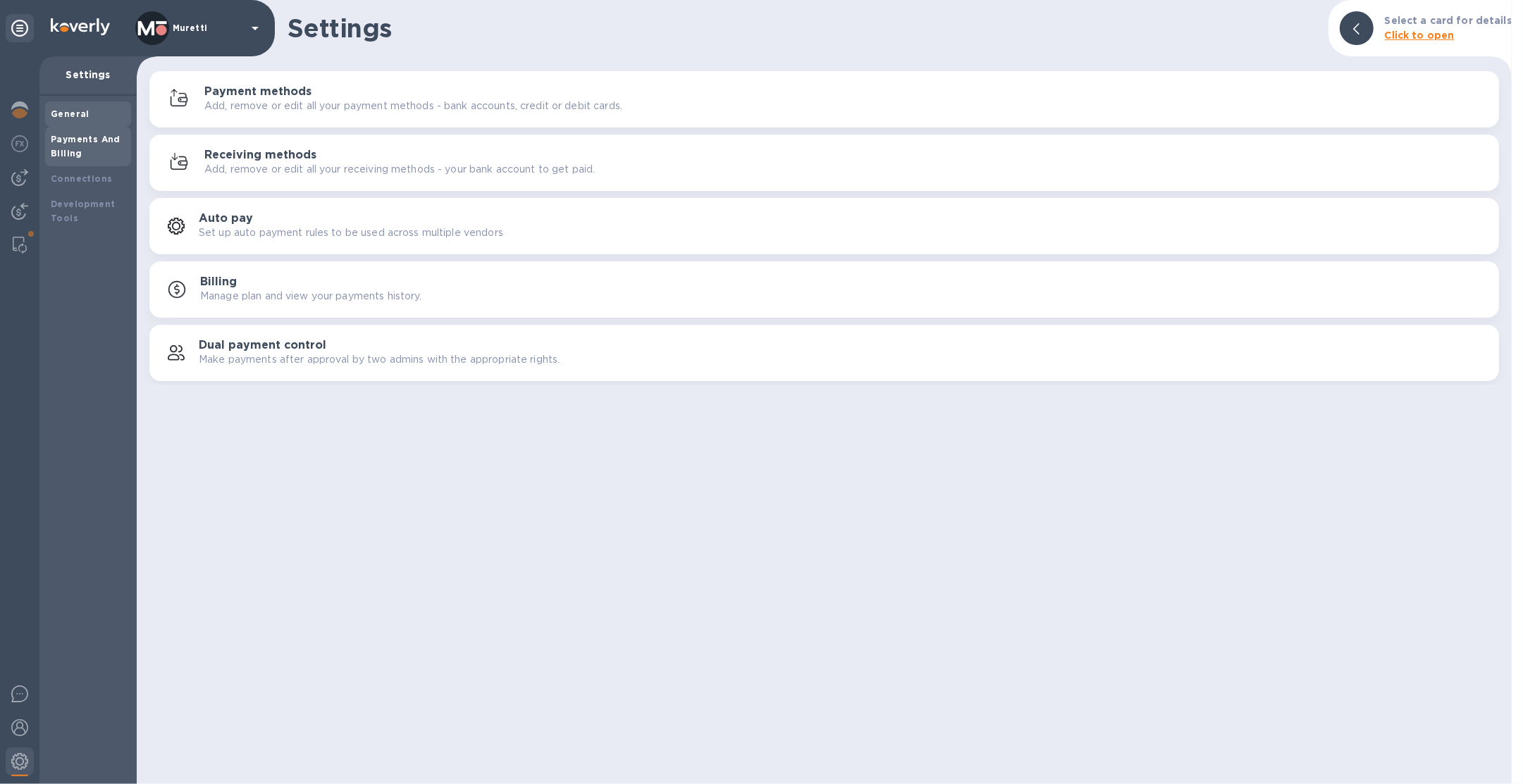
click at [89, 119] on div "General" at bounding box center [88, 114] width 75 height 14
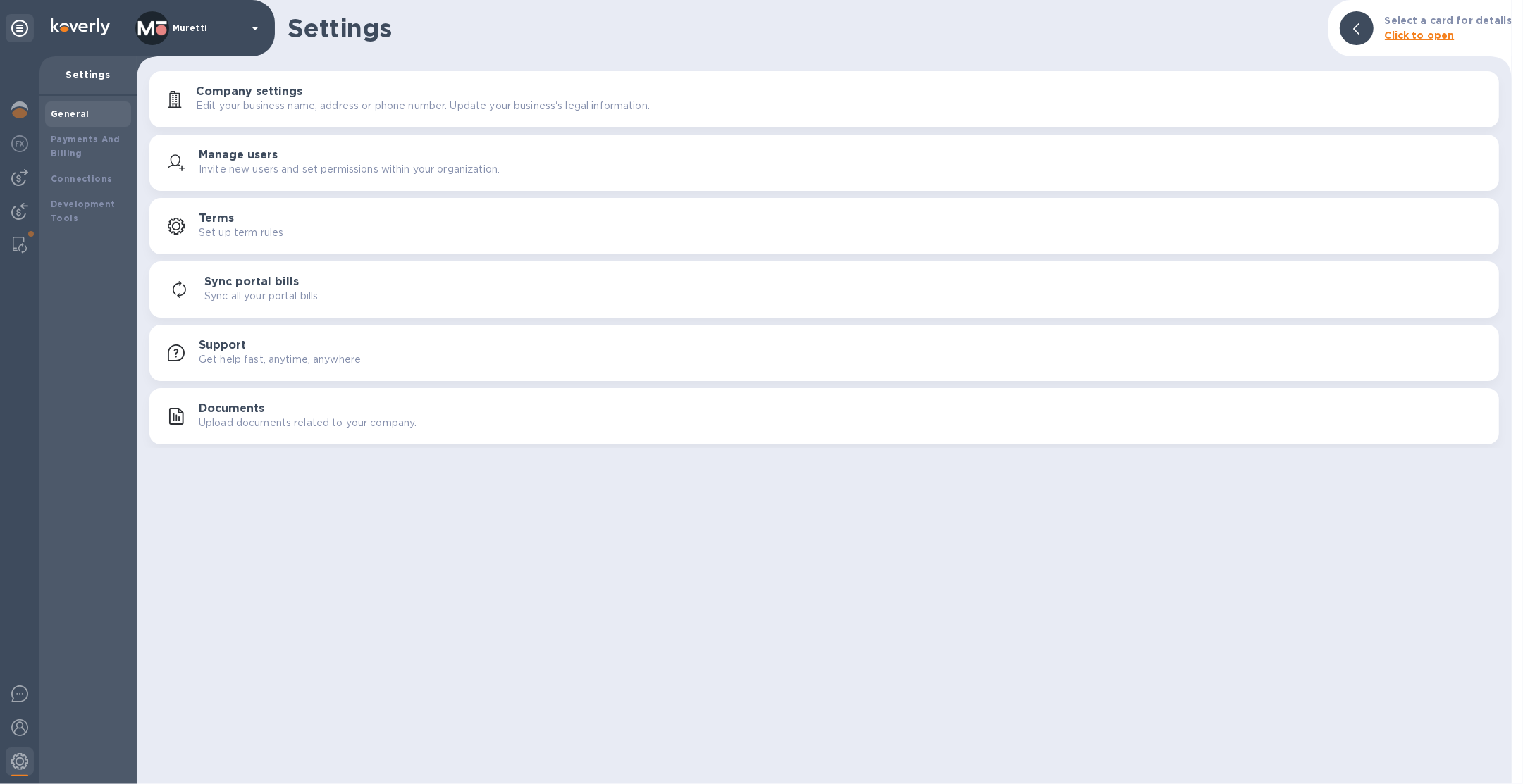
click at [341, 433] on button "Documents Upload documents related to your company." at bounding box center [823, 417] width 1350 height 56
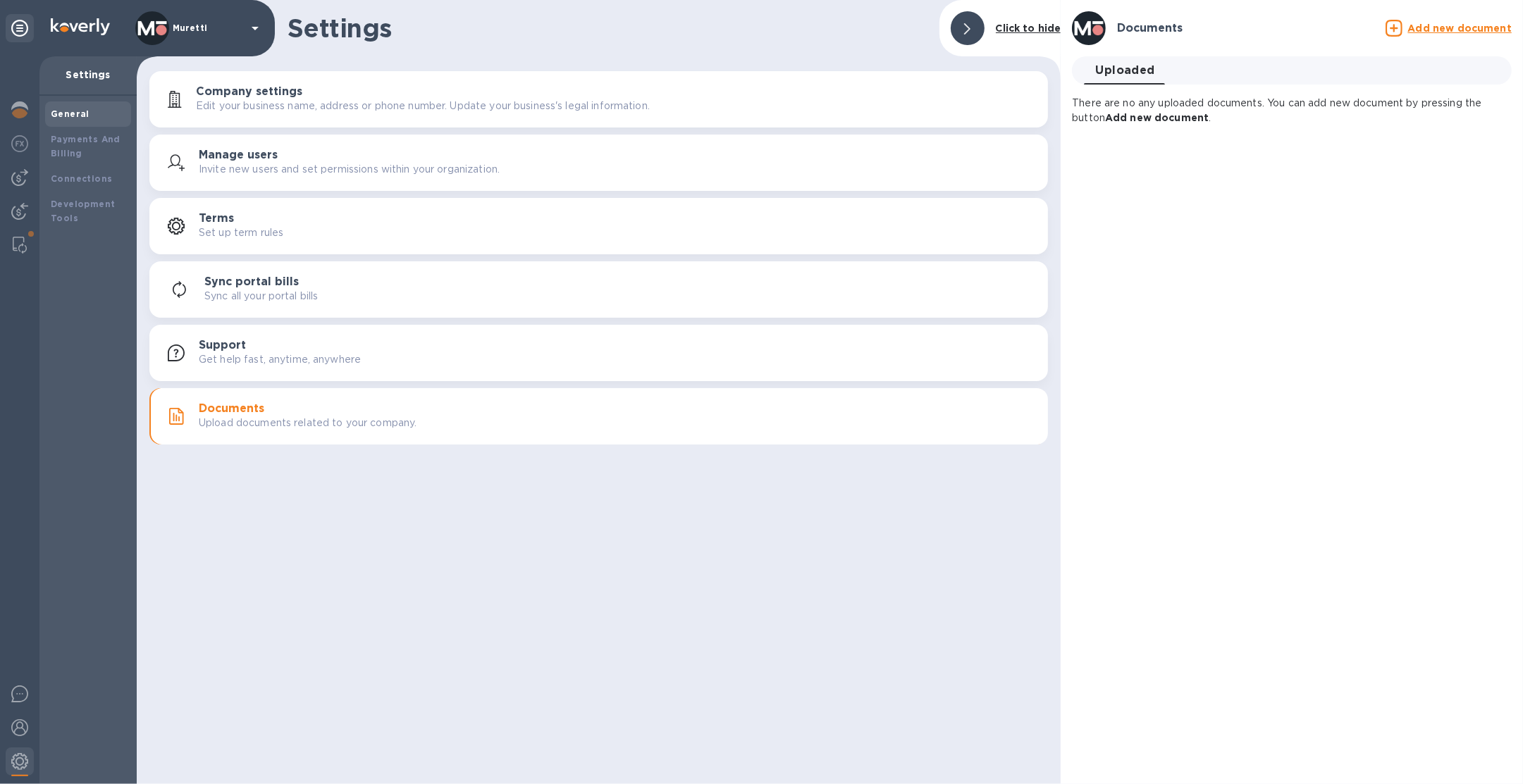
click at [1463, 27] on u "Add new document" at bounding box center [1460, 28] width 103 height 12
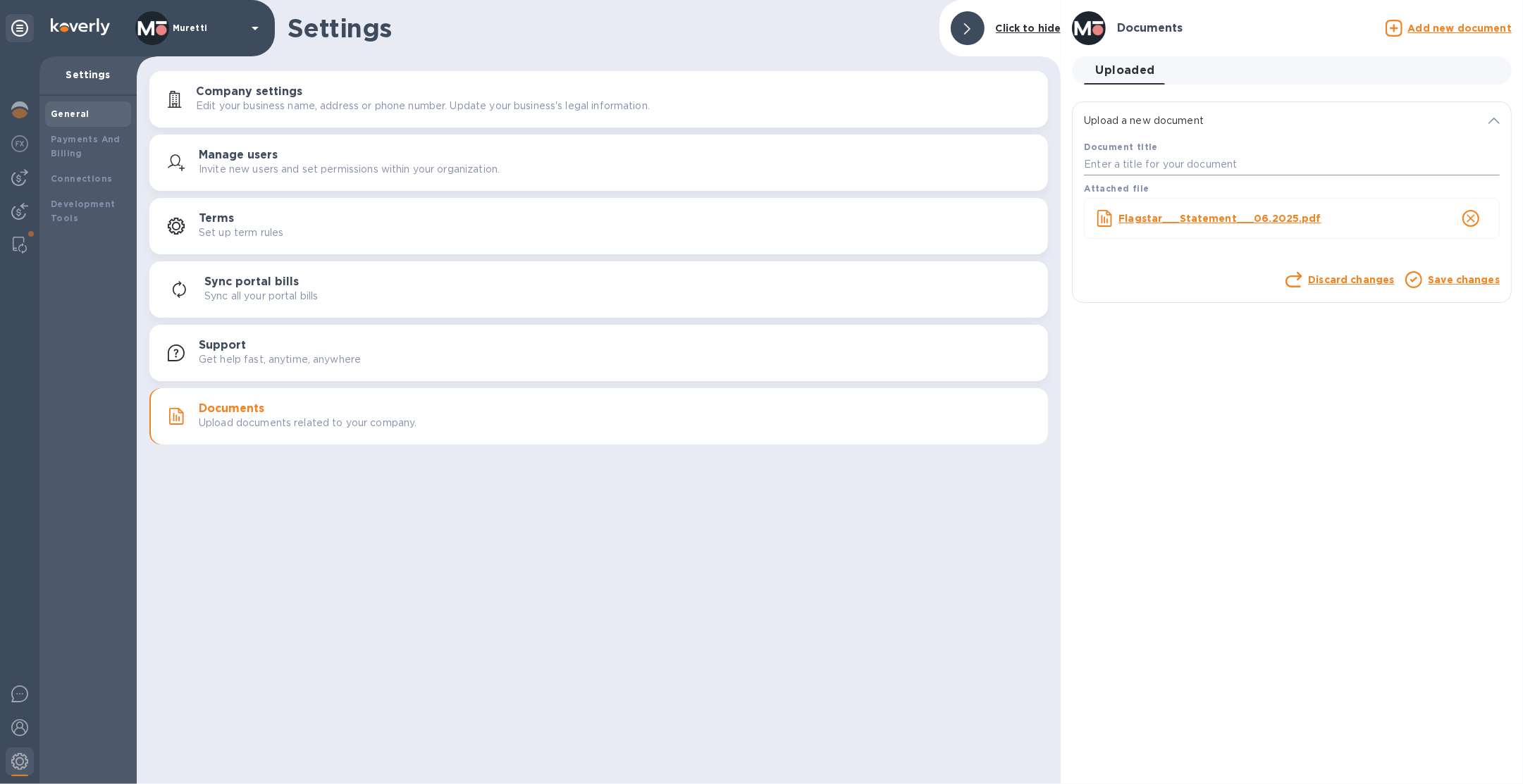
click at [1173, 168] on input "text" at bounding box center [1291, 165] width 416 height 21
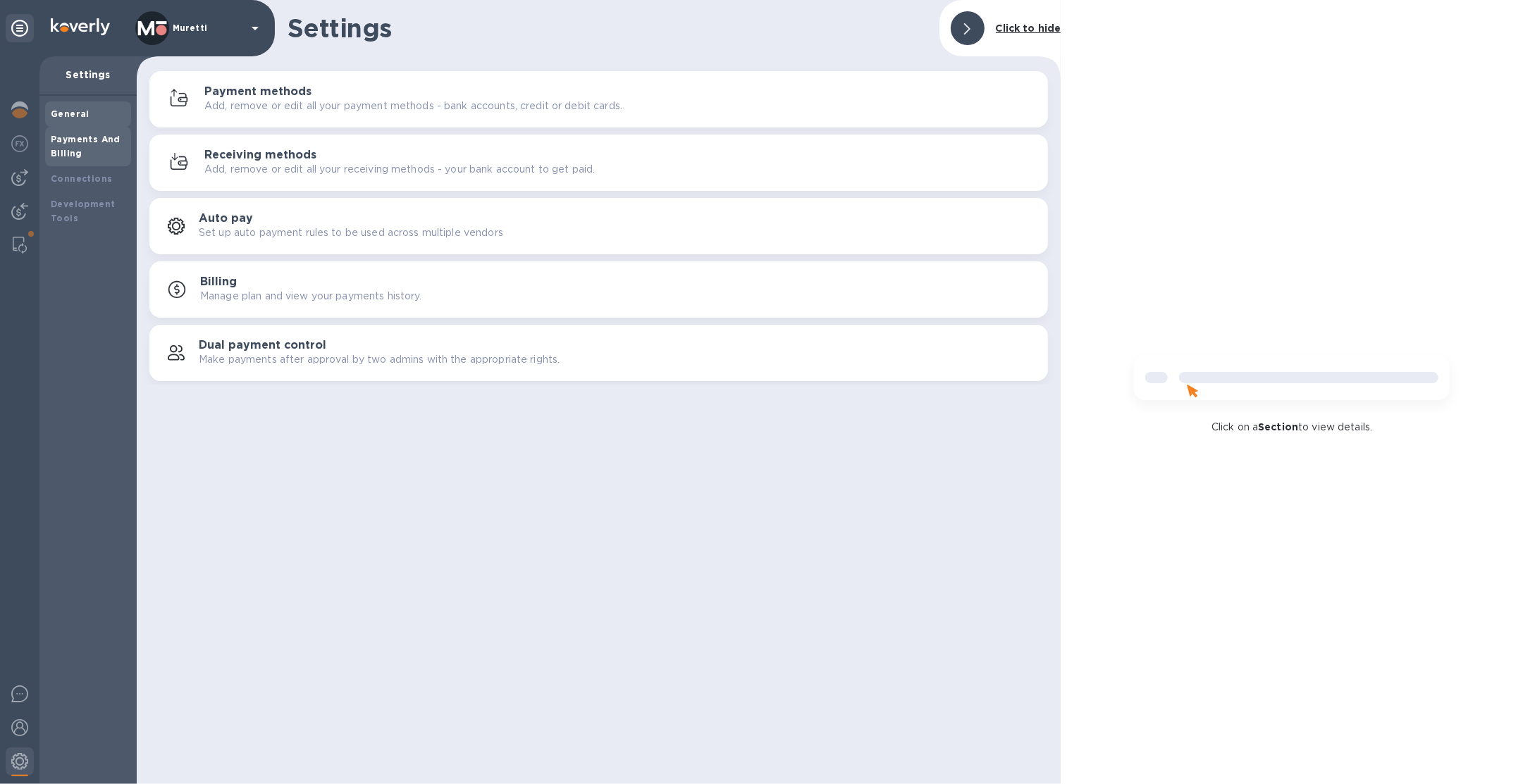
click at [73, 111] on b "General" at bounding box center [70, 113] width 39 height 11
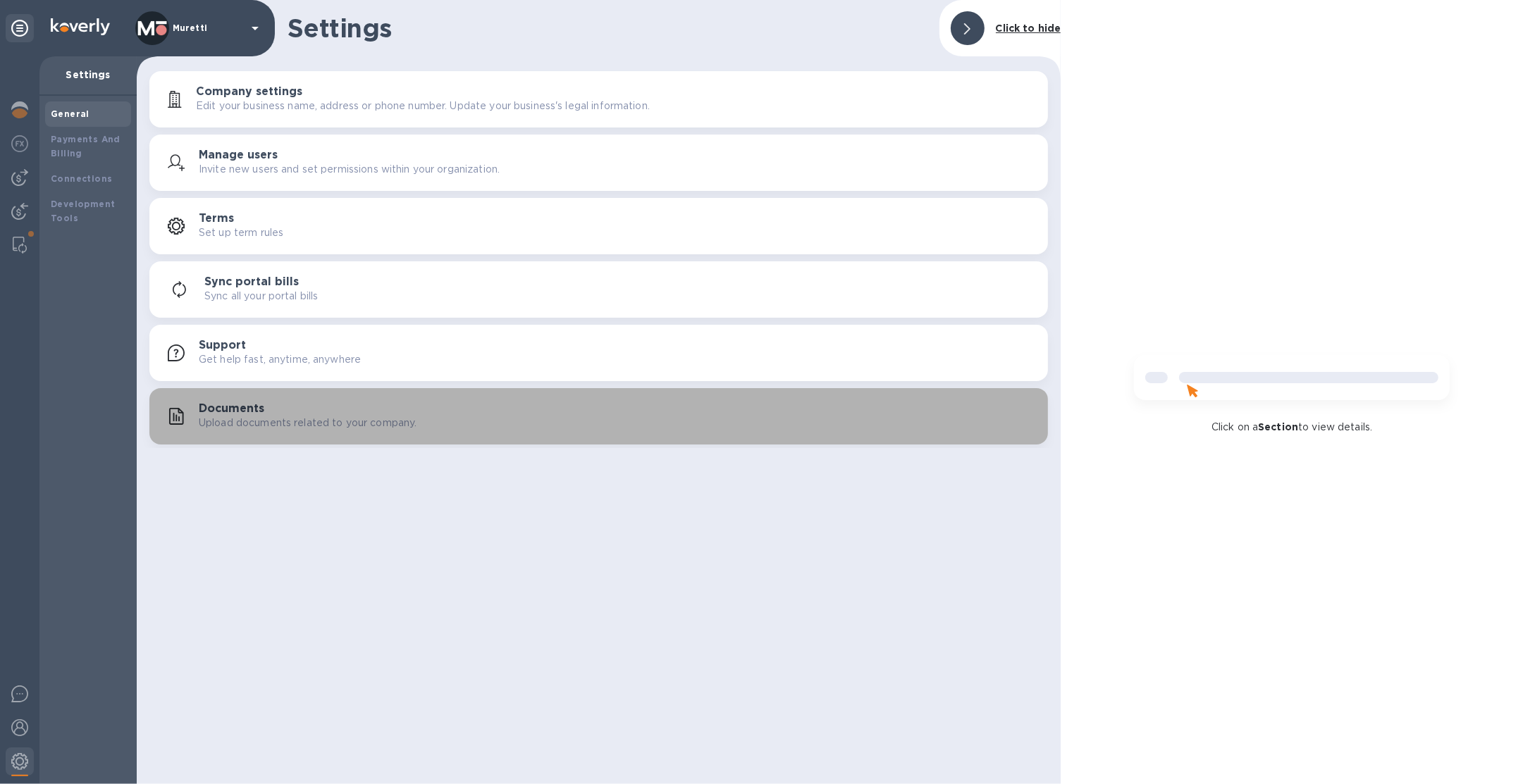
click at [304, 426] on p "Upload documents related to your company." at bounding box center [307, 423] width 217 height 15
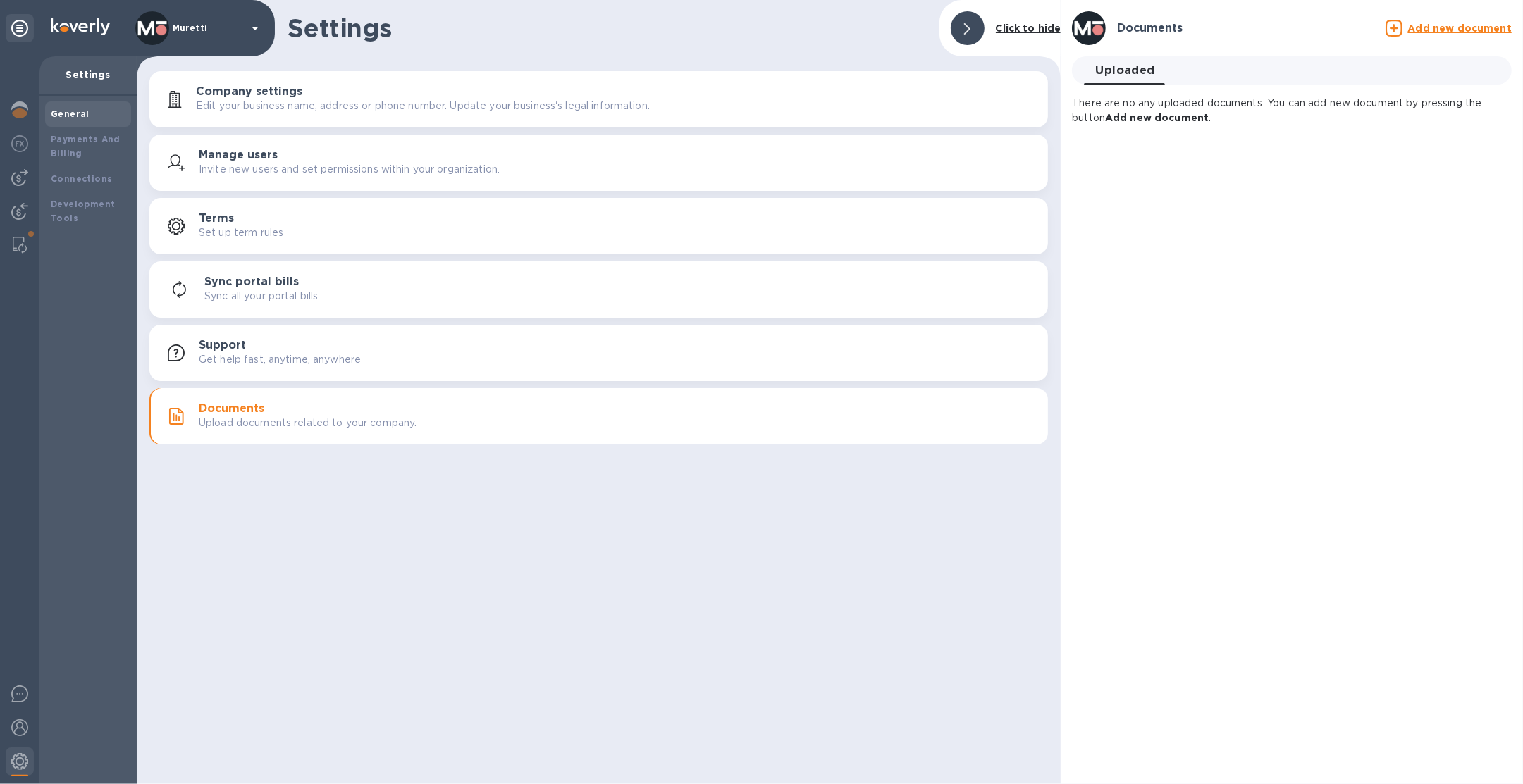
click at [1415, 35] on div "Add new document" at bounding box center [1448, 27] width 126 height 17
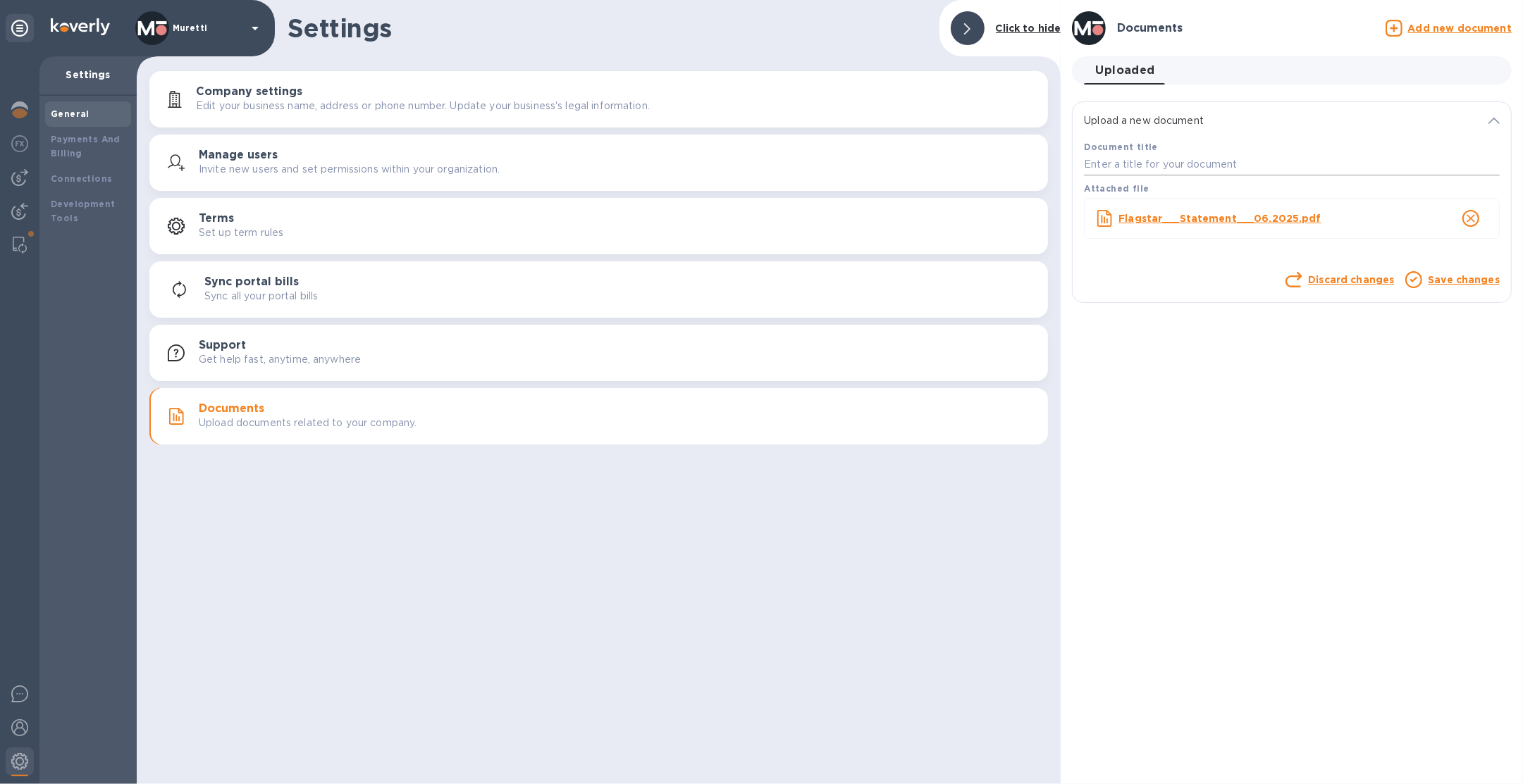
click at [1219, 172] on input "text" at bounding box center [1291, 165] width 416 height 21
type input "1"
click at [1453, 282] on link "Save changes" at bounding box center [1464, 280] width 72 height 12
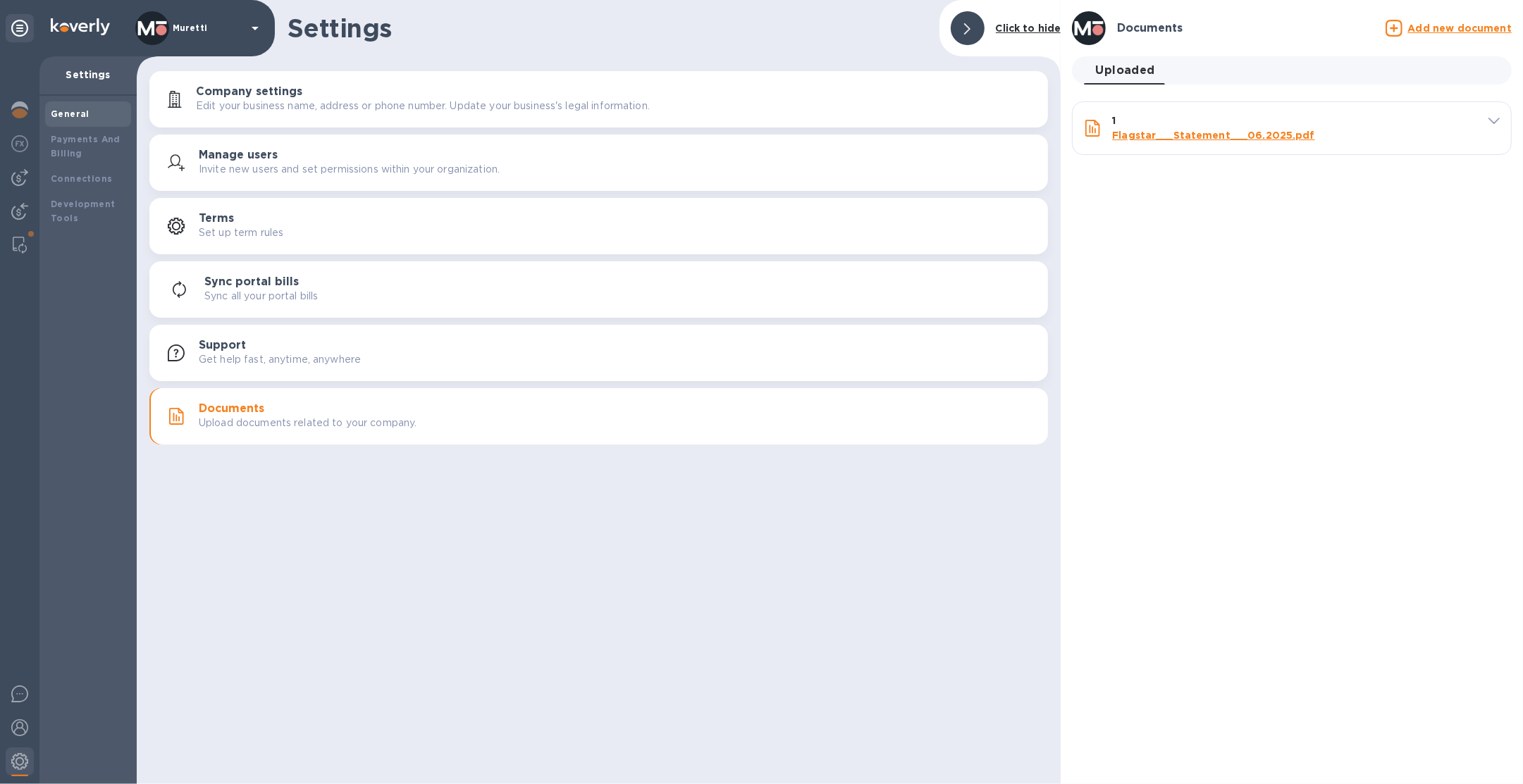
click at [1450, 30] on u "Add new document" at bounding box center [1460, 28] width 103 height 12
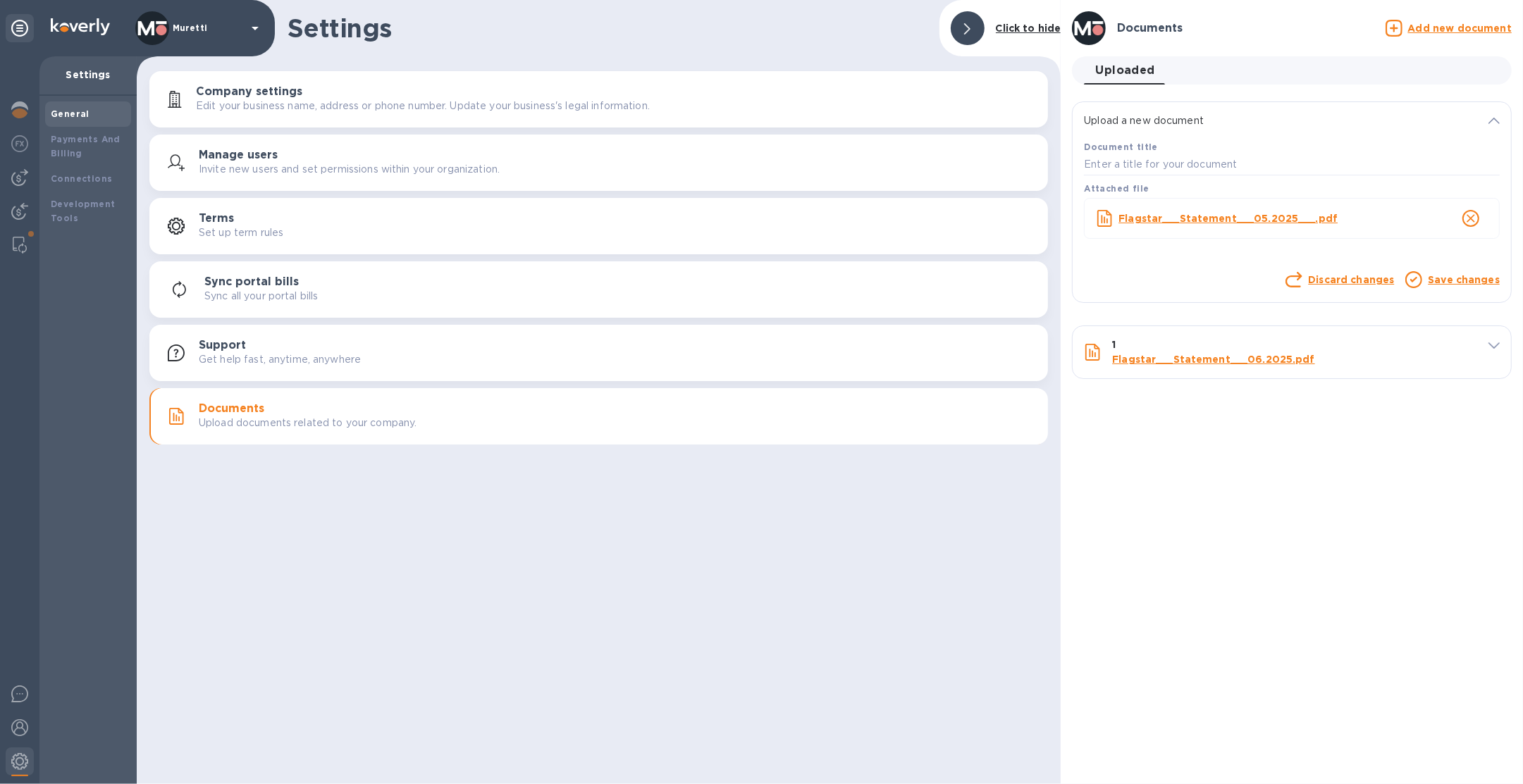
click at [1147, 175] on div "Document title" at bounding box center [1291, 157] width 421 height 42
click at [1150, 169] on input "text" at bounding box center [1291, 165] width 416 height 21
type input "2"
click at [1448, 283] on link "Save changes" at bounding box center [1464, 280] width 72 height 12
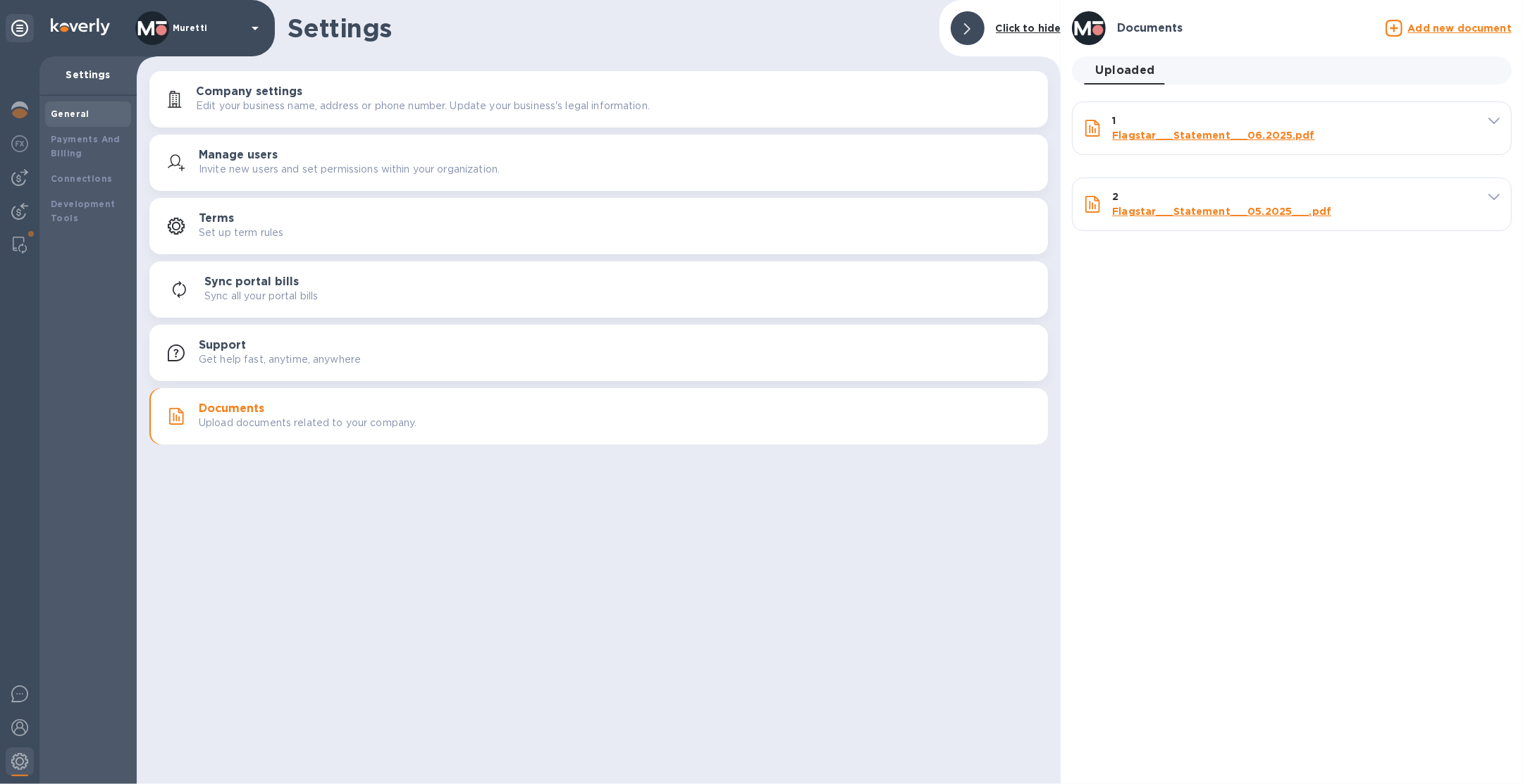
click at [1448, 25] on u "Add new document" at bounding box center [1460, 28] width 103 height 12
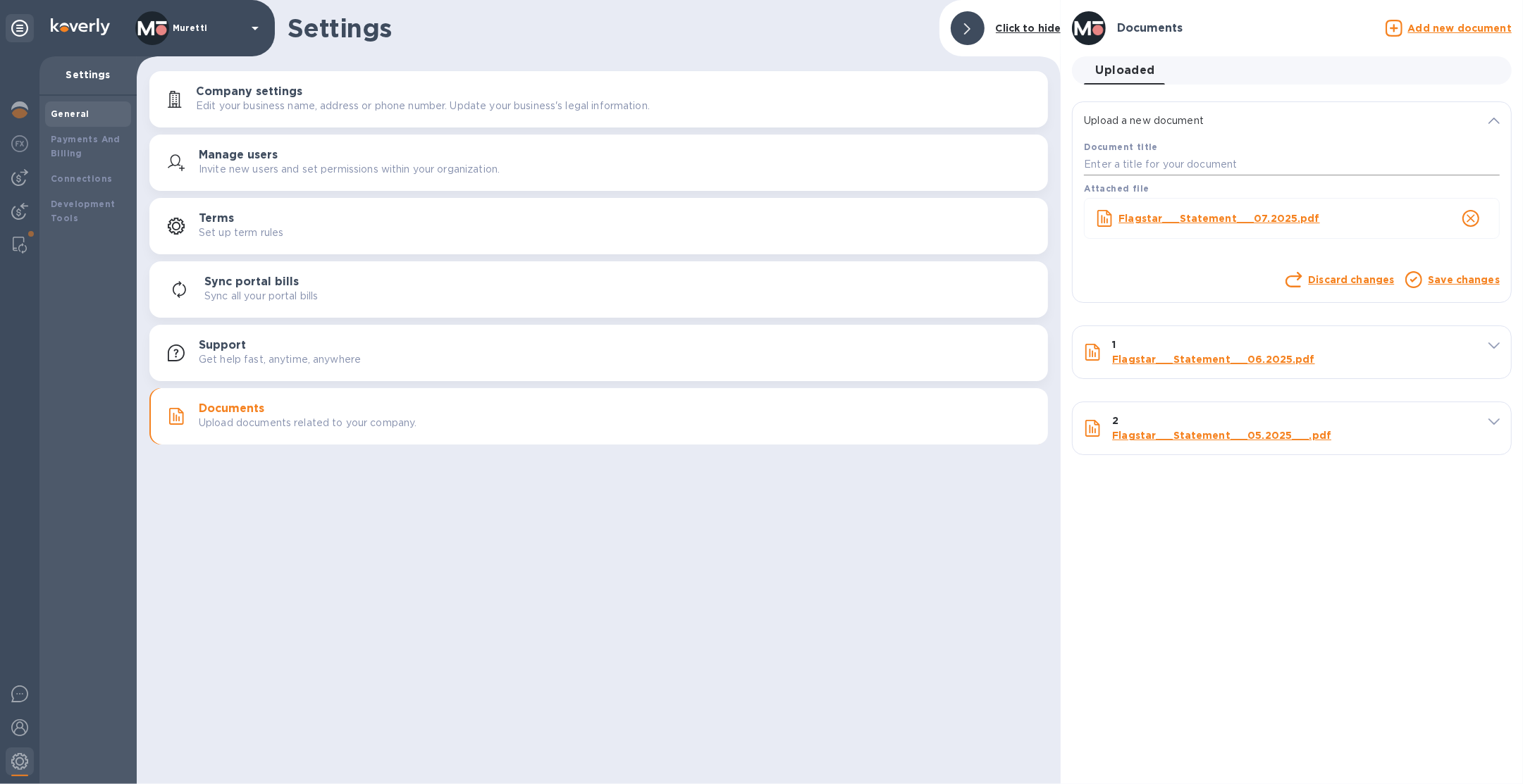
click at [1224, 164] on input "text" at bounding box center [1291, 165] width 416 height 21
type input "3"
click at [1444, 283] on link "Save changes" at bounding box center [1464, 280] width 72 height 12
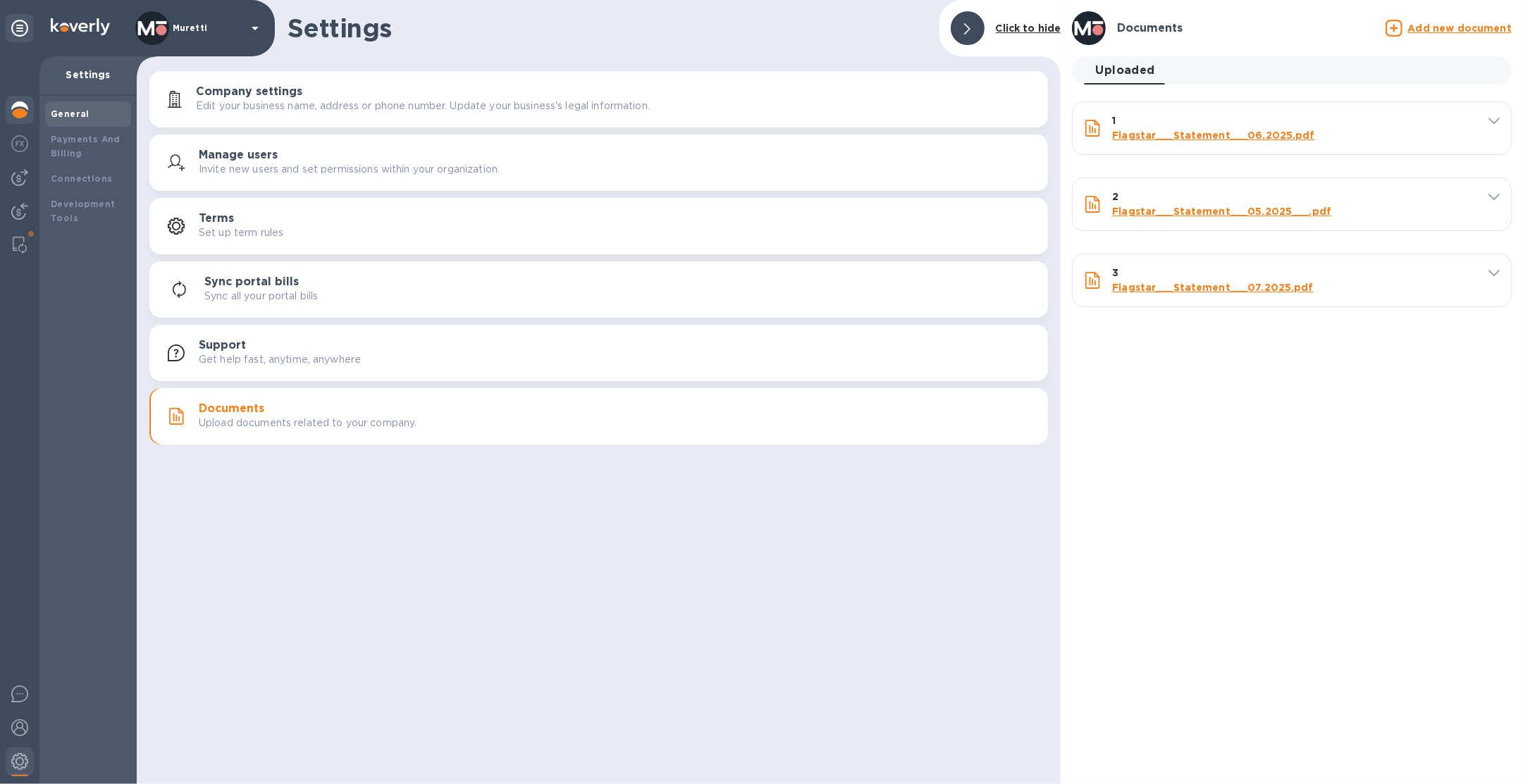
click at [17, 113] on img at bounding box center [19, 109] width 17 height 17
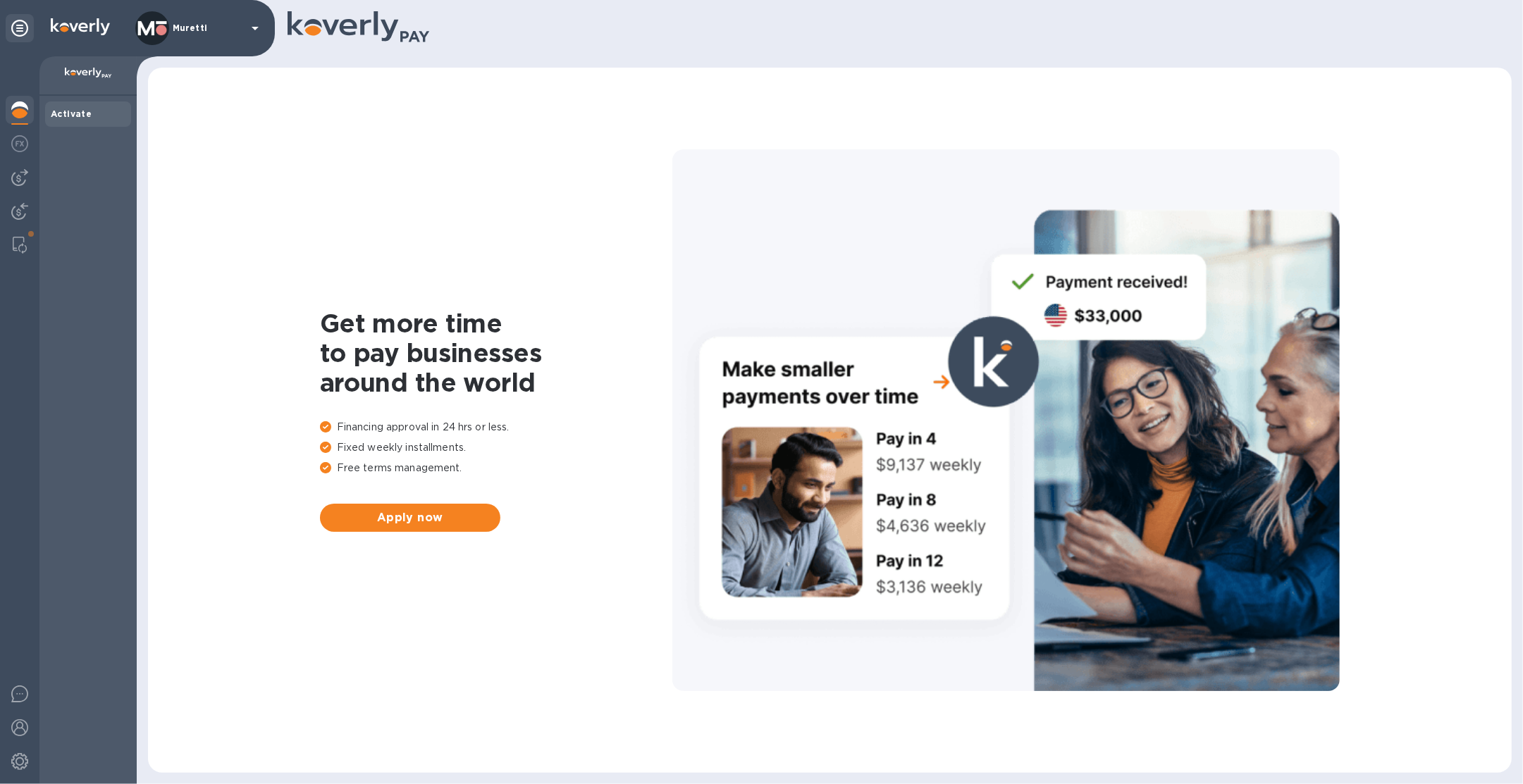
click at [240, 34] on div "Muretti" at bounding box center [200, 28] width 129 height 34
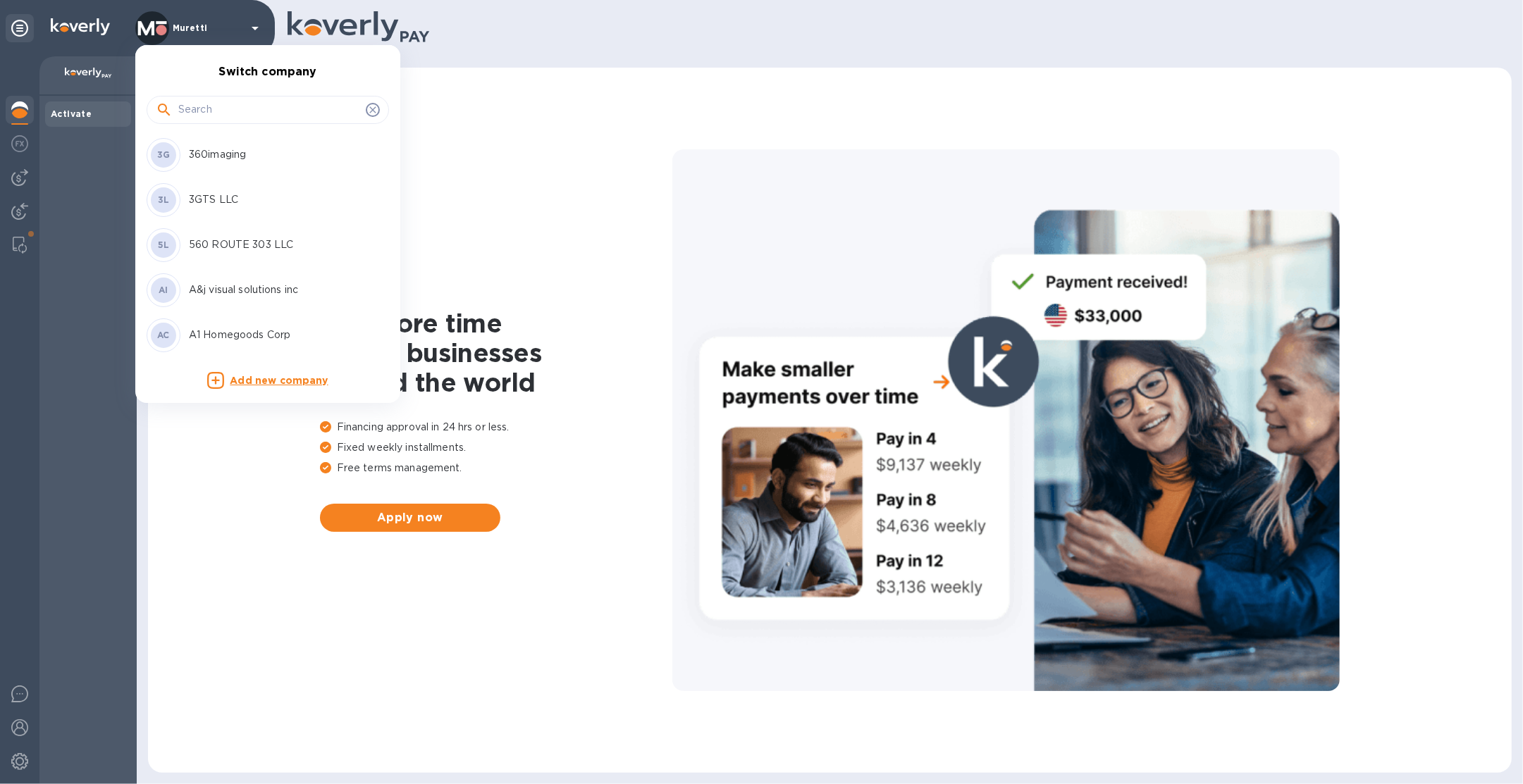
click at [216, 116] on input "text" at bounding box center [269, 110] width 182 height 21
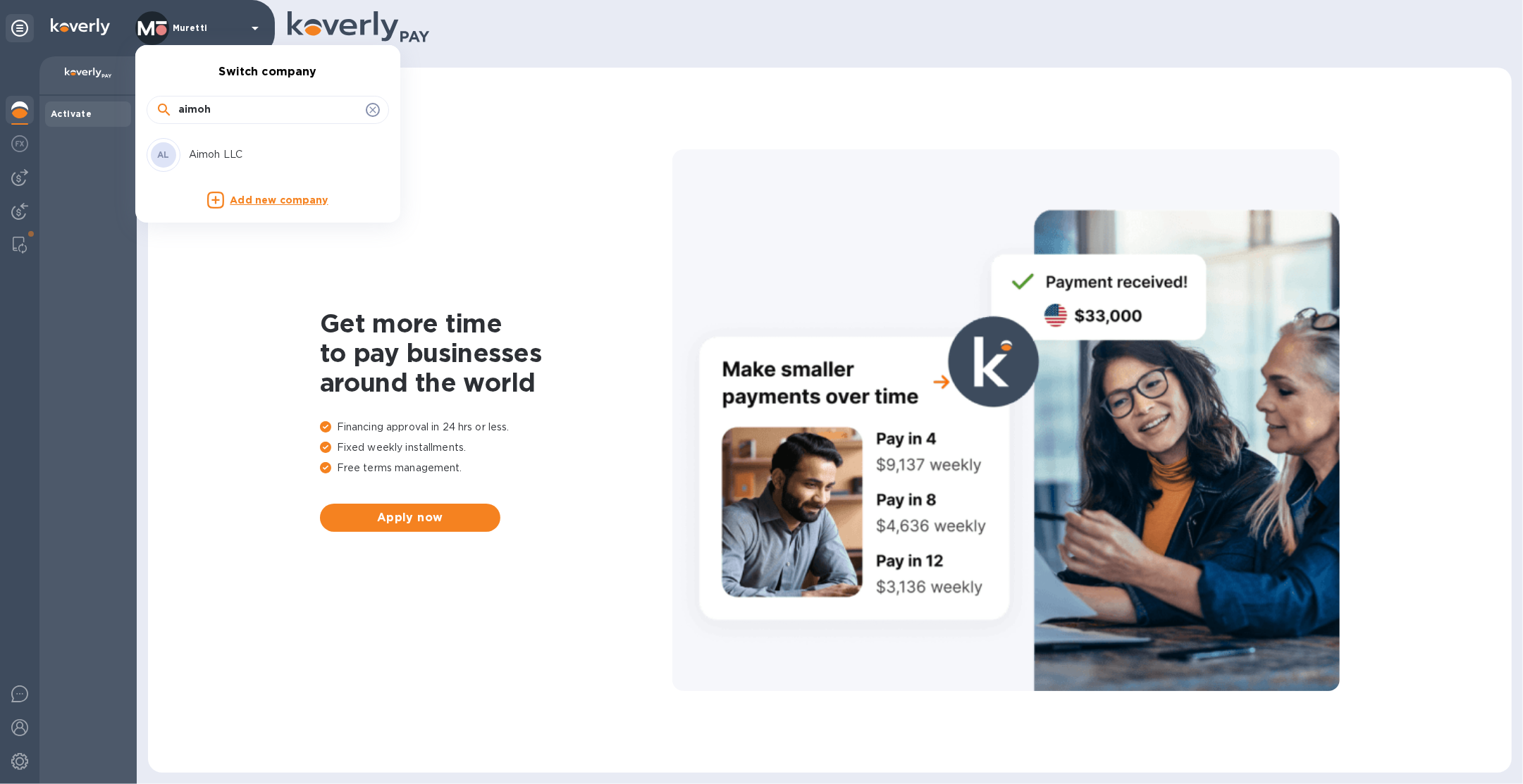
type input "aimoh"
click at [215, 165] on div "AL Aimoh LLC" at bounding box center [256, 155] width 220 height 34
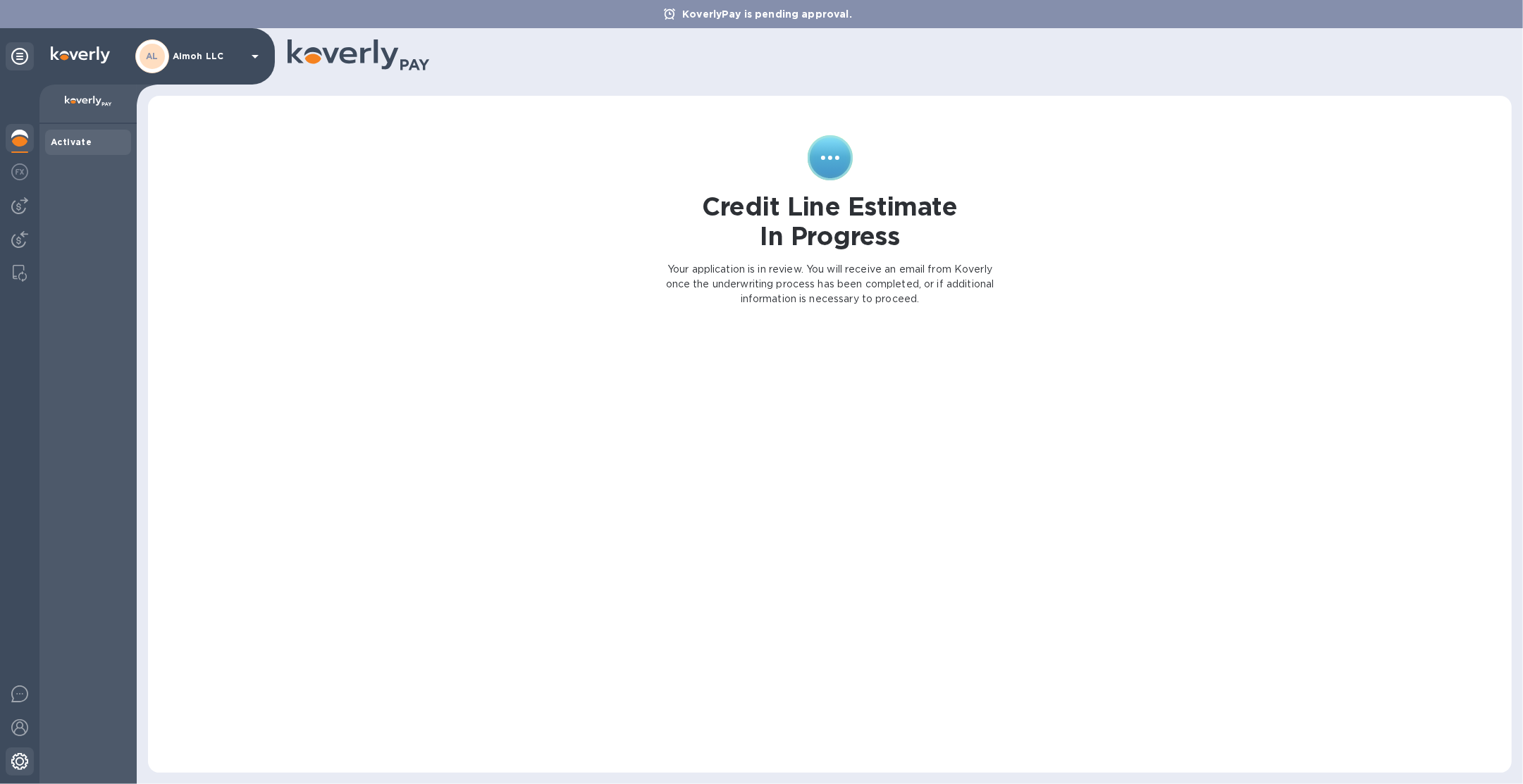
click at [16, 768] on img at bounding box center [19, 761] width 17 height 17
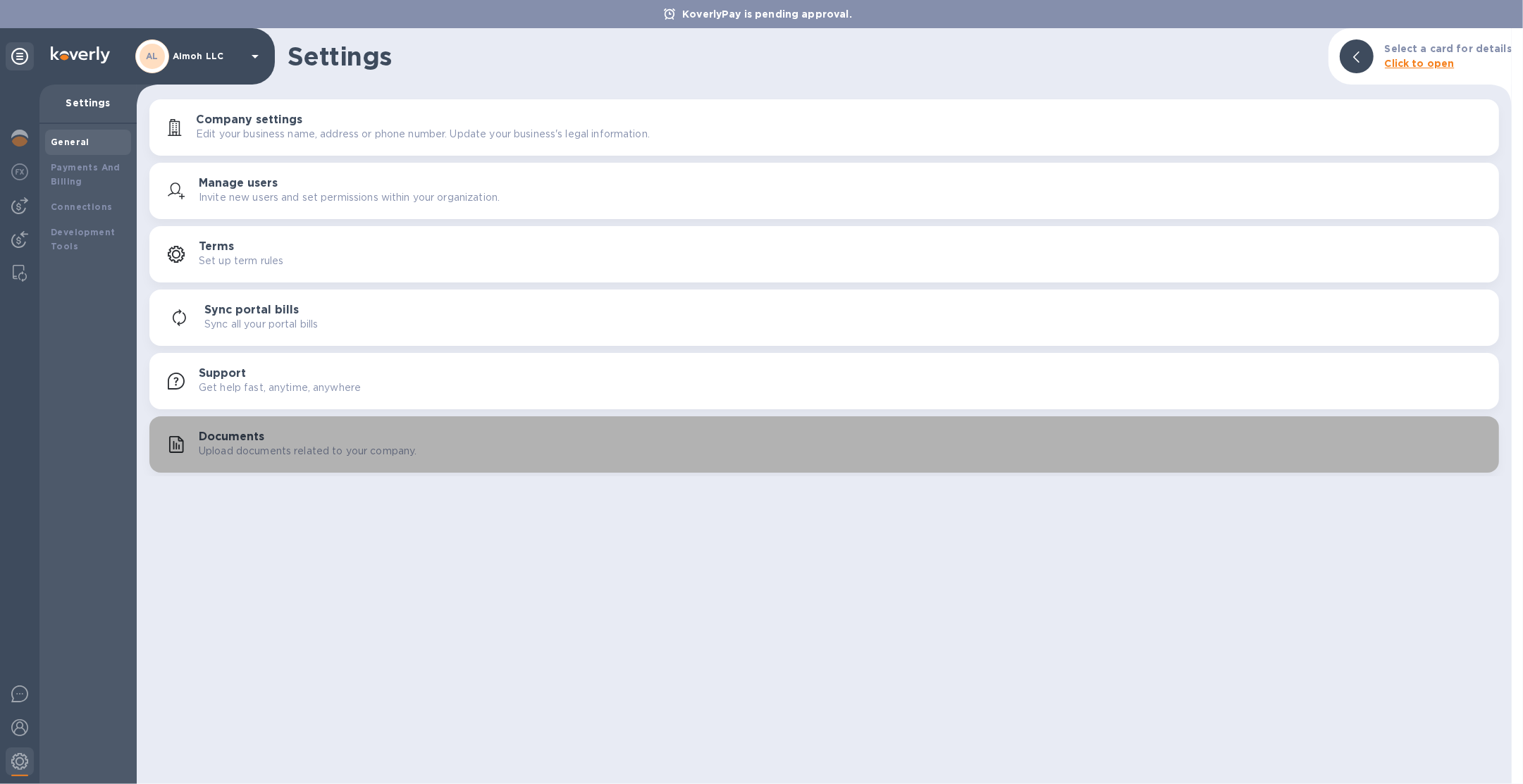
click at [233, 432] on h3 "Documents" at bounding box center [231, 437] width 65 height 14
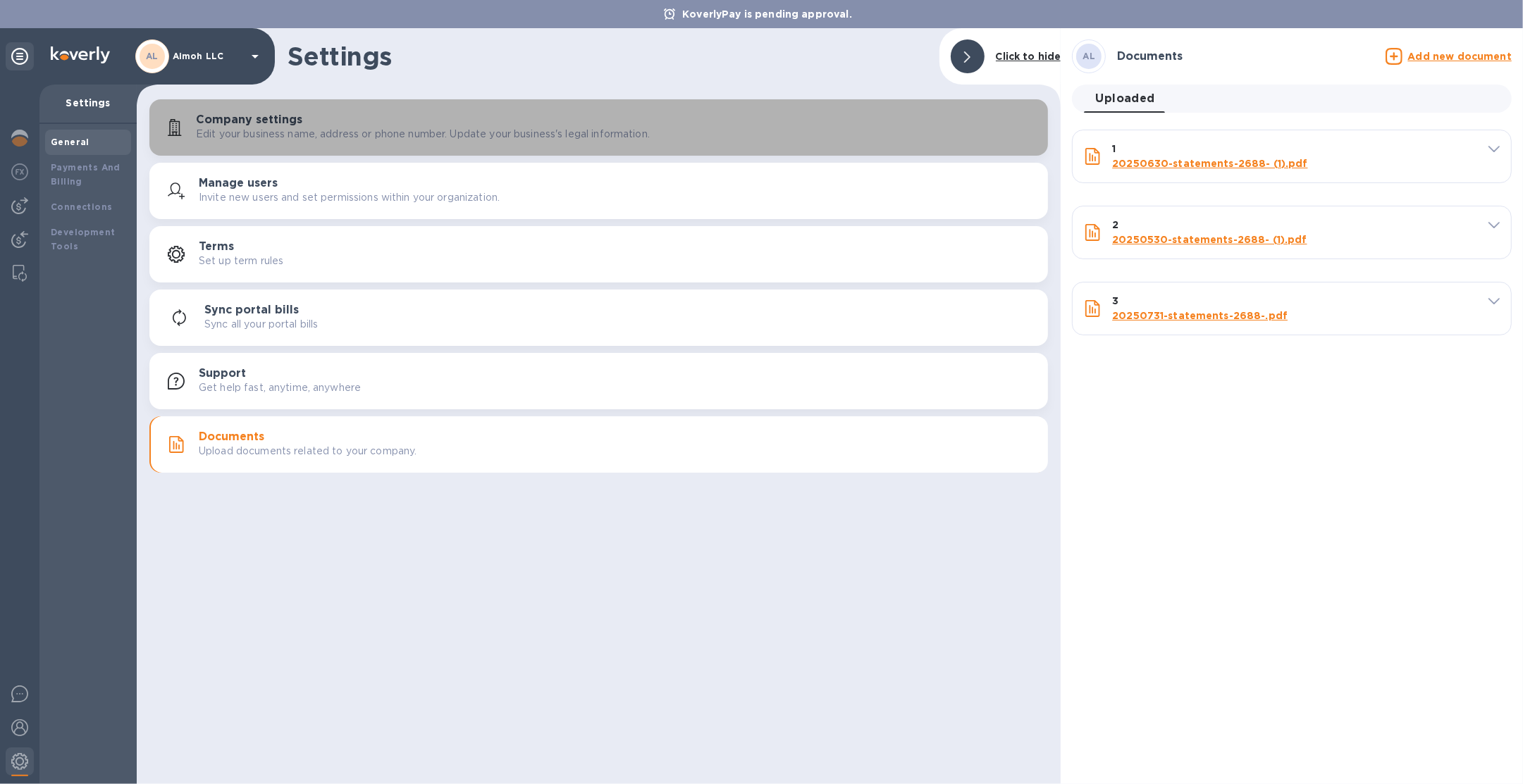
click at [302, 138] on p "Edit your business name, address or phone number. Update your business's legal …" at bounding box center [423, 133] width 454 height 15
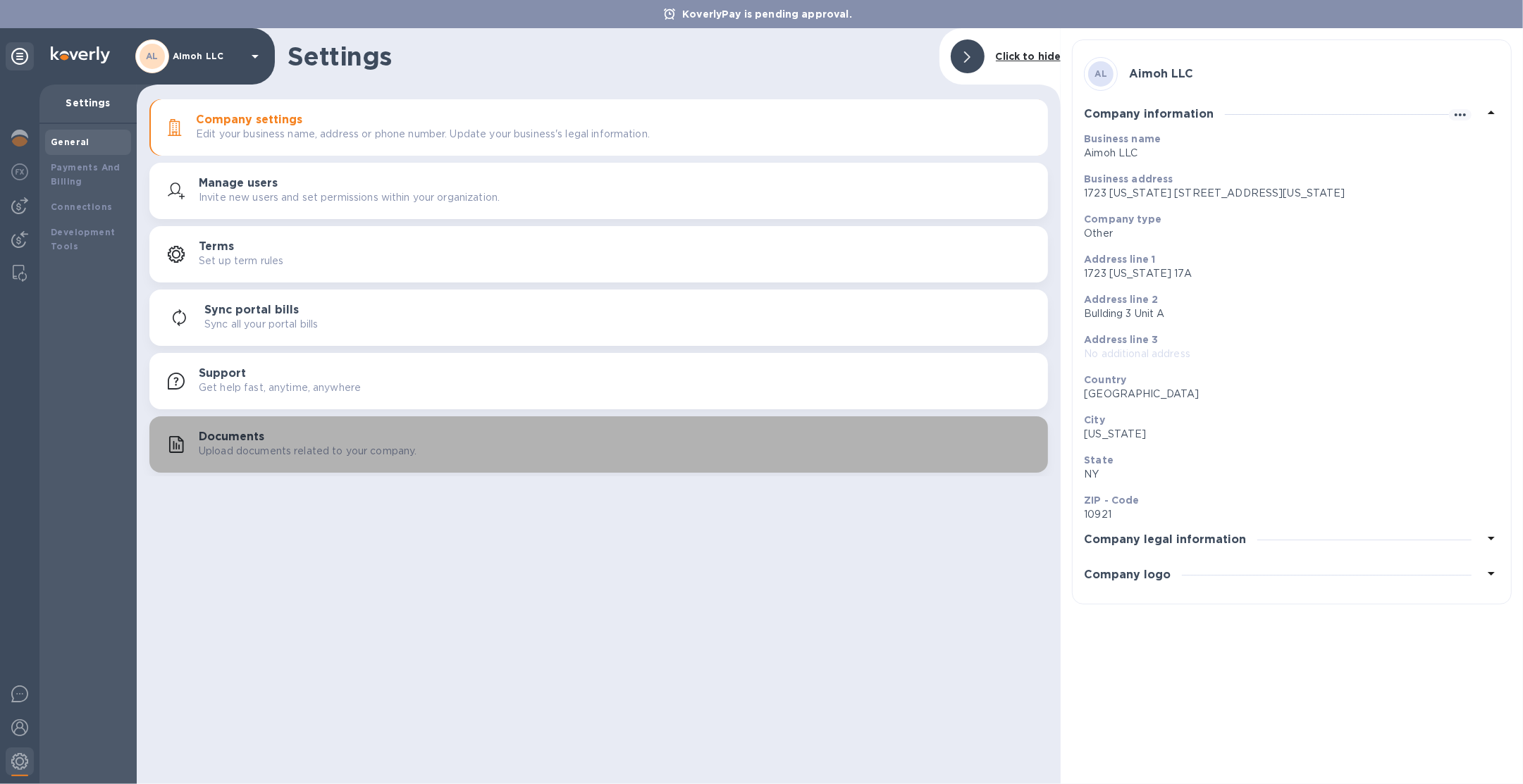
click at [305, 448] on p "Upload documents related to your company." at bounding box center [307, 451] width 217 height 15
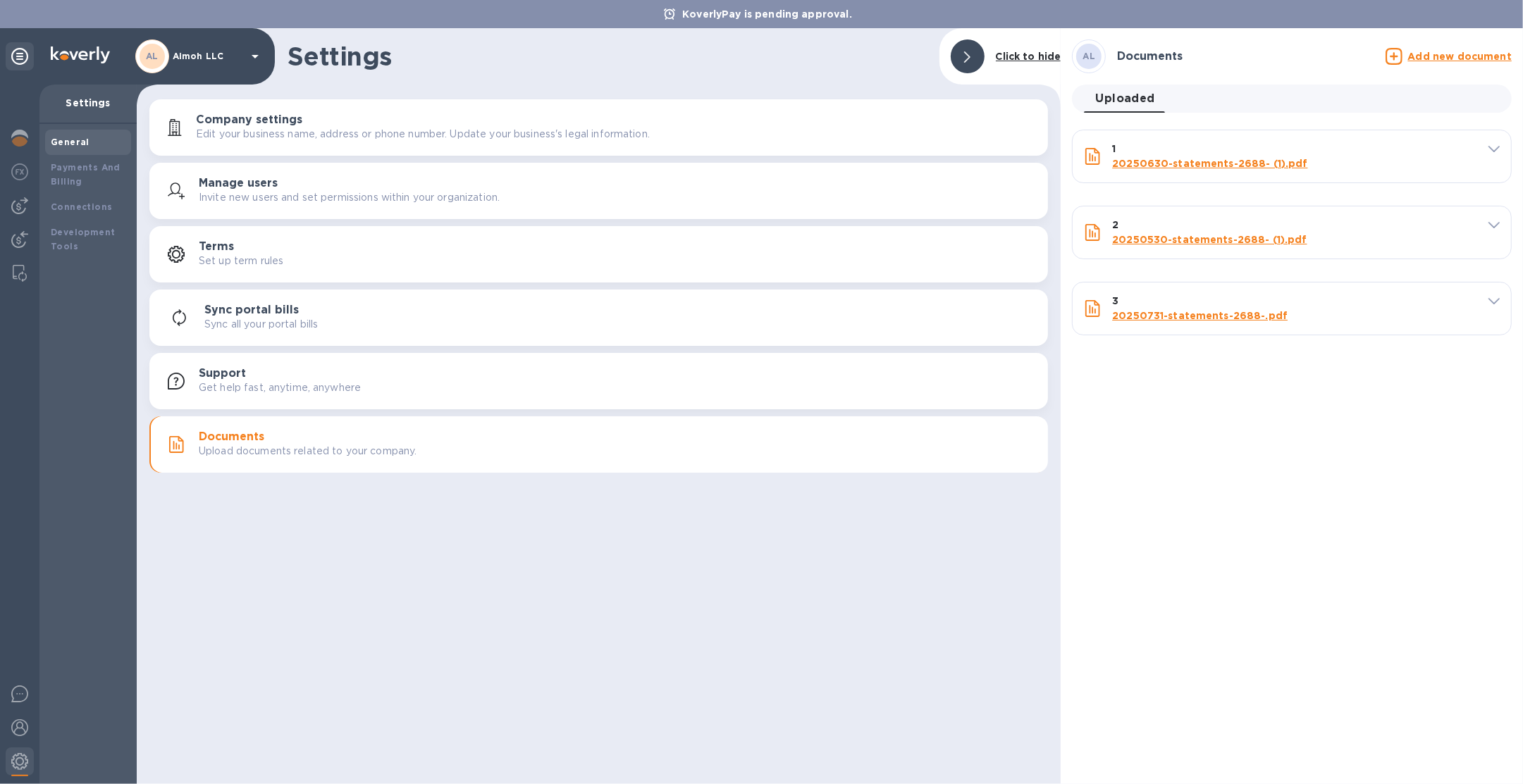
click at [1458, 60] on u "Add new document" at bounding box center [1460, 56] width 103 height 12
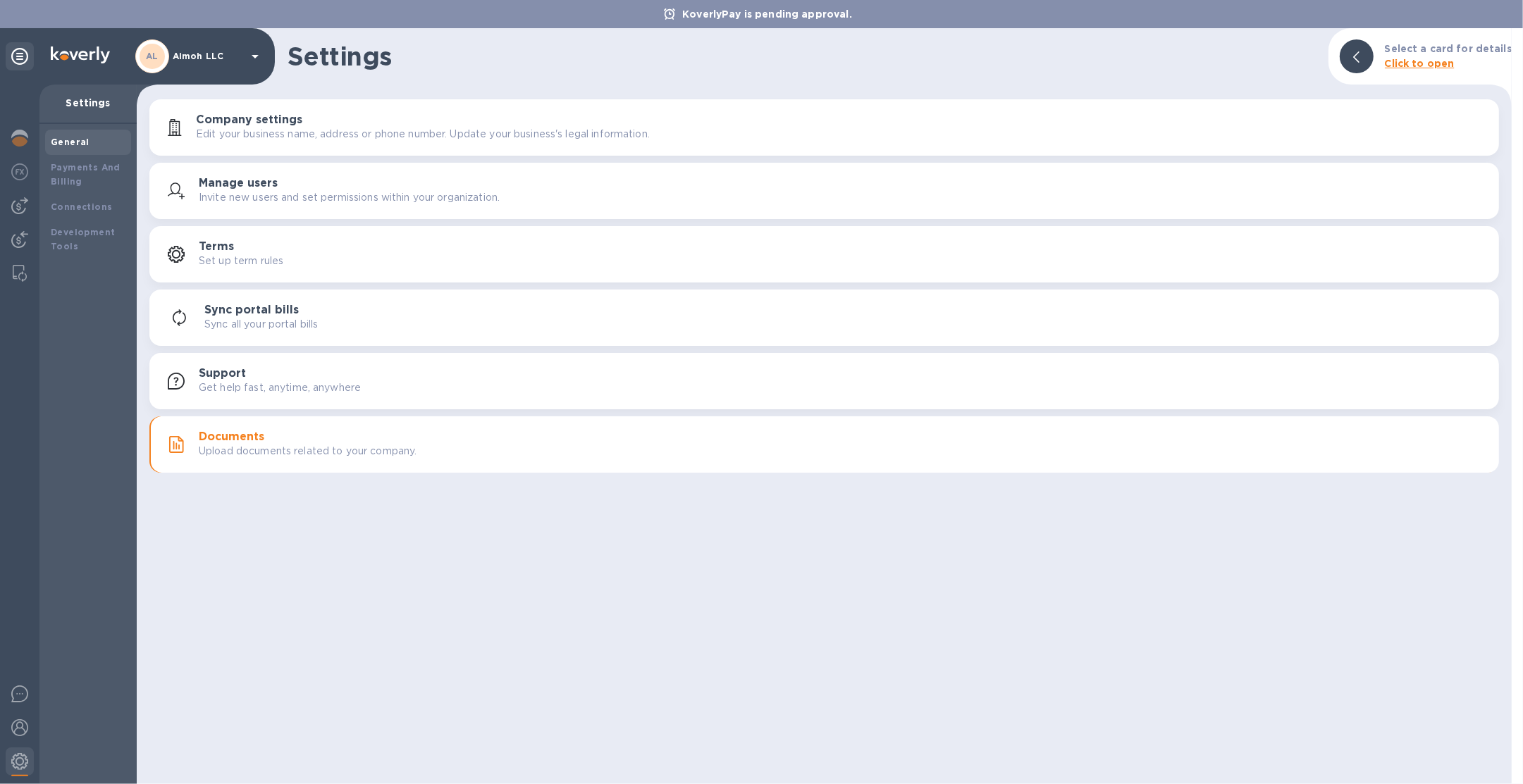
click at [487, 461] on div "Documents Upload documents related to your company." at bounding box center [824, 444] width 1333 height 34
click at [477, 459] on div "Documents Upload documents related to your company." at bounding box center [824, 444] width 1333 height 34
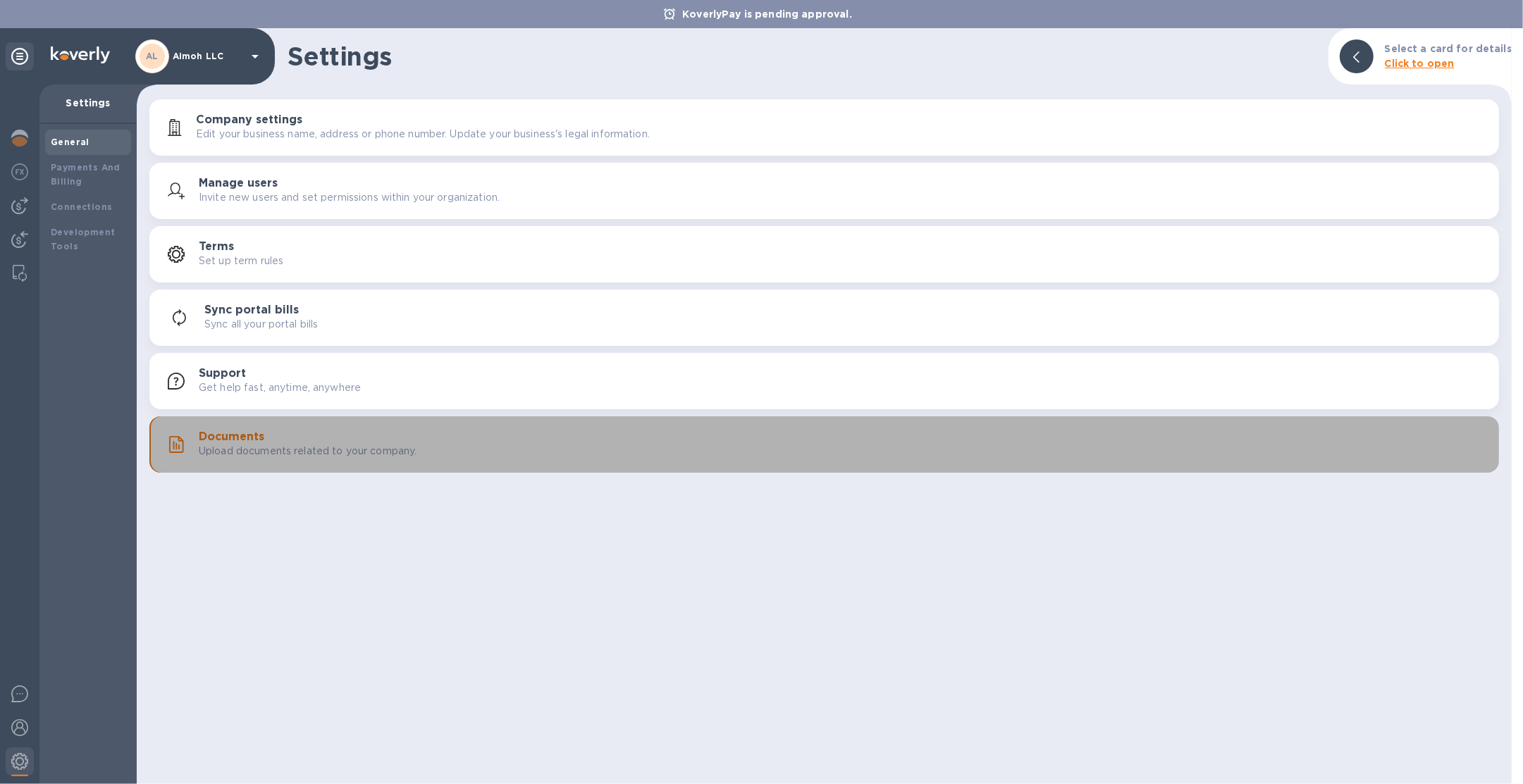
click at [535, 425] on button "Documents Upload documents related to your company." at bounding box center [823, 444] width 1350 height 56
